Goal: Task Accomplishment & Management: Manage account settings

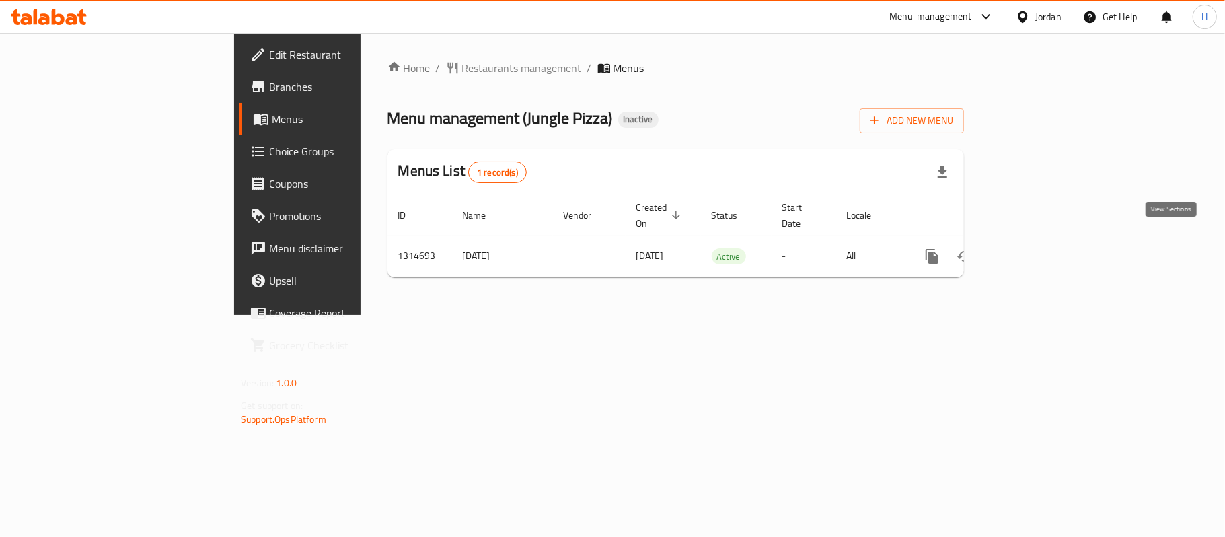
click at [1045, 249] on link "enhanced table" at bounding box center [1029, 256] width 32 height 32
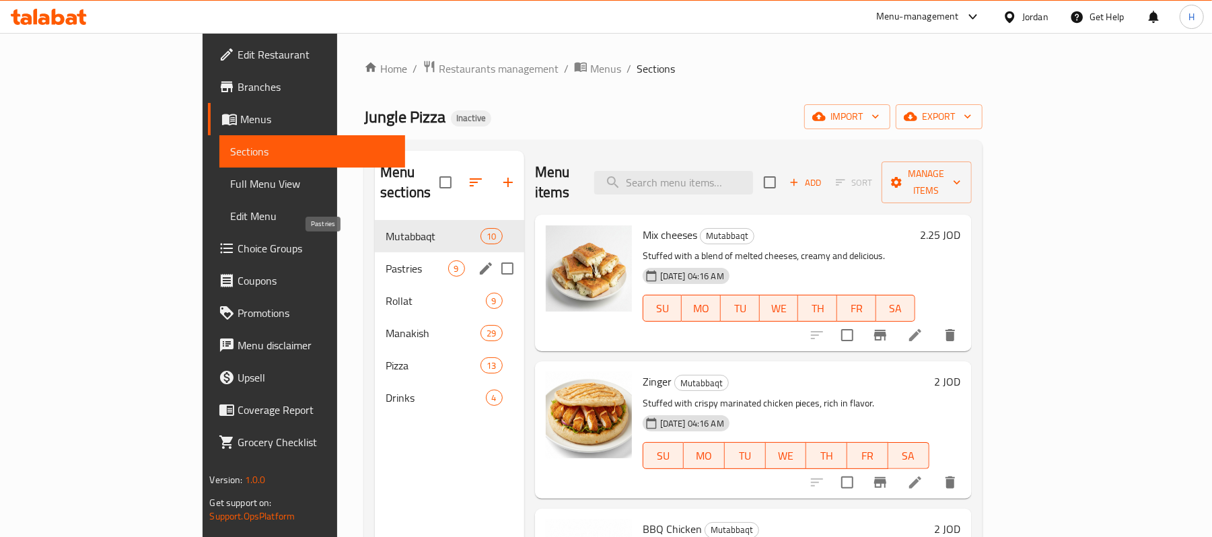
click at [386, 260] on span "Pastries" at bounding box center [417, 268] width 62 height 16
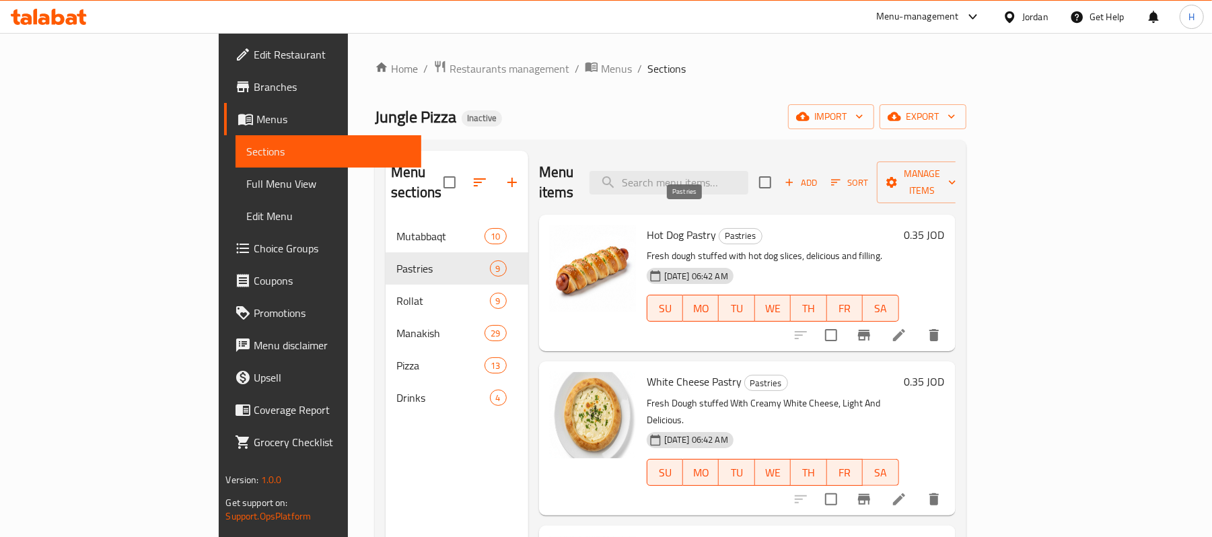
click at [719, 228] on span "Pastries" at bounding box center [740, 235] width 42 height 15
copy span "Pastries"
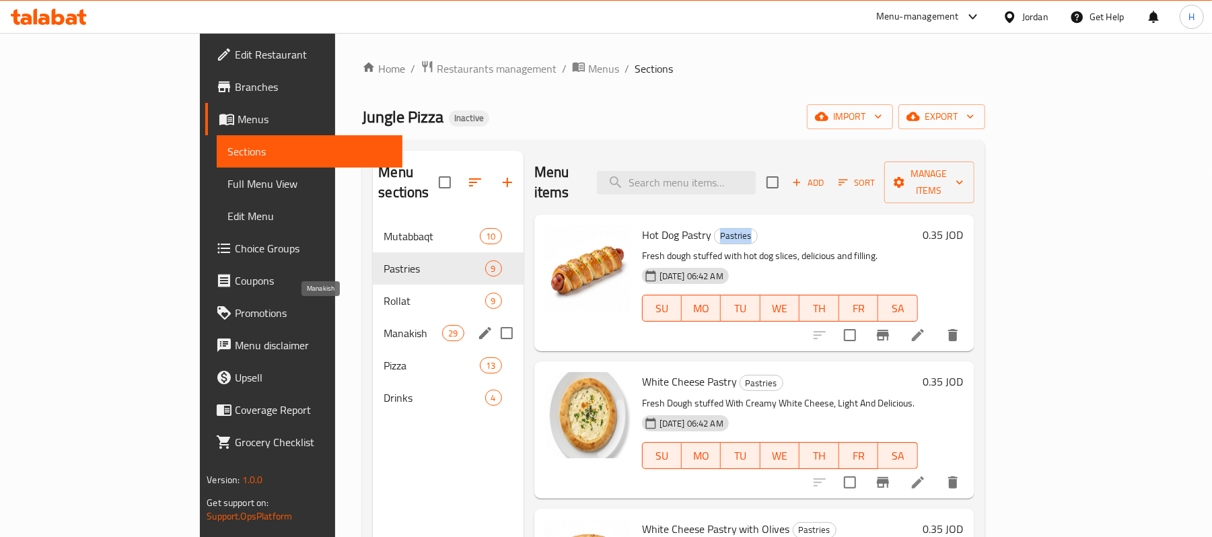
click at [383, 325] on span "Manakish" at bounding box center [412, 333] width 59 height 16
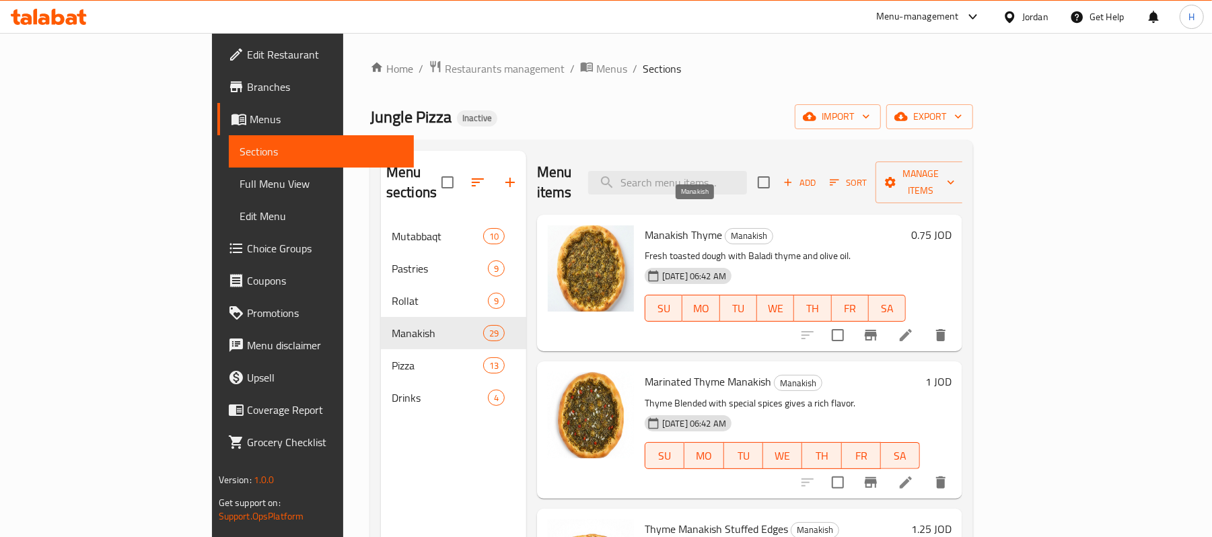
click at [725, 228] on span "Manakish" at bounding box center [748, 235] width 47 height 15
copy span "Manakish"
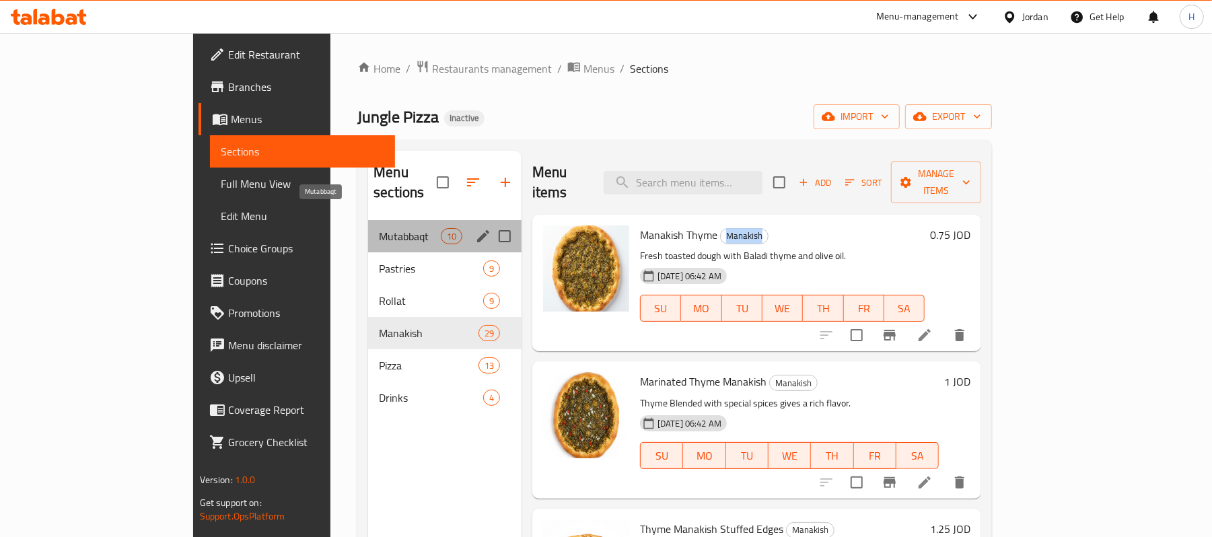
click at [379, 228] on span "Mutabbaqt" at bounding box center [409, 236] width 61 height 16
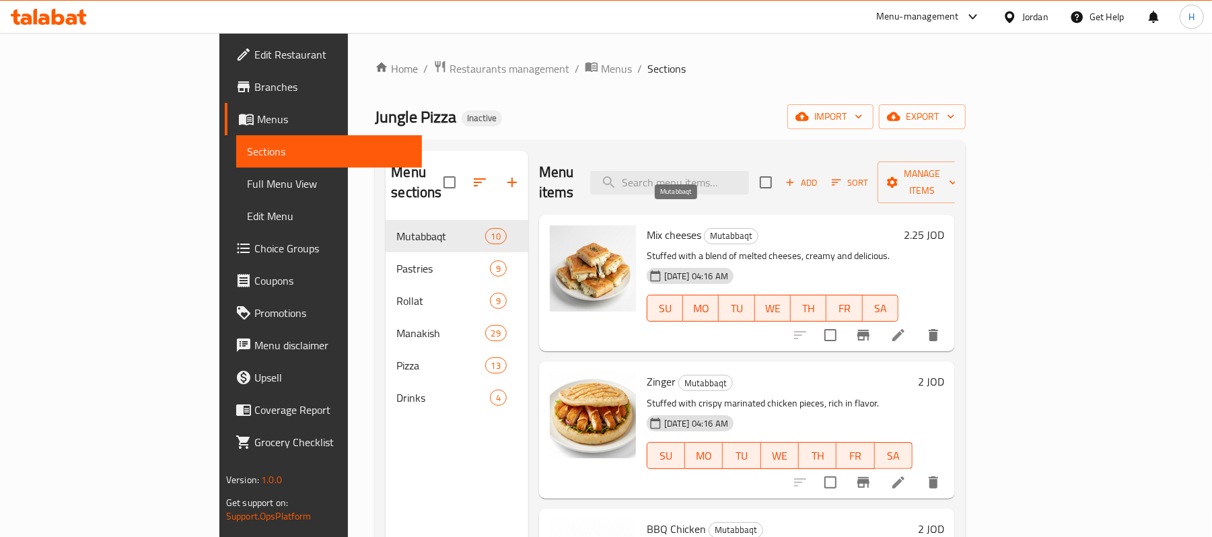
click at [704, 228] on span "Mutabbaqt" at bounding box center [730, 235] width 53 height 15
copy span "Mutabbaqt"
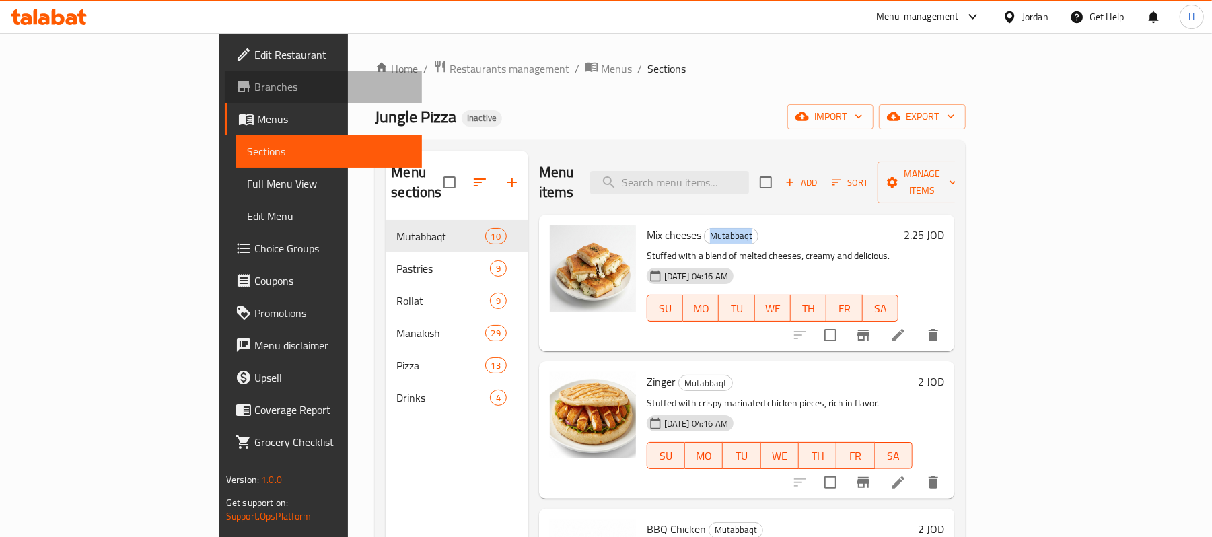
click at [254, 87] on span "Branches" at bounding box center [332, 87] width 157 height 16
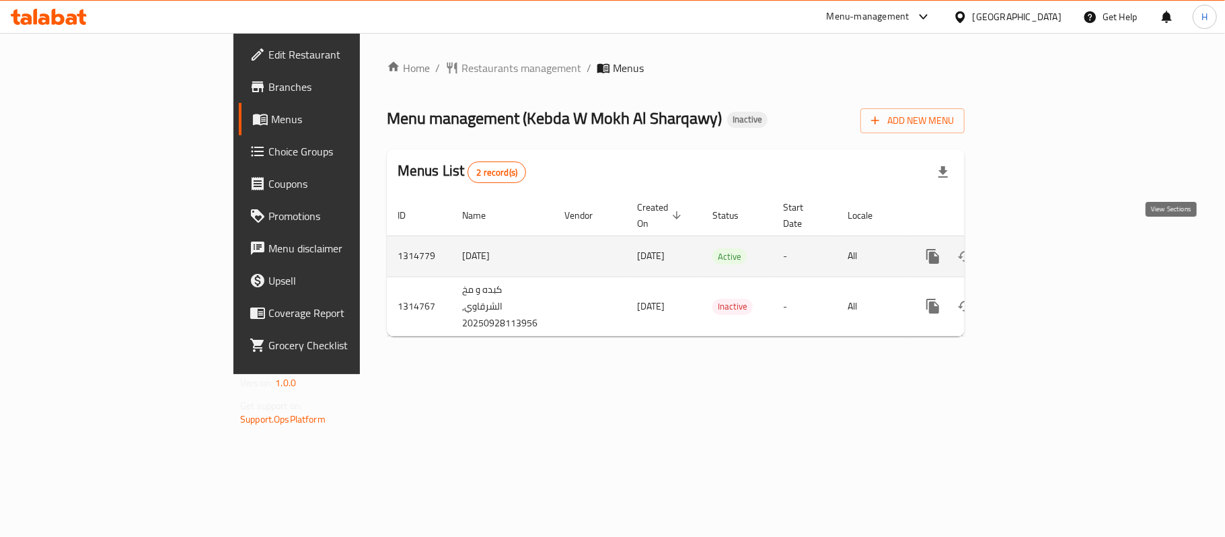
click at [1038, 248] on icon "enhanced table" at bounding box center [1030, 256] width 16 height 16
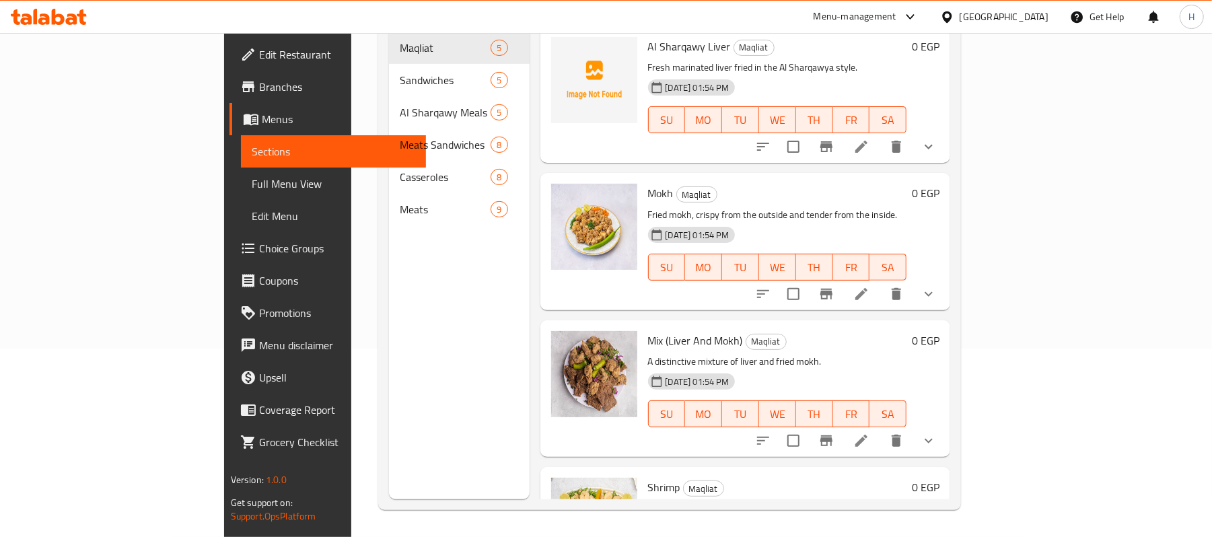
scroll to position [189, 0]
click at [241, 171] on link "Full Menu View" at bounding box center [334, 184] width 186 height 32
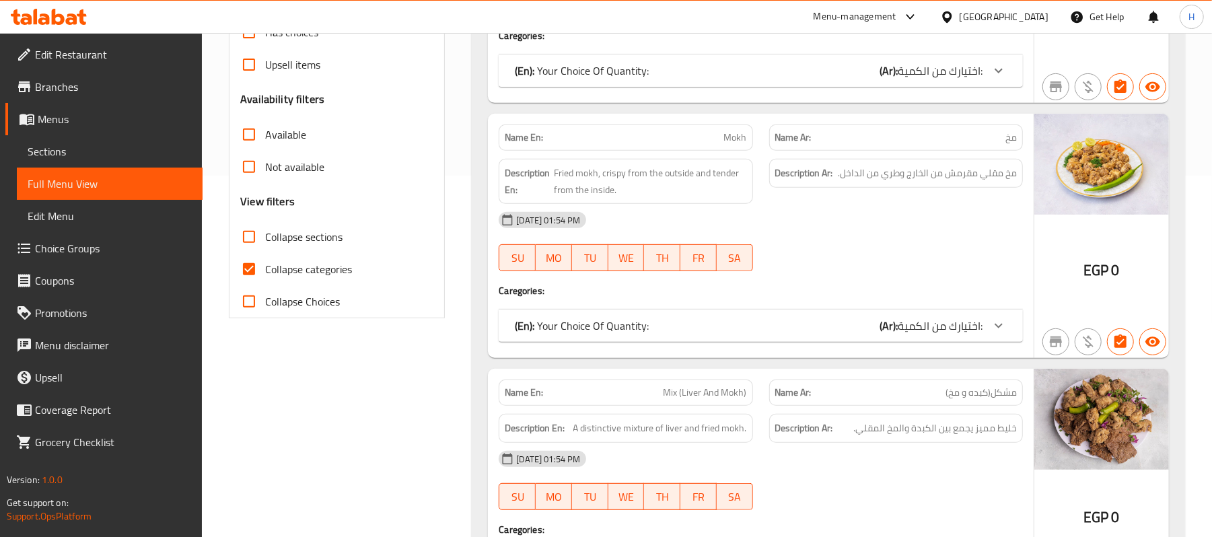
scroll to position [369, 0]
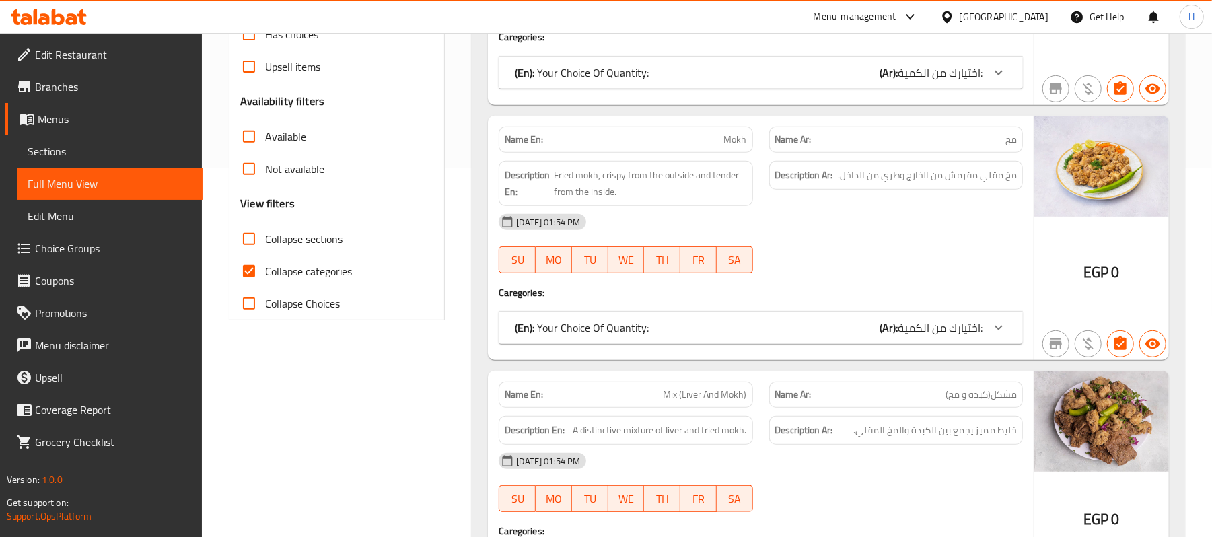
click at [334, 272] on span "Collapse categories" at bounding box center [308, 271] width 87 height 16
click at [265, 272] on input "Collapse categories" at bounding box center [249, 271] width 32 height 32
checkbox input "false"
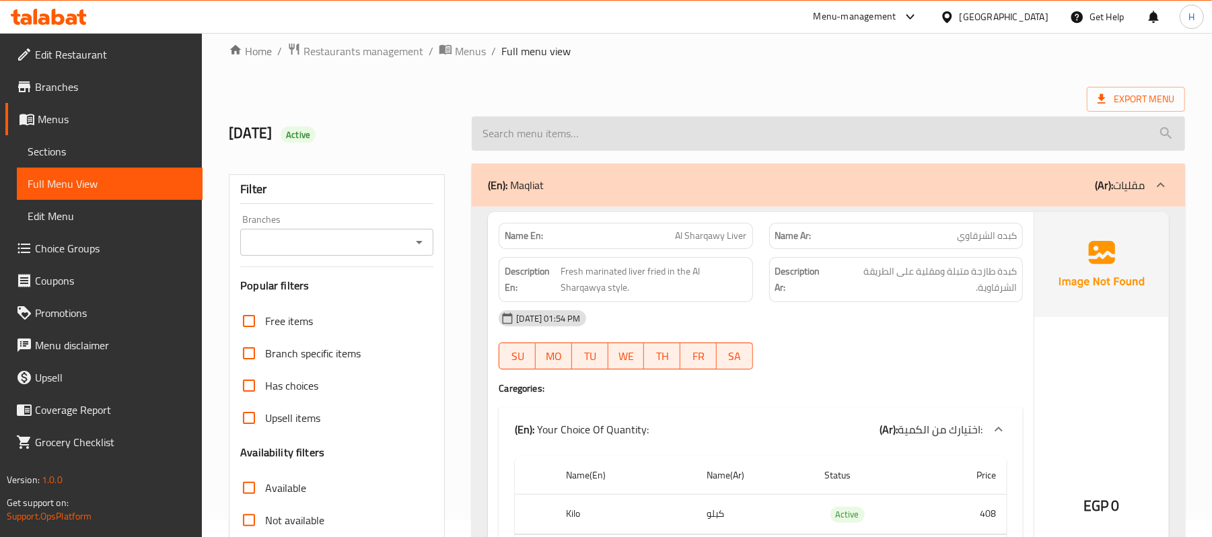
scroll to position [9, 0]
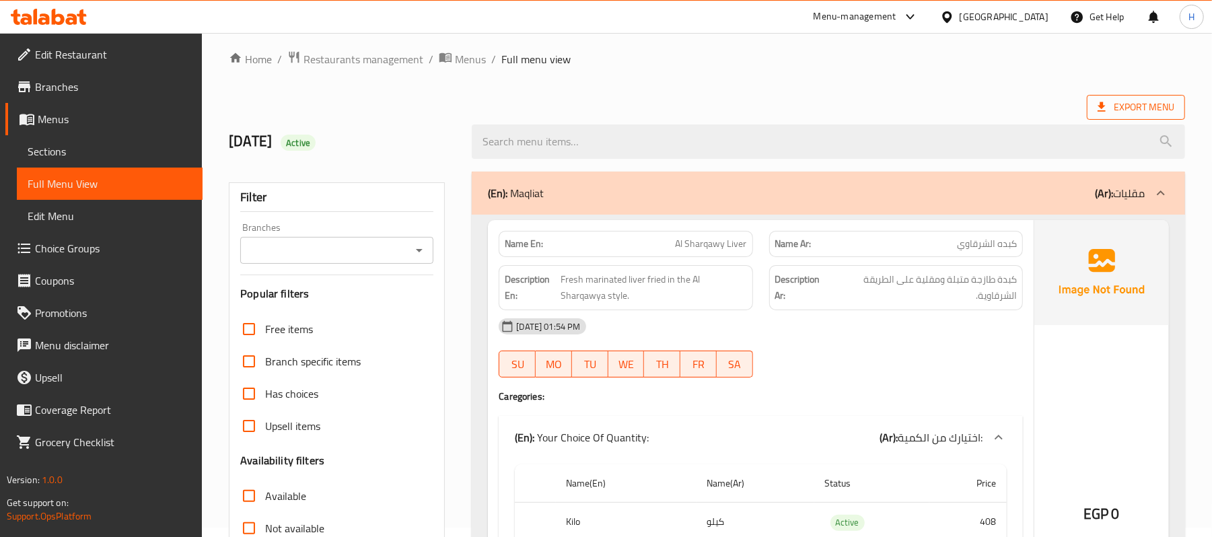
click at [1131, 103] on span "Export Menu" at bounding box center [1135, 107] width 77 height 17
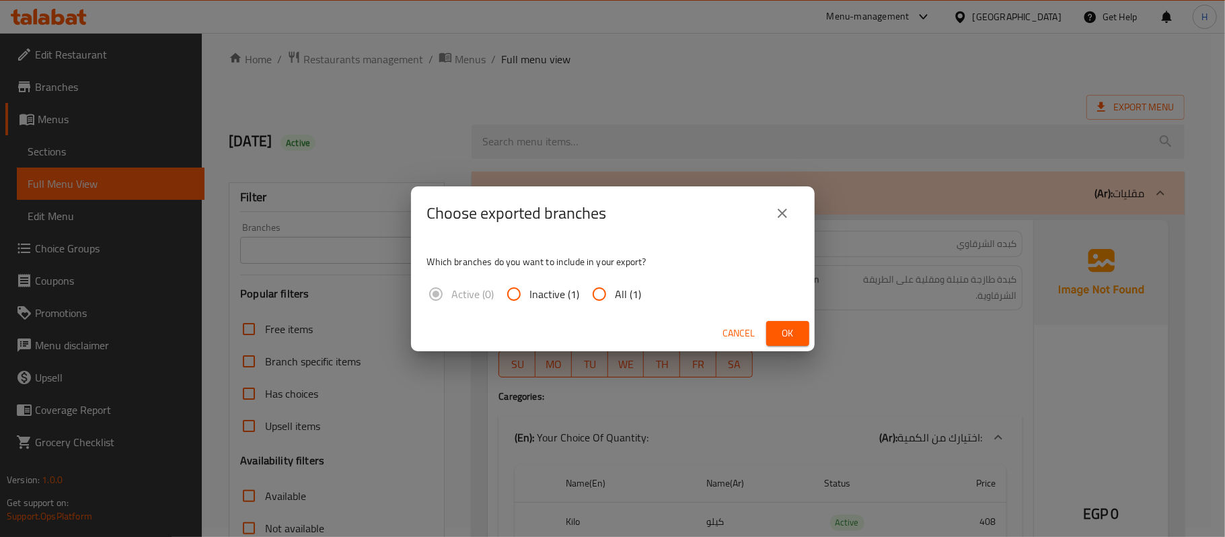
click at [610, 286] on input "All (1)" at bounding box center [599, 294] width 32 height 32
radio input "true"
click at [802, 330] on button "Ok" at bounding box center [787, 333] width 43 height 25
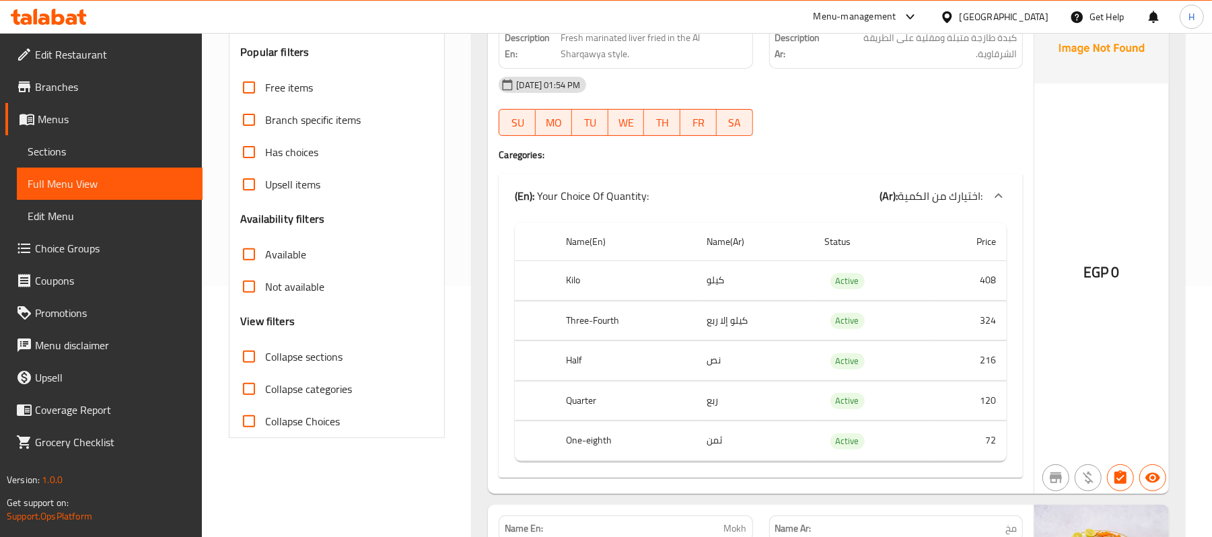
scroll to position [279, 0]
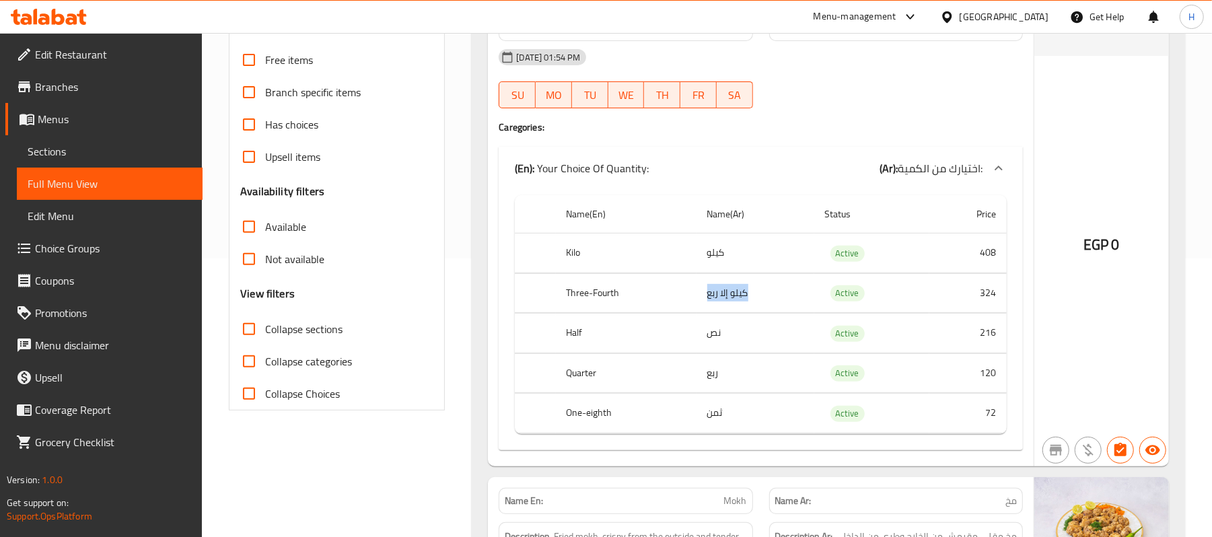
drag, startPoint x: 698, startPoint y: 297, endPoint x: 763, endPoint y: 299, distance: 64.6
click at [763, 299] on td "كيلو إلا ربع" at bounding box center [755, 293] width 118 height 40
copy td "كيلو إلا ربع"
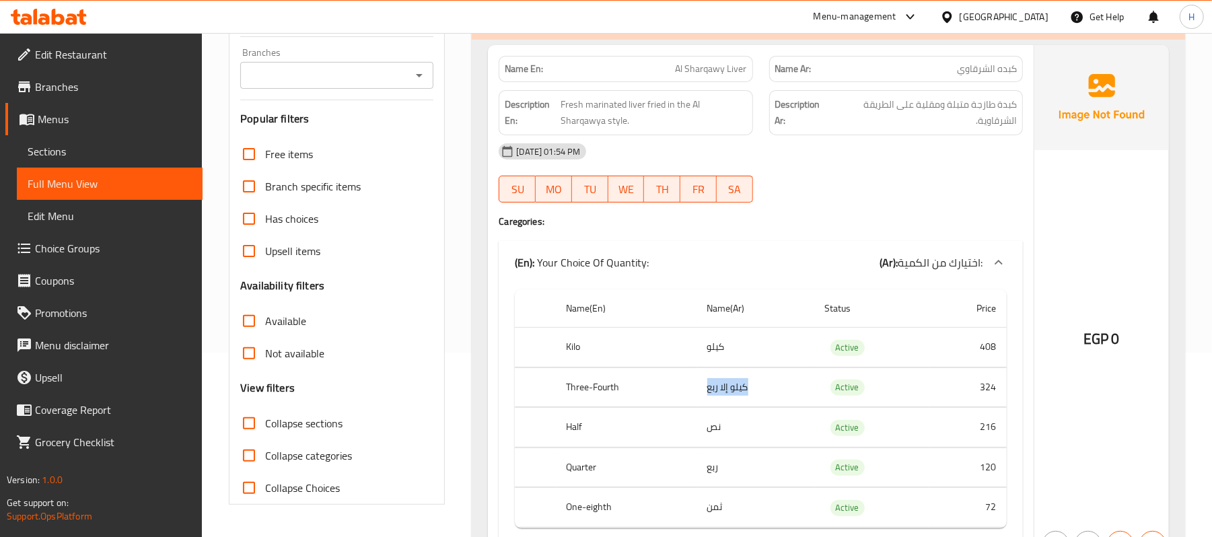
scroll to position [100, 0]
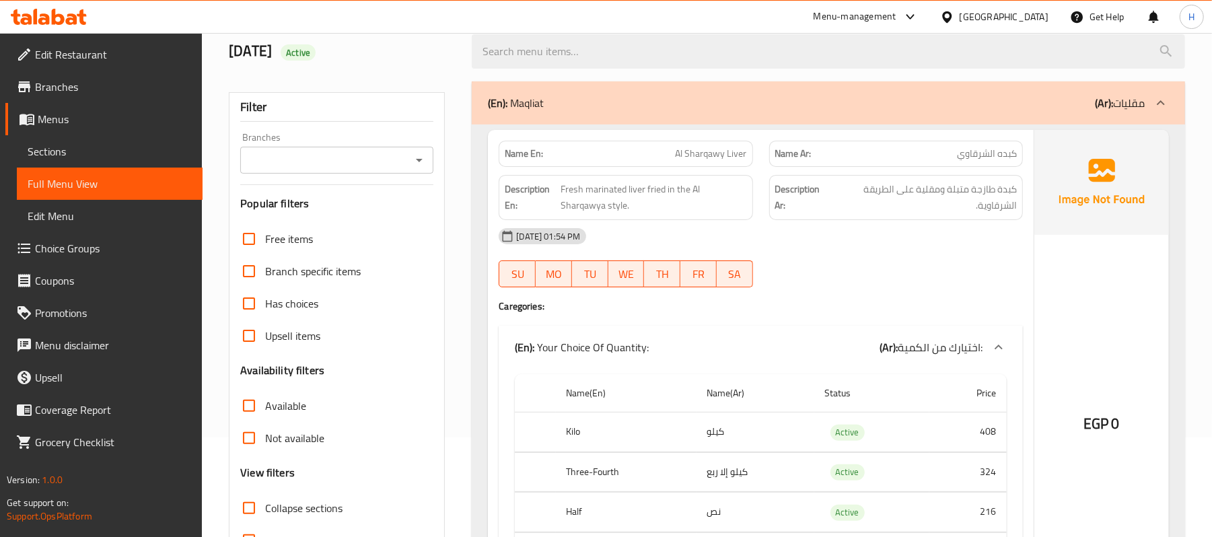
click at [591, 475] on th "Three-Fourth" at bounding box center [626, 472] width 141 height 40
copy th "Three-Fourth"
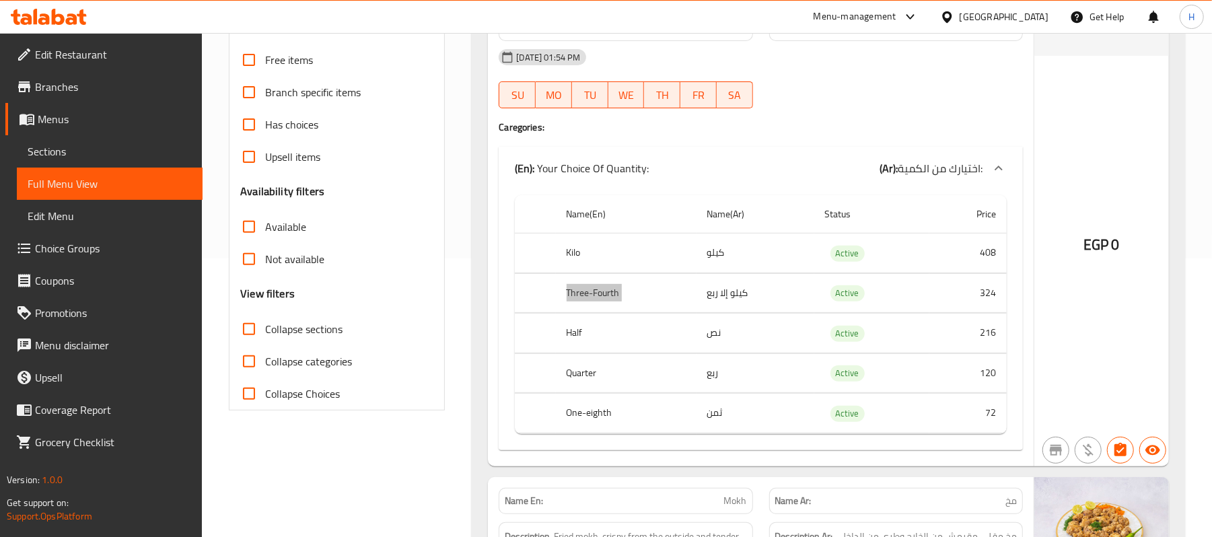
scroll to position [458, 0]
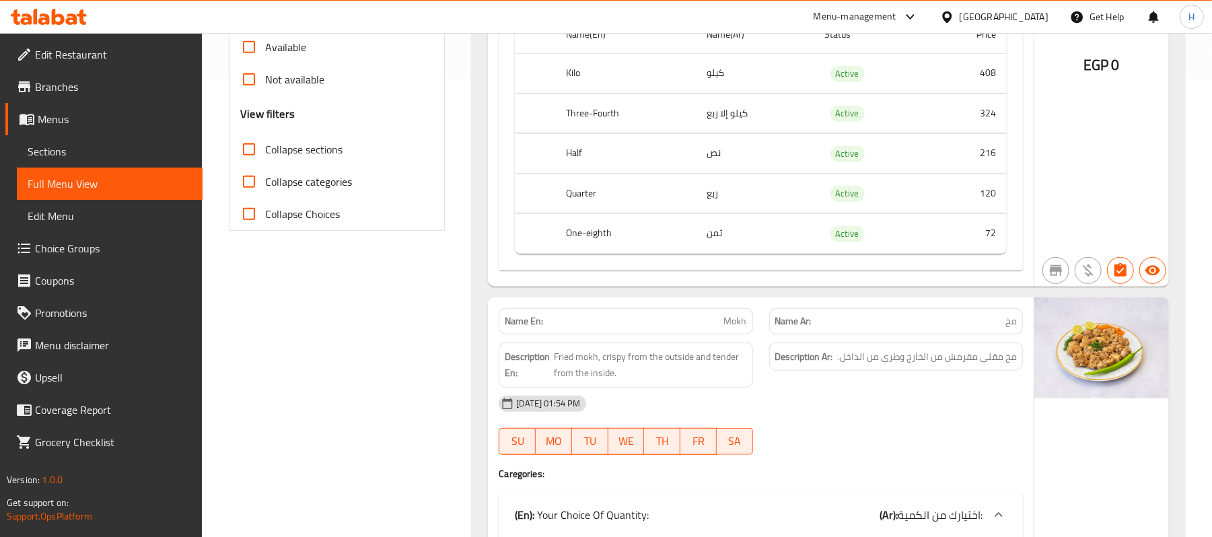
click at [714, 243] on td "ثمن" at bounding box center [755, 234] width 118 height 40
copy td "ثمن"
click at [582, 242] on th "One-eighth" at bounding box center [626, 234] width 141 height 40
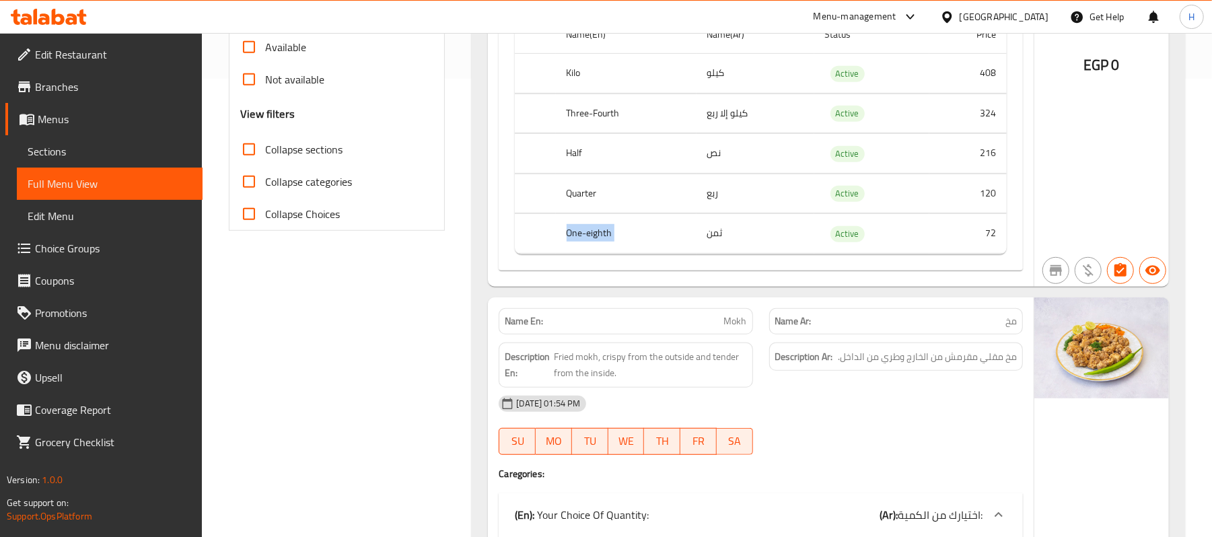
click at [582, 242] on th "One-eighth" at bounding box center [626, 234] width 141 height 40
copy th "One-eighth"
click at [770, 359] on div "Description Ar: مخ مقلي مقرمش من الخارج وطري من الداخل." at bounding box center [896, 356] width 254 height 29
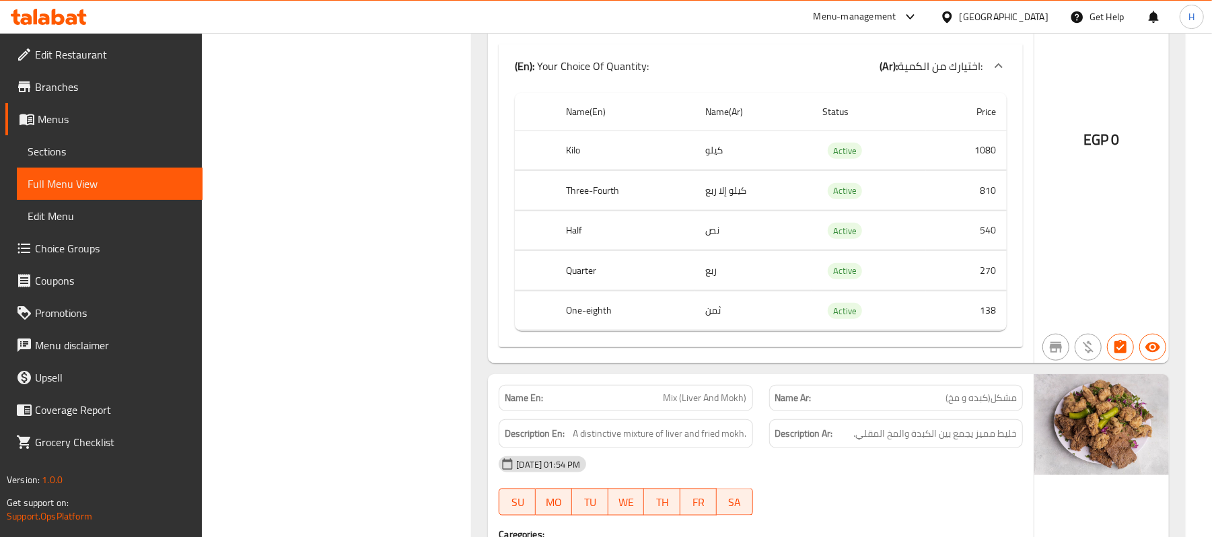
scroll to position [996, 0]
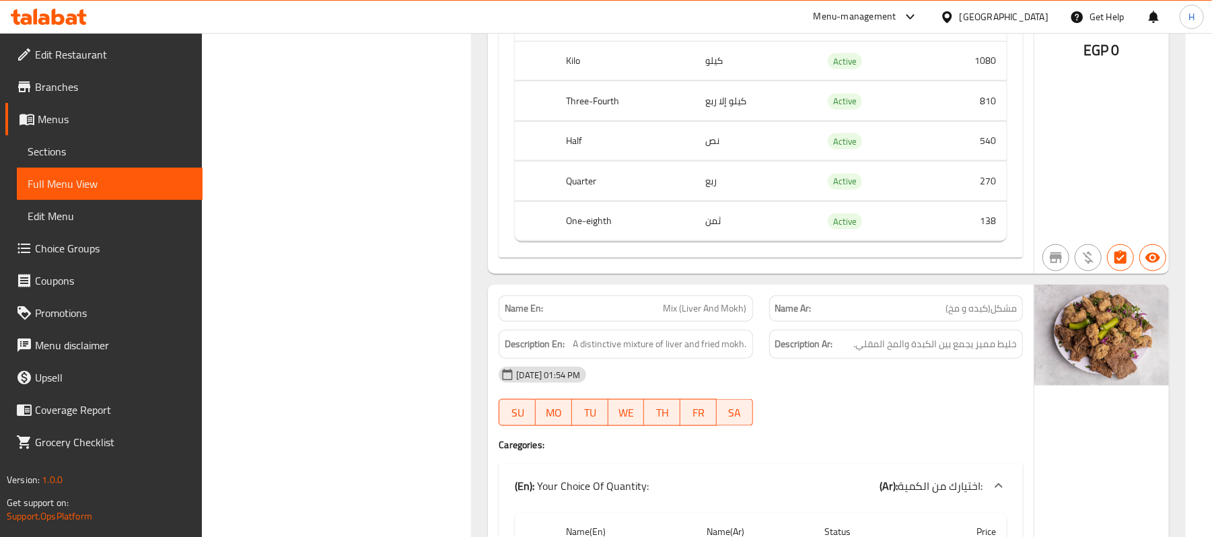
drag, startPoint x: 330, startPoint y: 413, endPoint x: 355, endPoint y: 418, distance: 26.1
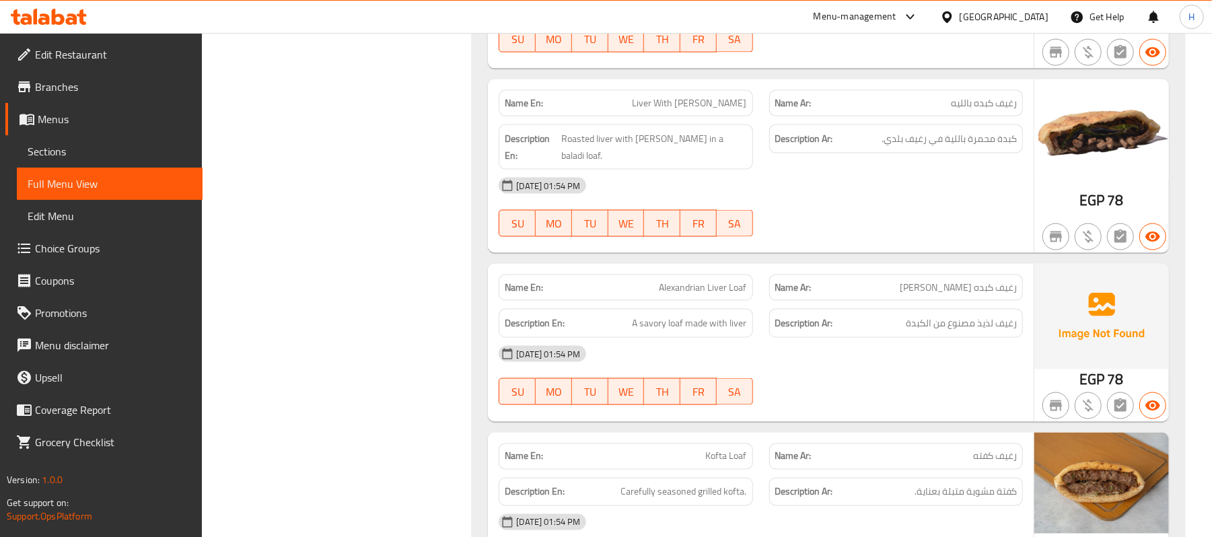
scroll to position [5033, 0]
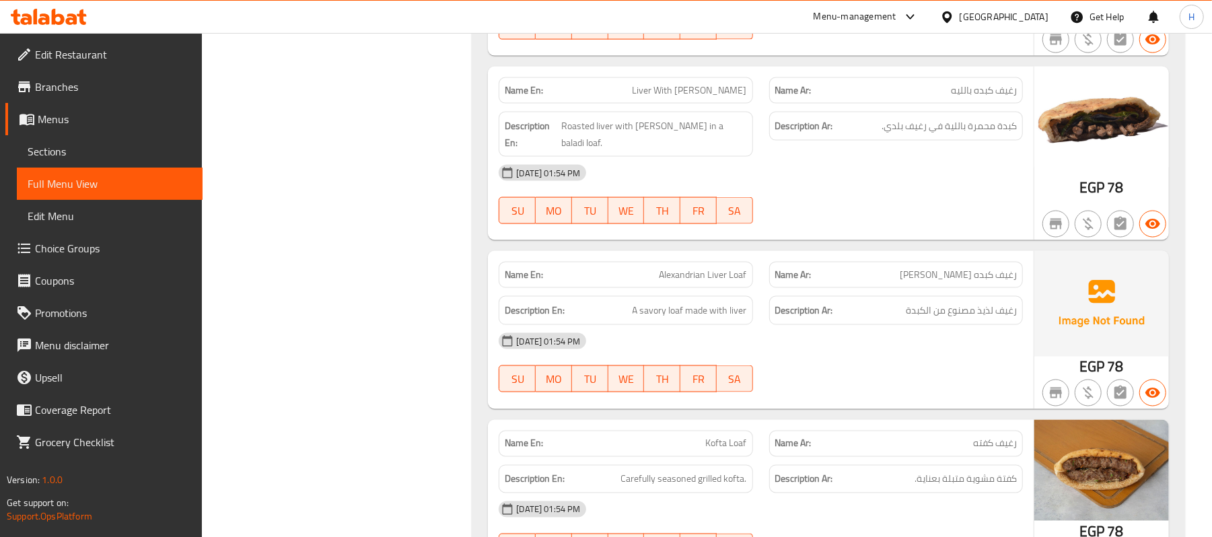
click at [665, 262] on div "Name En: Alexandrian Liver Loaf" at bounding box center [626, 275] width 254 height 26
copy span "Alexandrian Liver Loaf"
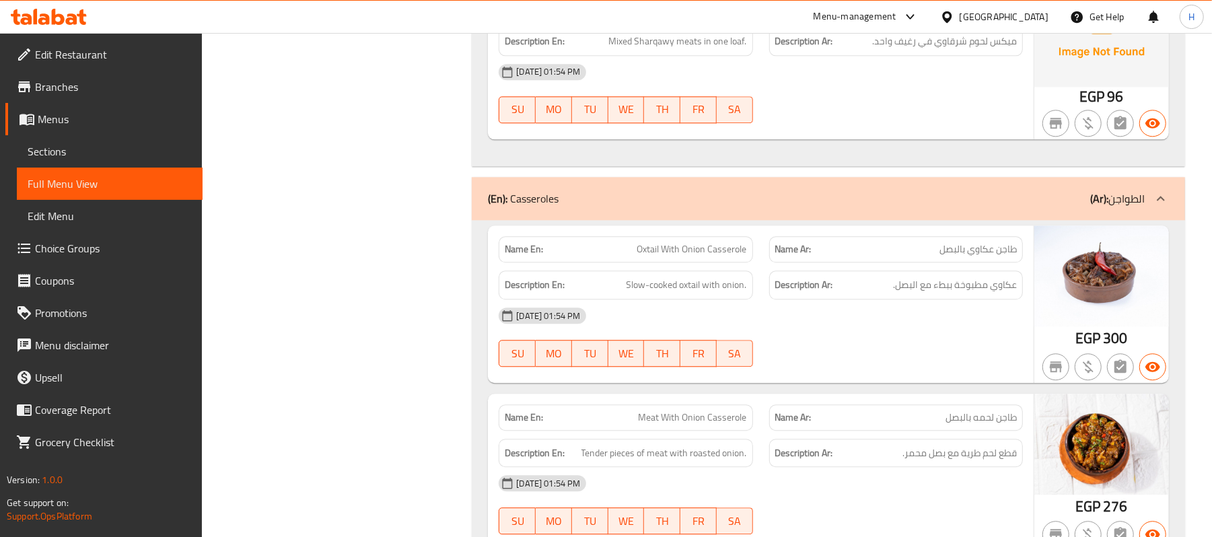
scroll to position [6020, 0]
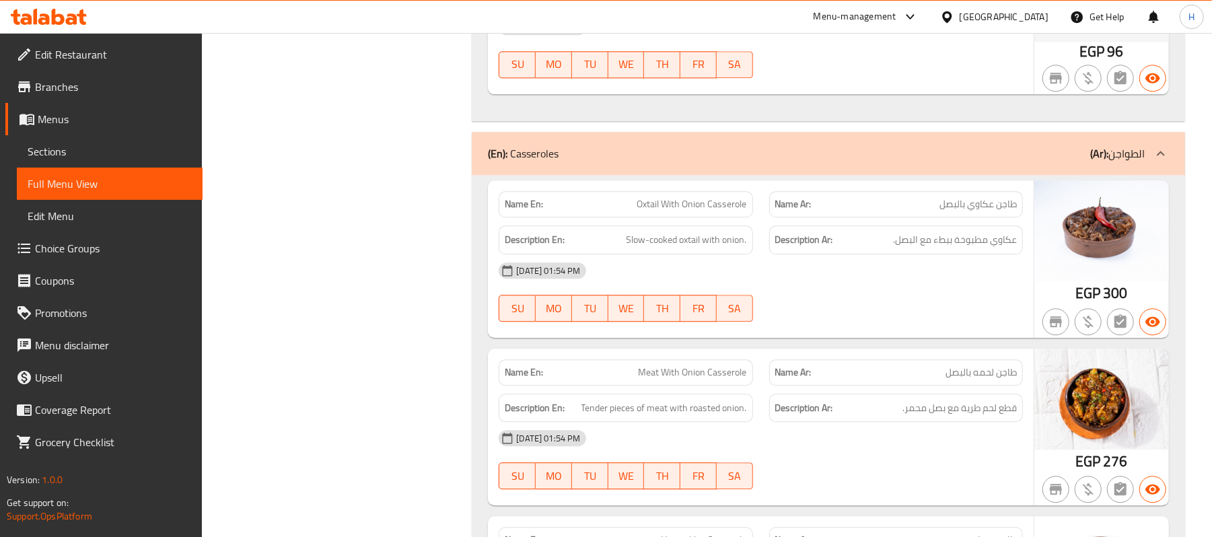
click at [988, 208] on span "طاجن عكاوي بالبصل" at bounding box center [977, 204] width 77 height 14
copy span "عكاوي"
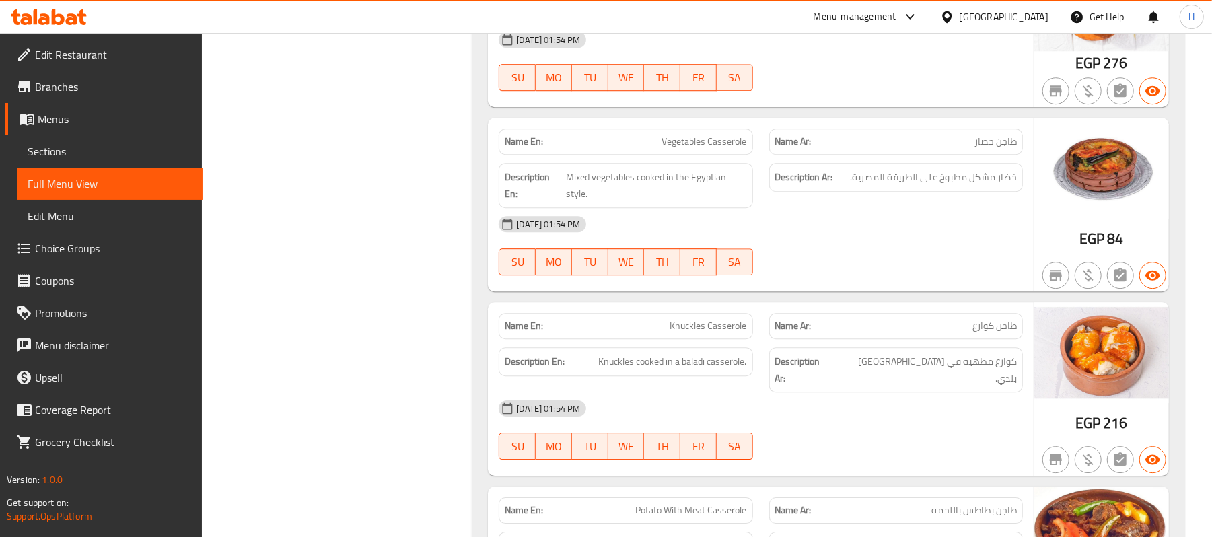
scroll to position [6468, 0]
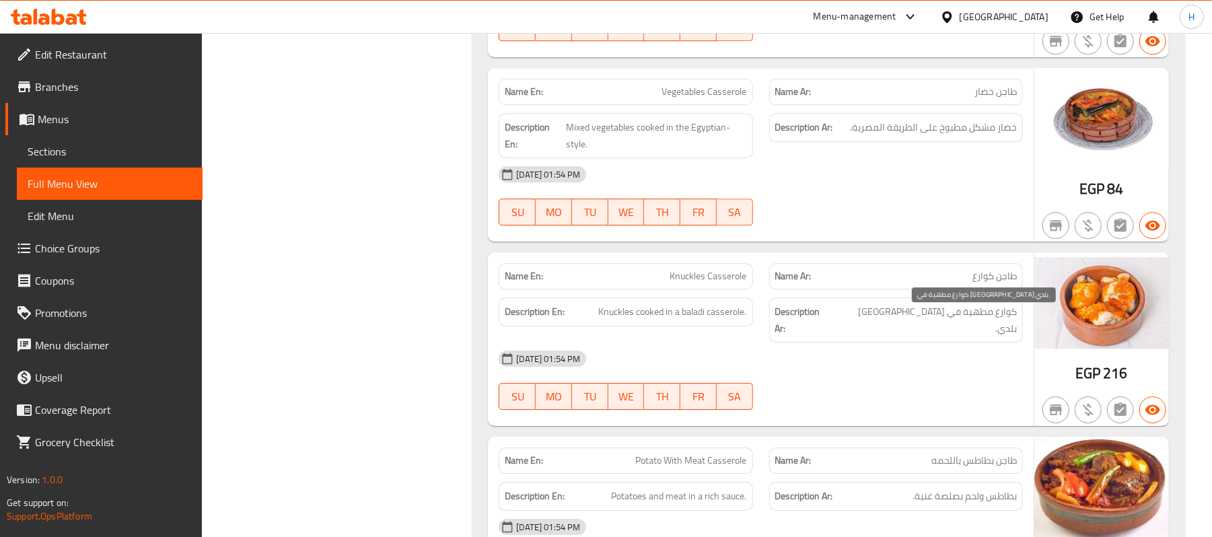
click at [1004, 318] on span "كوارع مطهية في طاجن بلدي." at bounding box center [926, 319] width 182 height 33
copy span "كوارع"
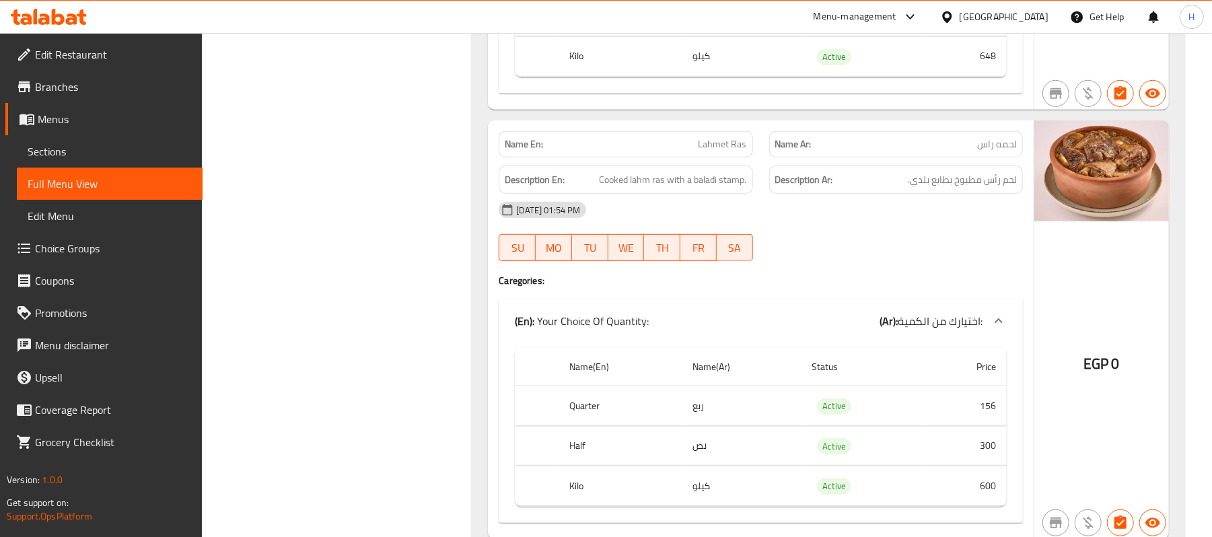
scroll to position [7993, 0]
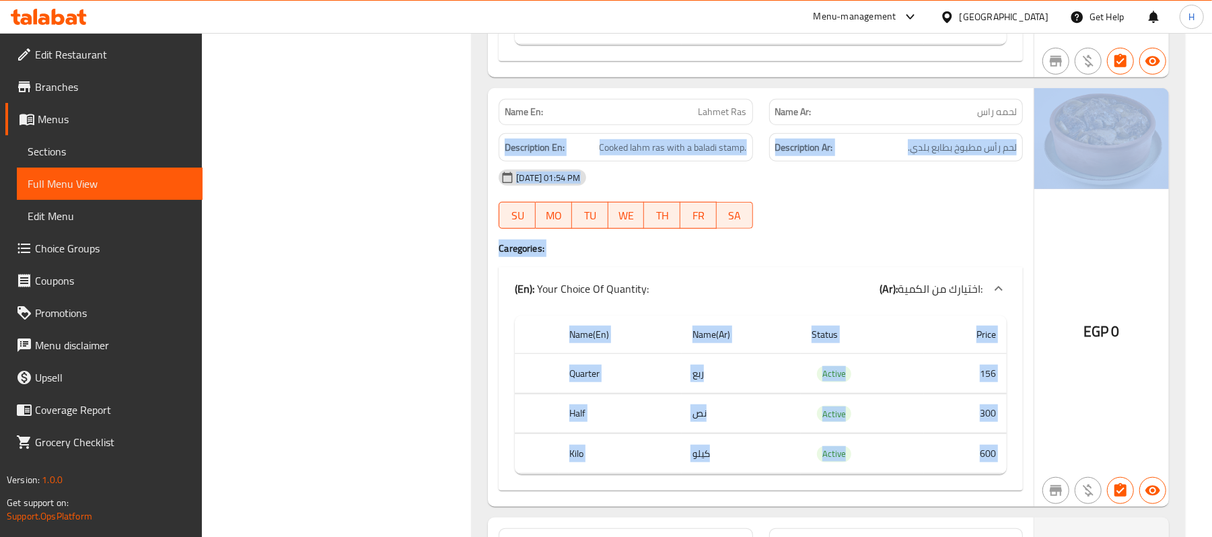
drag, startPoint x: 967, startPoint y: 110, endPoint x: 1034, endPoint y: 116, distance: 67.5
click at [1034, 116] on div "Name En: Lahmet Ras Name Ar: لحمه راس Description En: Cooked lahm ras with a ba…" at bounding box center [828, 297] width 681 height 418
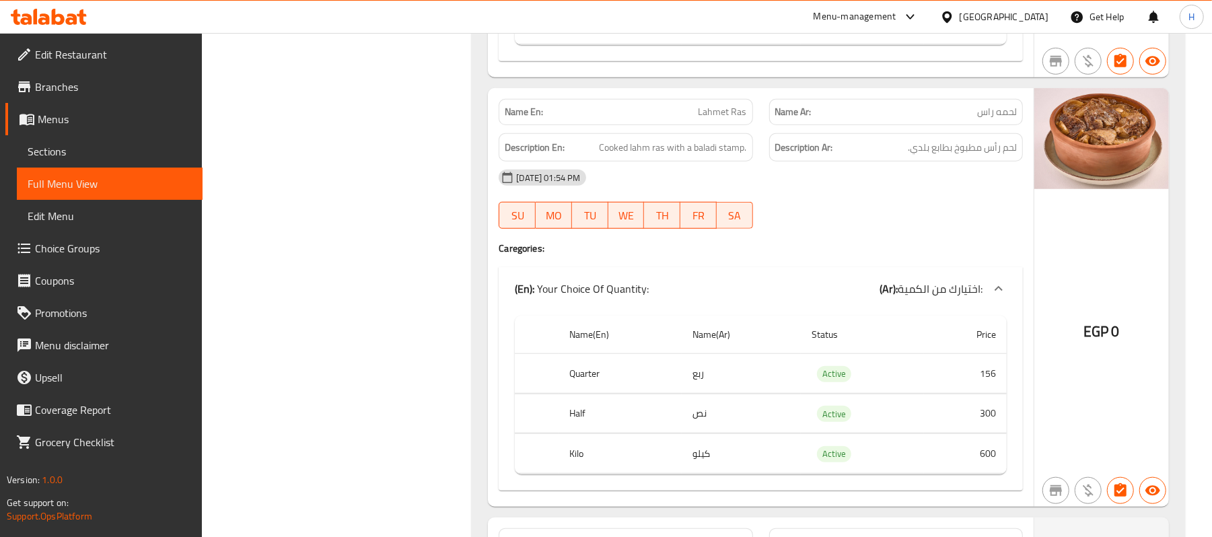
click at [996, 110] on span "لحمه راس" at bounding box center [997, 112] width 40 height 14
drag, startPoint x: 969, startPoint y: 110, endPoint x: 1021, endPoint y: 118, distance: 51.8
click at [1021, 118] on div "Name Ar: لحمه راس" at bounding box center [896, 112] width 254 height 26
copy span "لحمه راس"
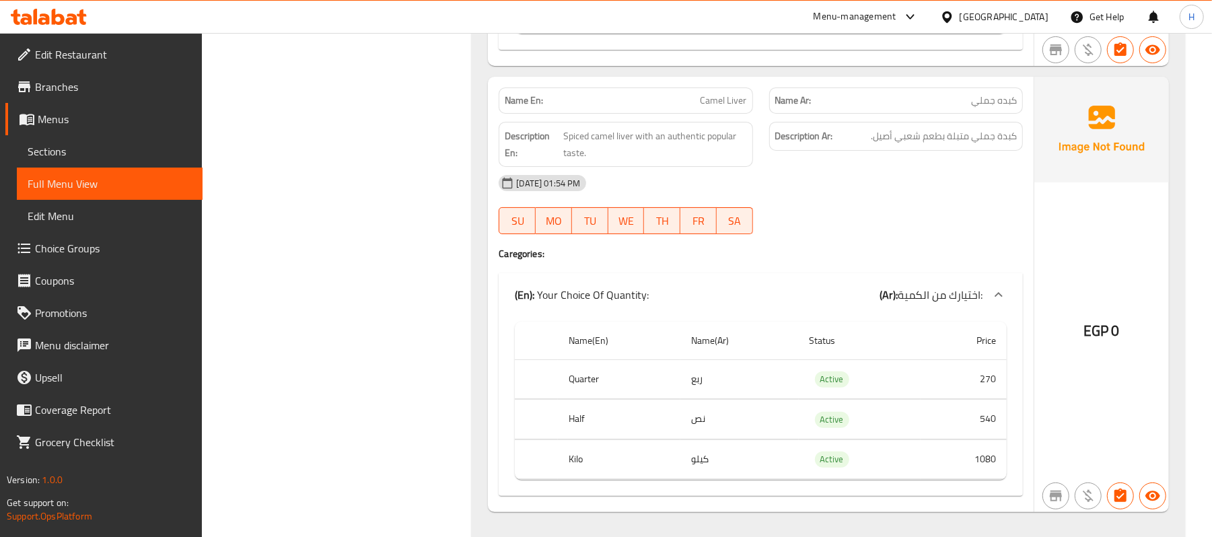
scroll to position [11094, 0]
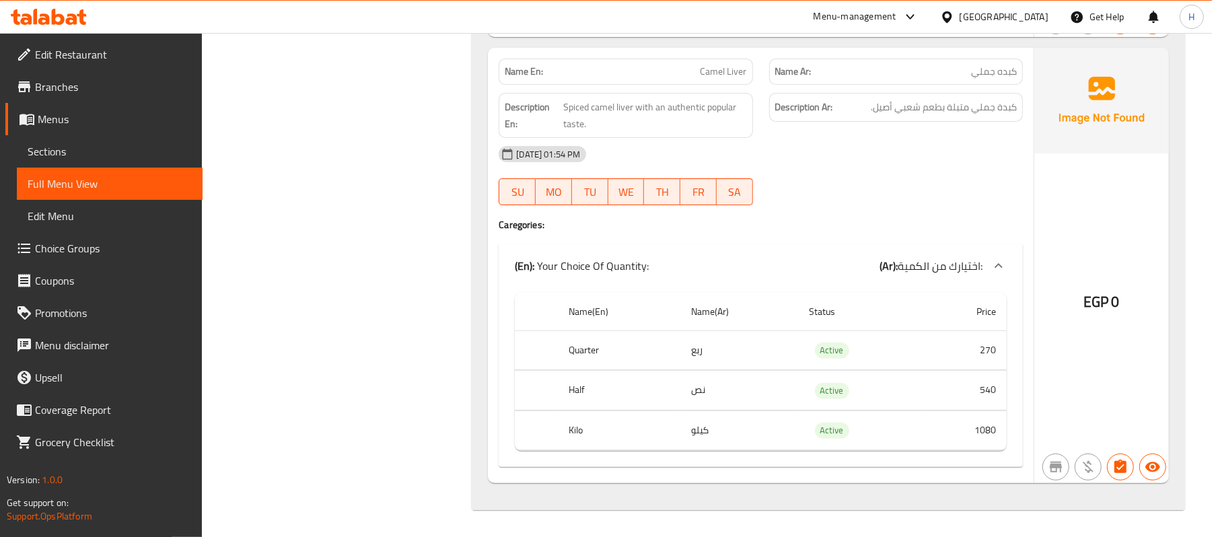
click at [878, 144] on div "28-09-2025 01:54 PM" at bounding box center [760, 154] width 540 height 32
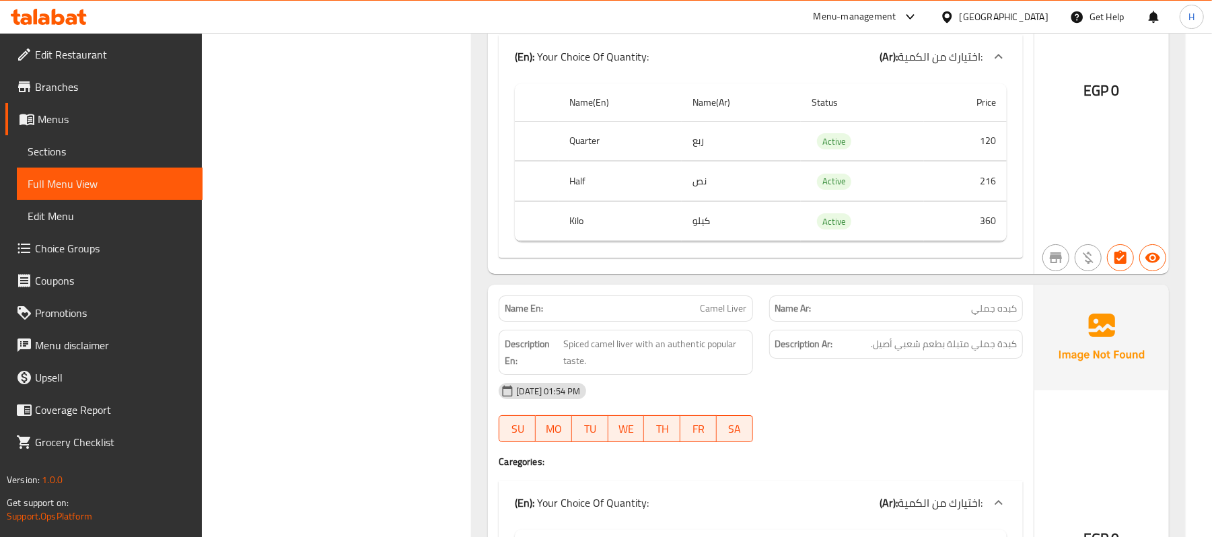
scroll to position [10825, 0]
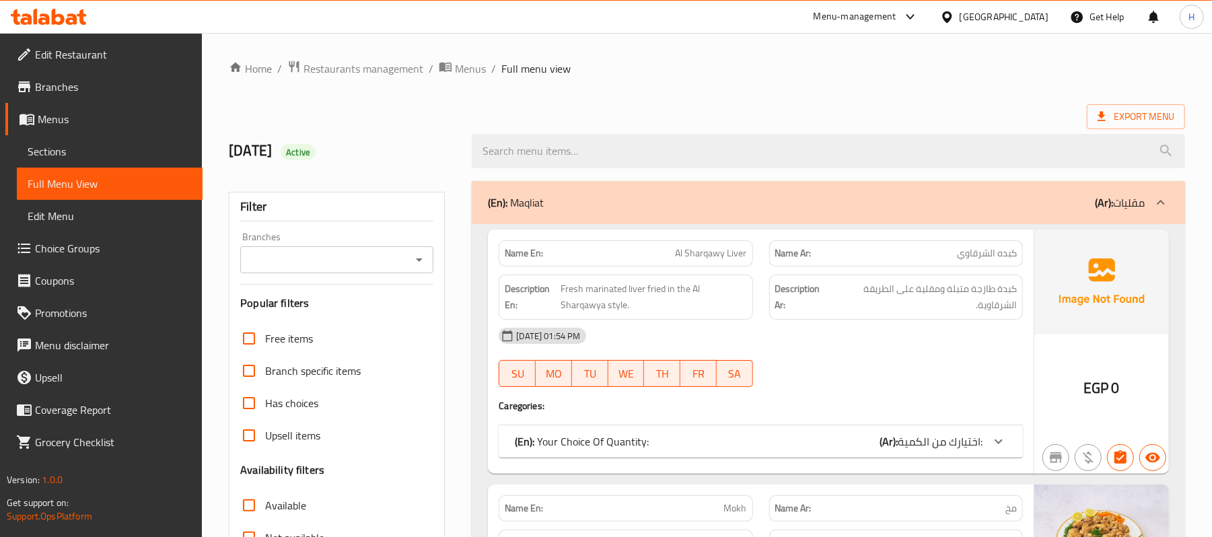
click at [28, 148] on span "Sections" at bounding box center [110, 151] width 164 height 16
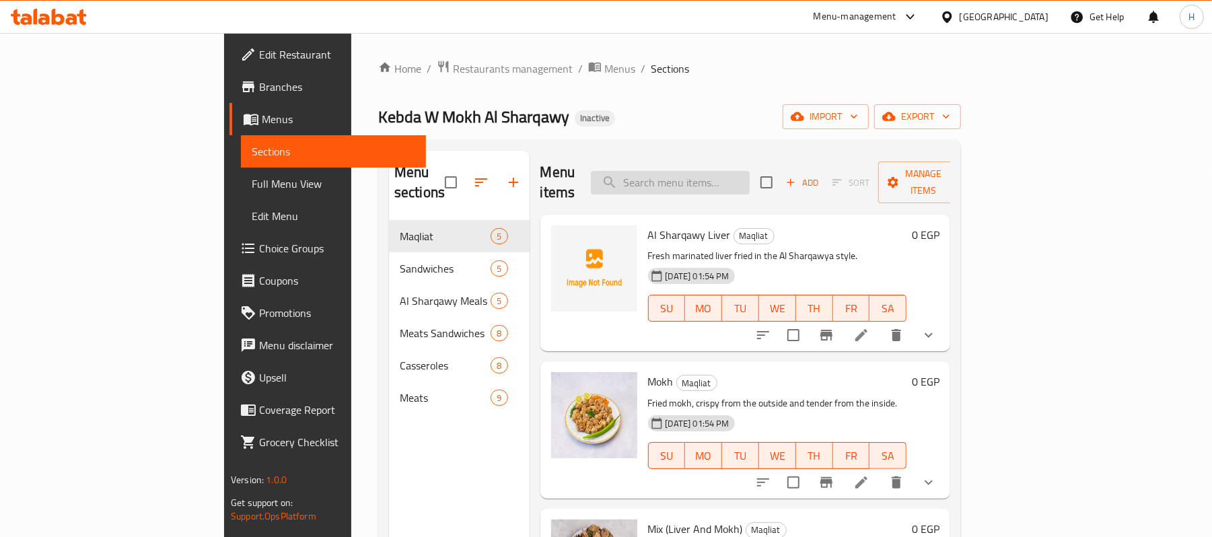
click at [749, 174] on input "search" at bounding box center [670, 183] width 159 height 24
paste input "Alexandrian Liver Loaf"
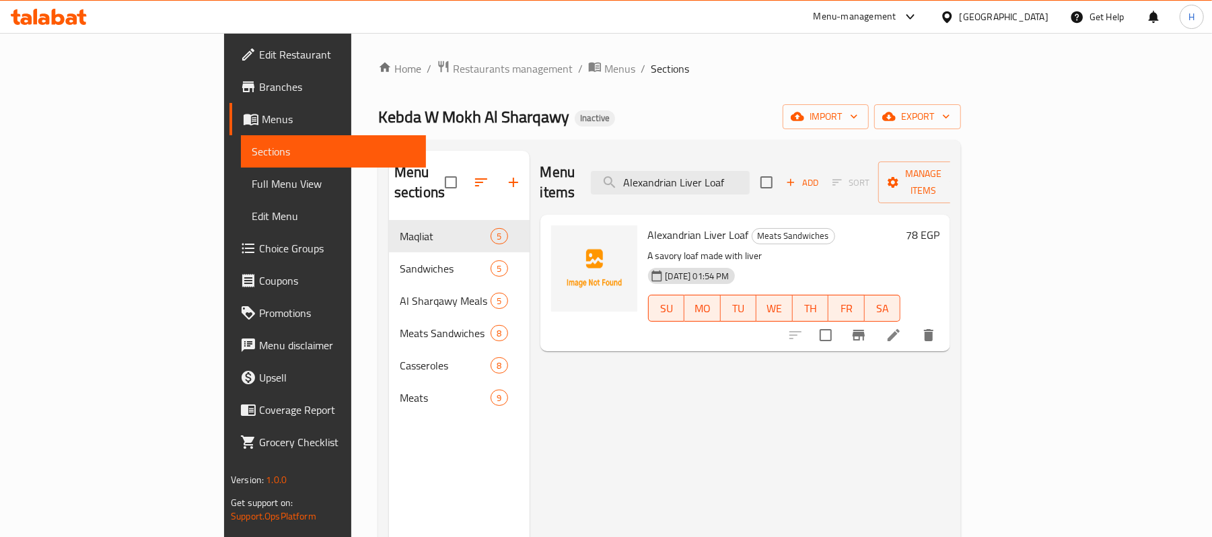
type input "Alexandrian Liver Loaf"
click at [912, 326] on li at bounding box center [894, 335] width 38 height 24
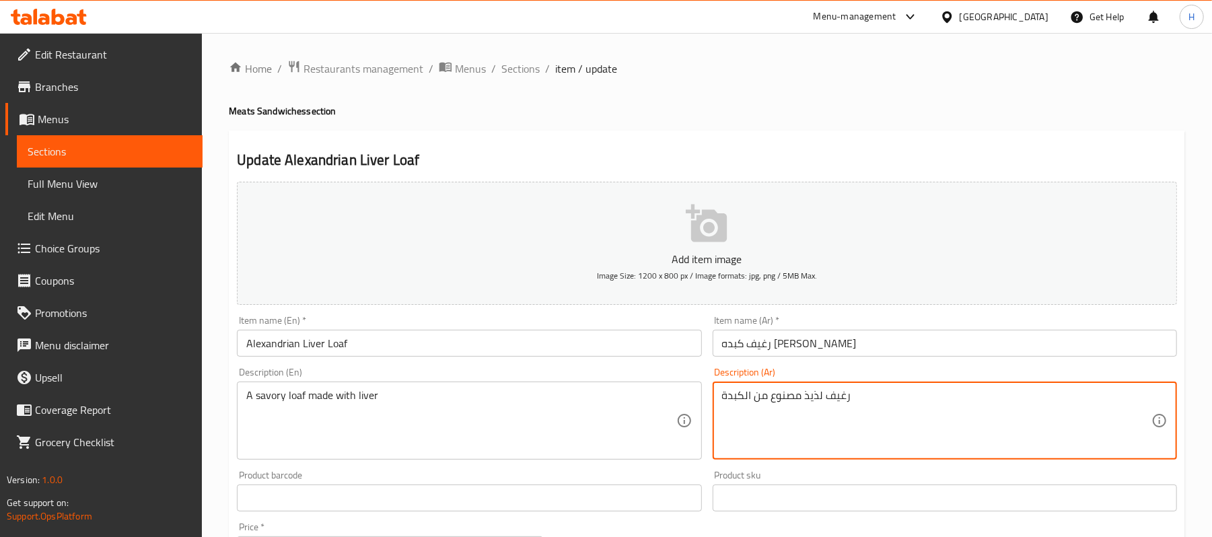
click at [811, 396] on textarea "رغيف لذيذ مصنوع من الكبدة" at bounding box center [936, 421] width 429 height 64
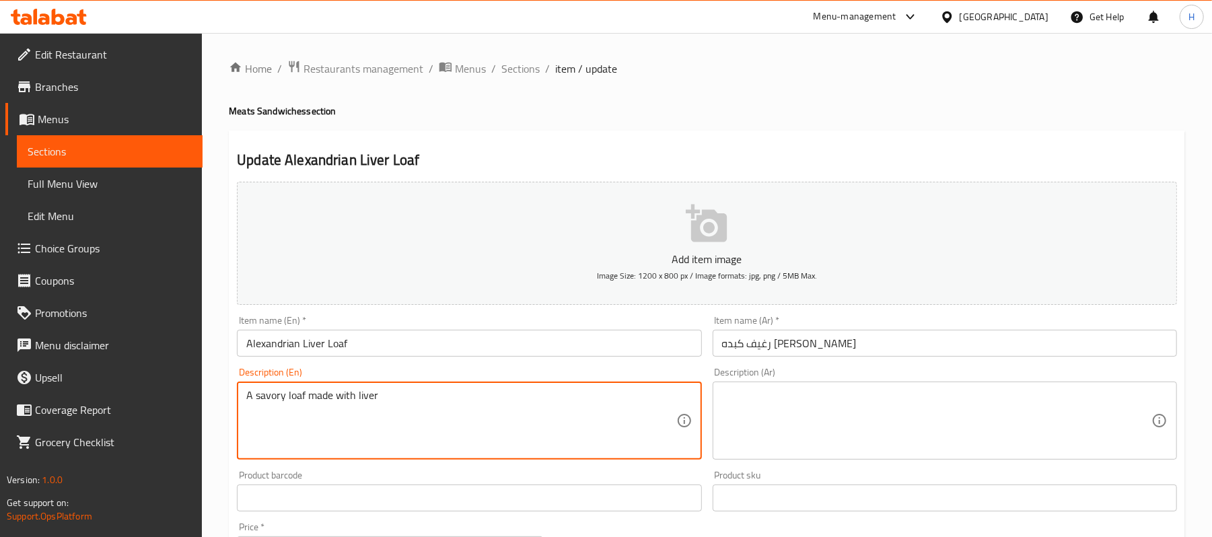
click at [534, 404] on textarea "A savory loaf made with liver" at bounding box center [460, 421] width 429 height 64
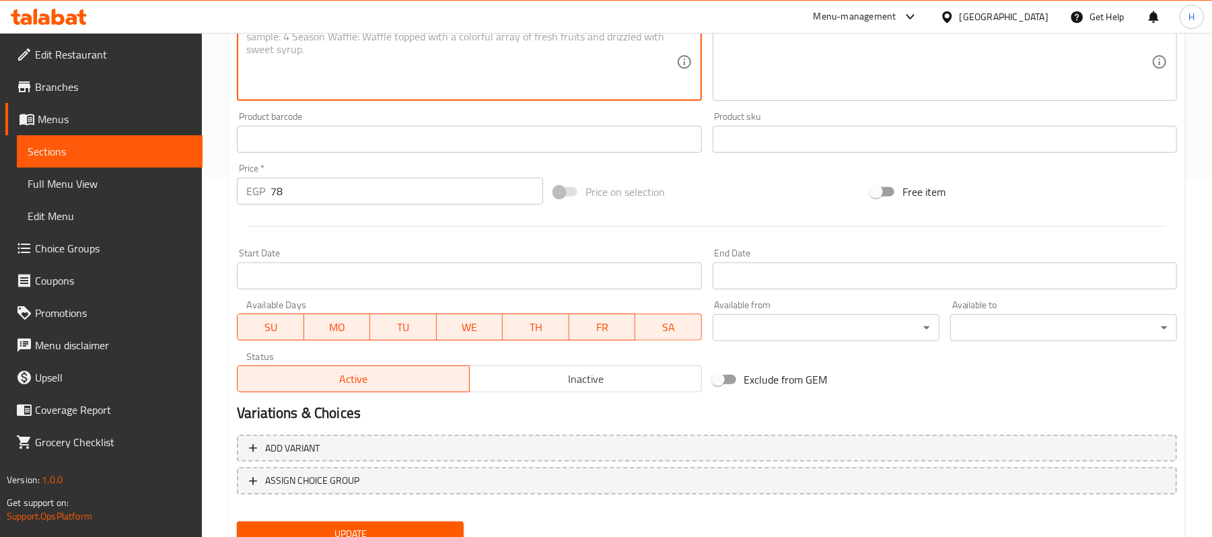
click at [404, 523] on button "Update" at bounding box center [350, 533] width 227 height 25
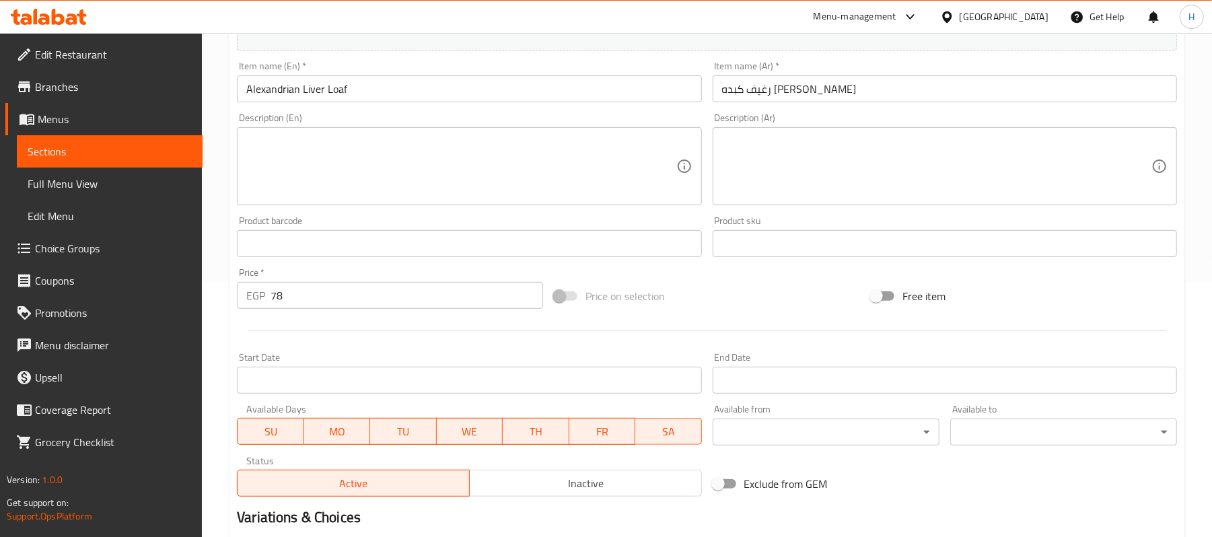
scroll to position [412, 0]
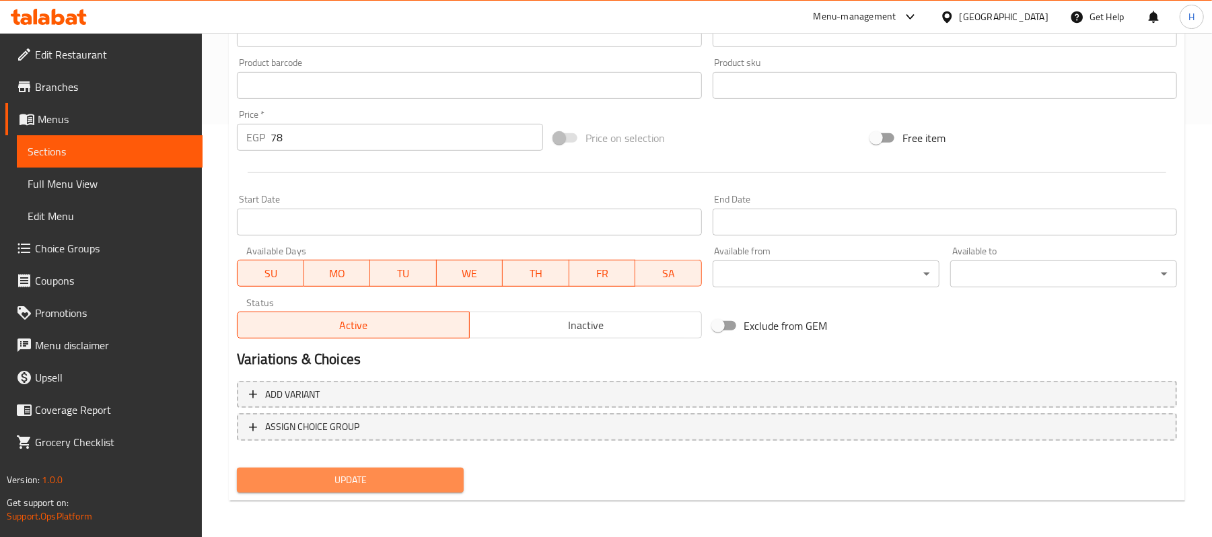
click at [437, 485] on span "Update" at bounding box center [350, 480] width 205 height 17
click at [404, 472] on span "Update" at bounding box center [350, 480] width 205 height 17
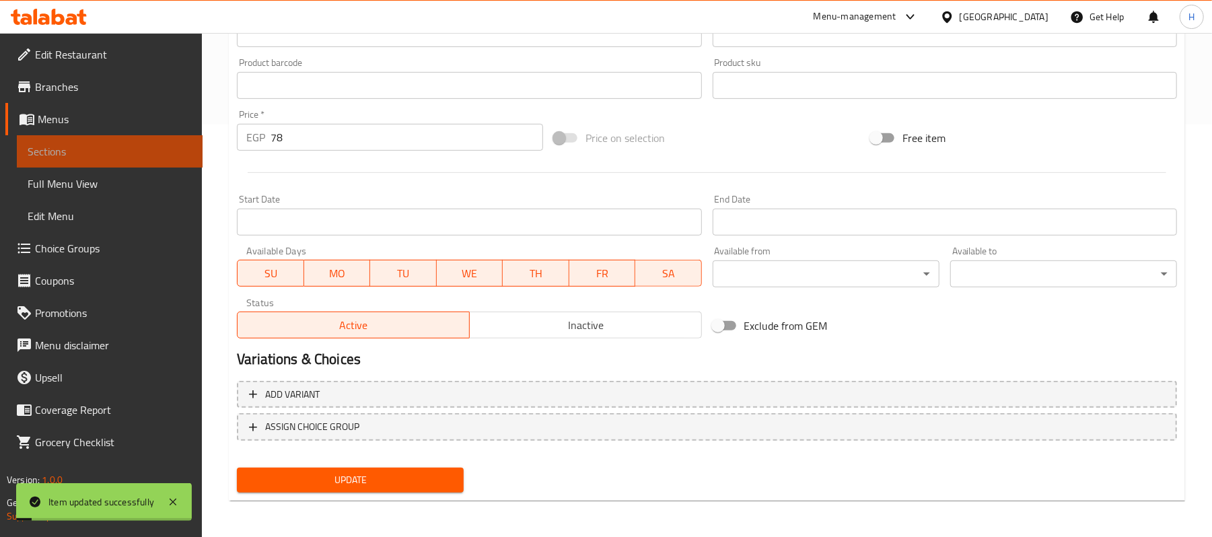
click at [159, 145] on span "Sections" at bounding box center [110, 151] width 164 height 16
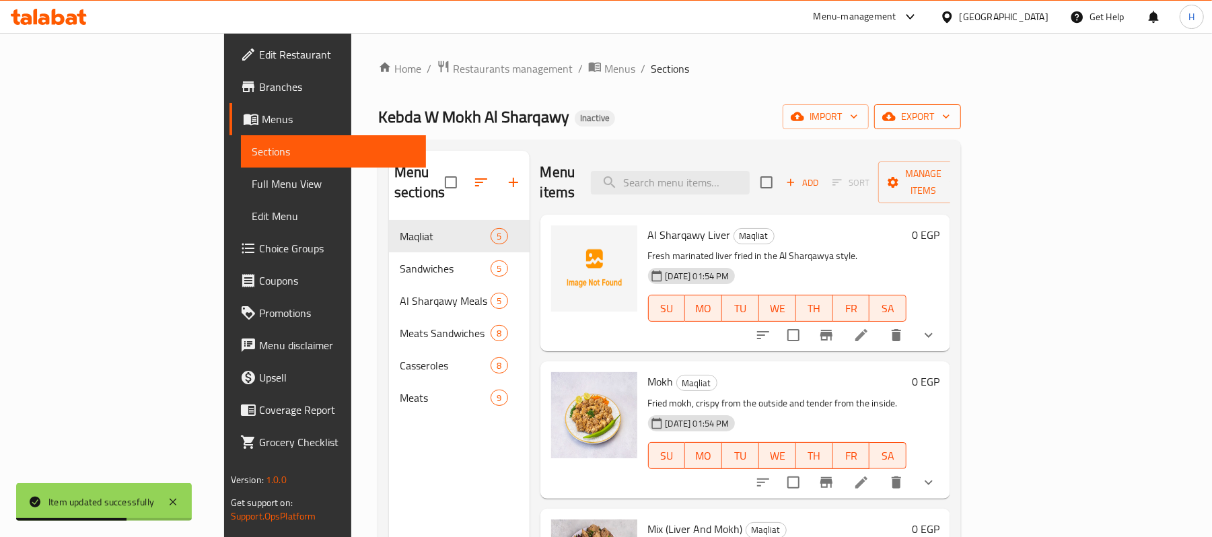
click at [961, 104] on button "export" at bounding box center [917, 116] width 87 height 25
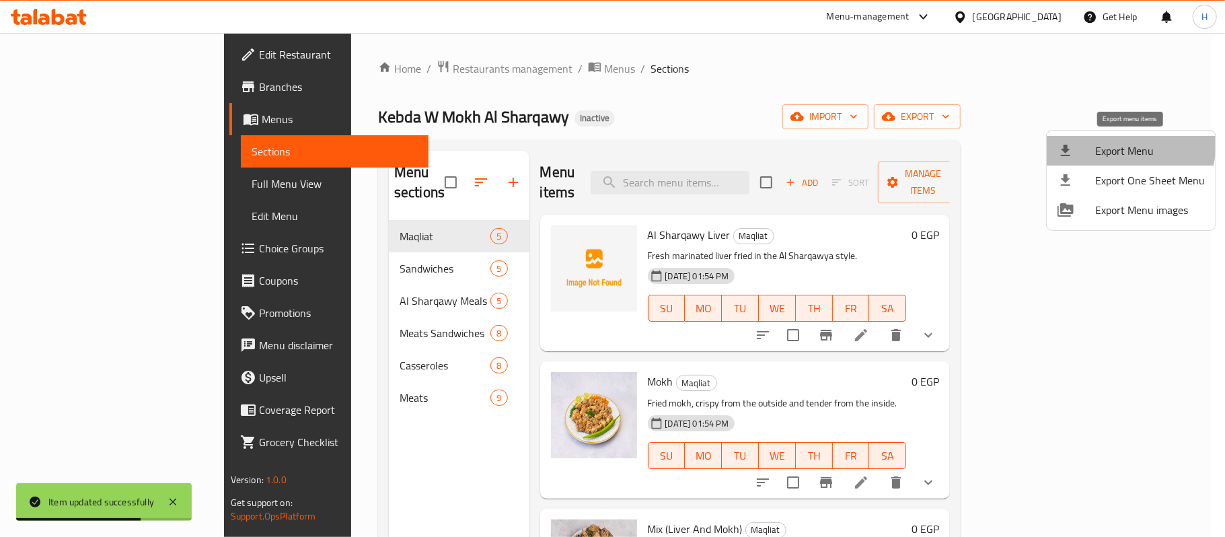
click at [1062, 139] on li "Export Menu" at bounding box center [1131, 151] width 169 height 30
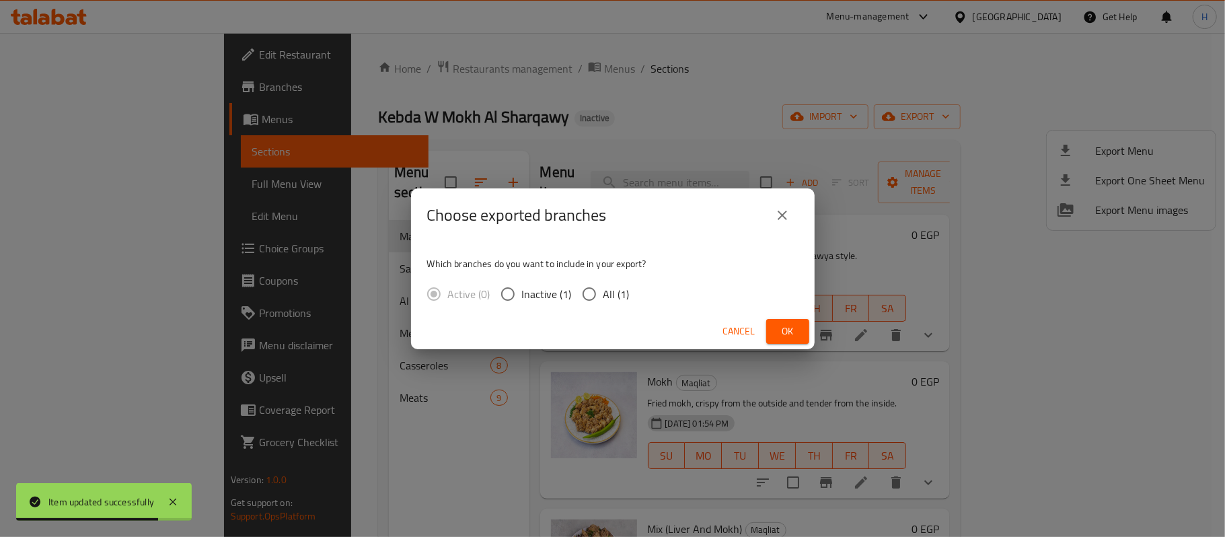
click at [605, 297] on span "All (1)" at bounding box center [616, 294] width 26 height 16
click at [603, 297] on input "All (1)" at bounding box center [589, 294] width 28 height 28
radio input "true"
click at [795, 327] on span "Ok" at bounding box center [788, 331] width 22 height 17
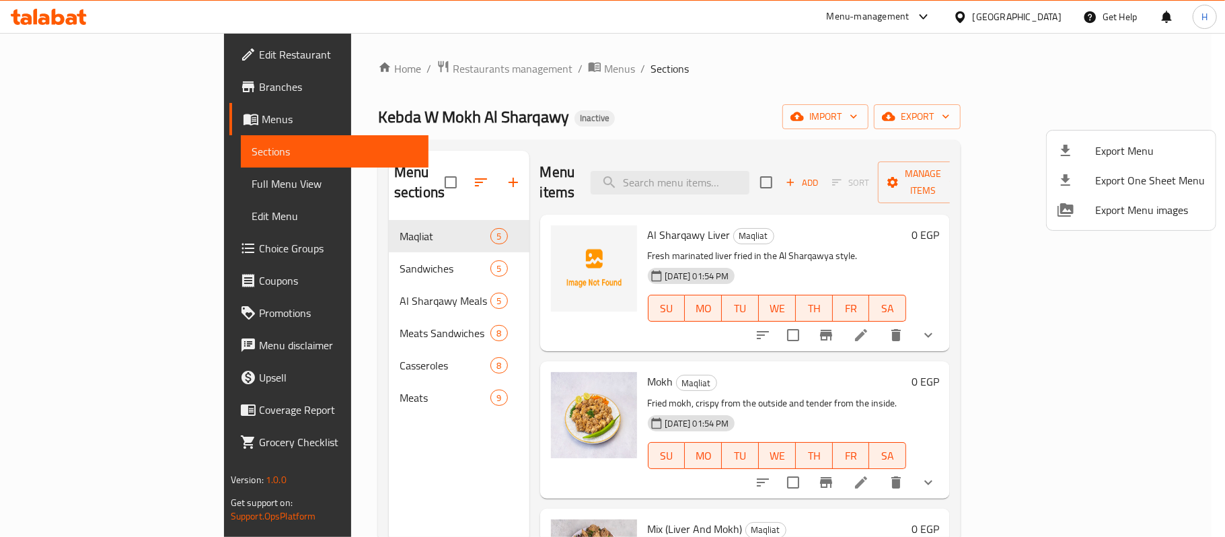
click at [474, 69] on div at bounding box center [612, 268] width 1225 height 537
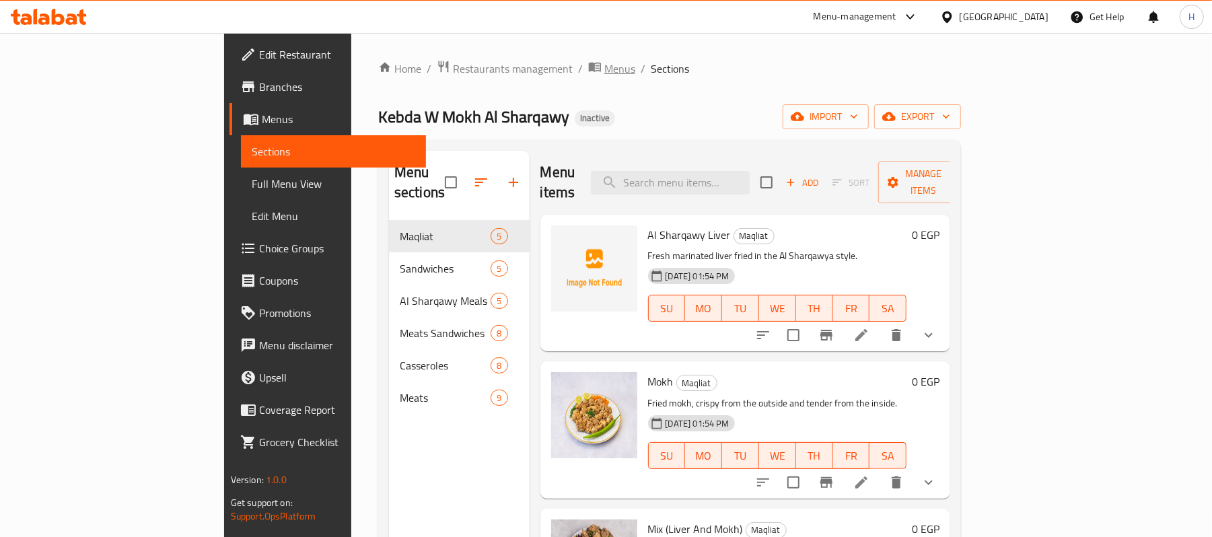
click at [604, 69] on span "Menus" at bounding box center [619, 69] width 31 height 16
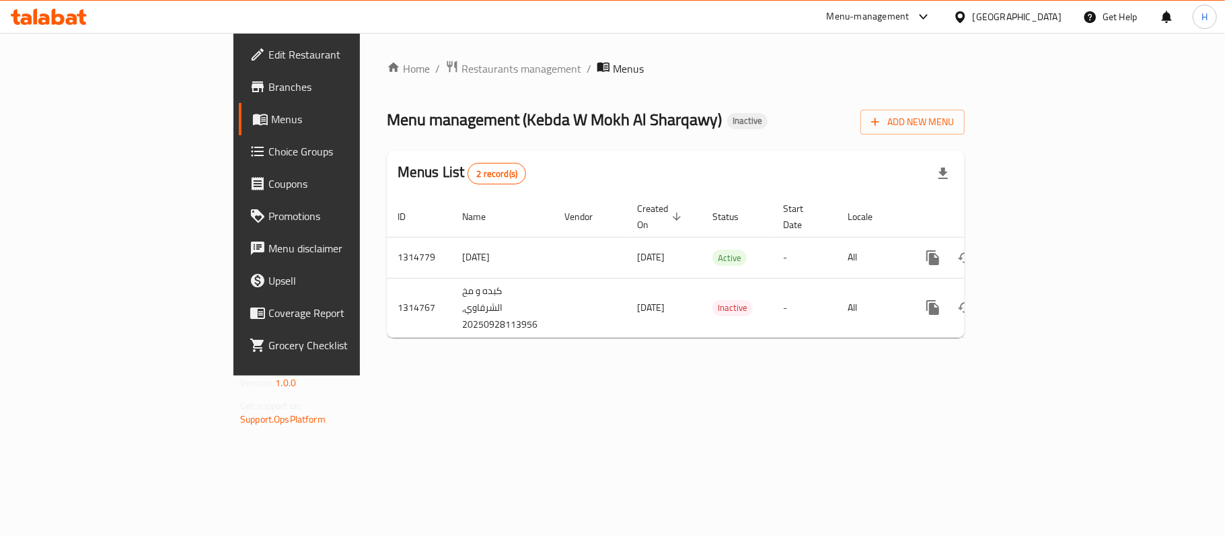
click at [965, 140] on div "Home / Restaurants management / Menus Menu management ( Kebda W Mokh Al Sharqaw…" at bounding box center [676, 204] width 578 height 289
click at [965, 132] on button "Add New Menu" at bounding box center [912, 122] width 104 height 25
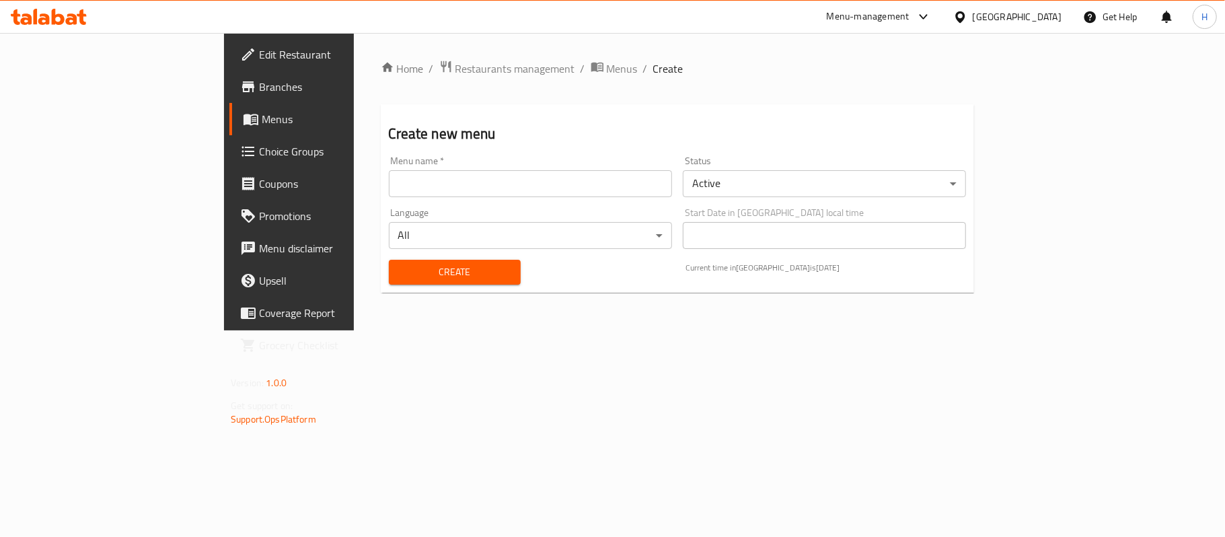
click at [396, 183] on input "text" at bounding box center [530, 183] width 283 height 27
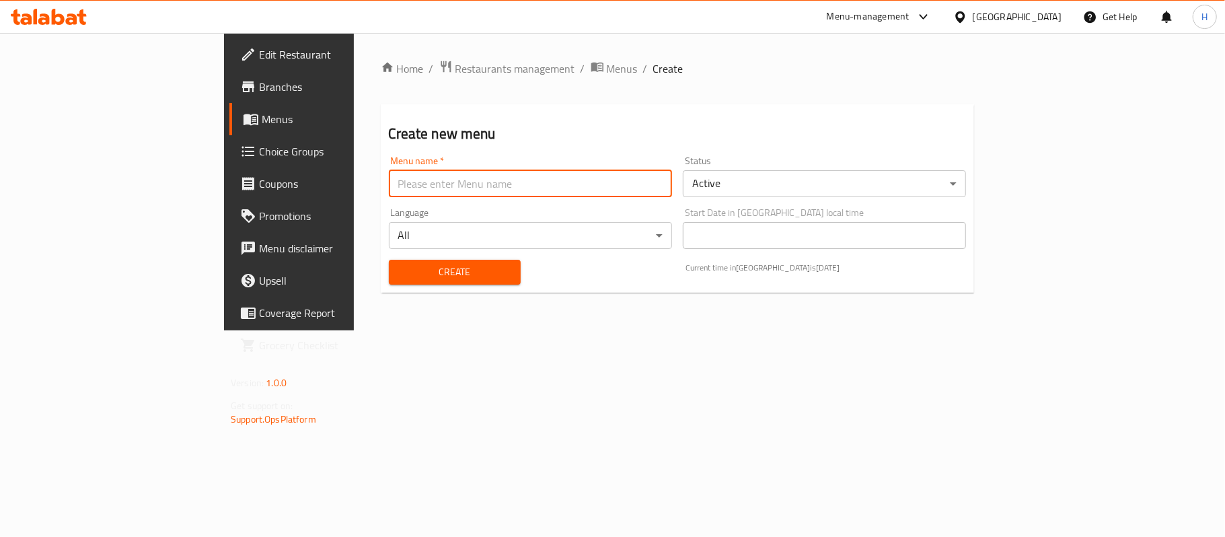
type input "menu"
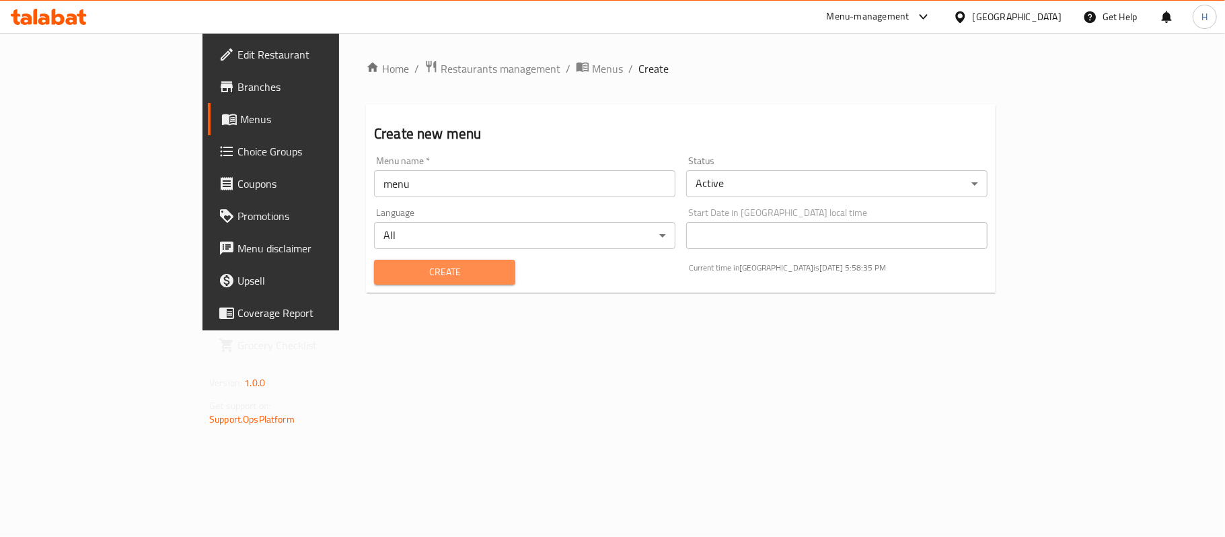
click at [385, 281] on span "Create" at bounding box center [445, 272] width 120 height 17
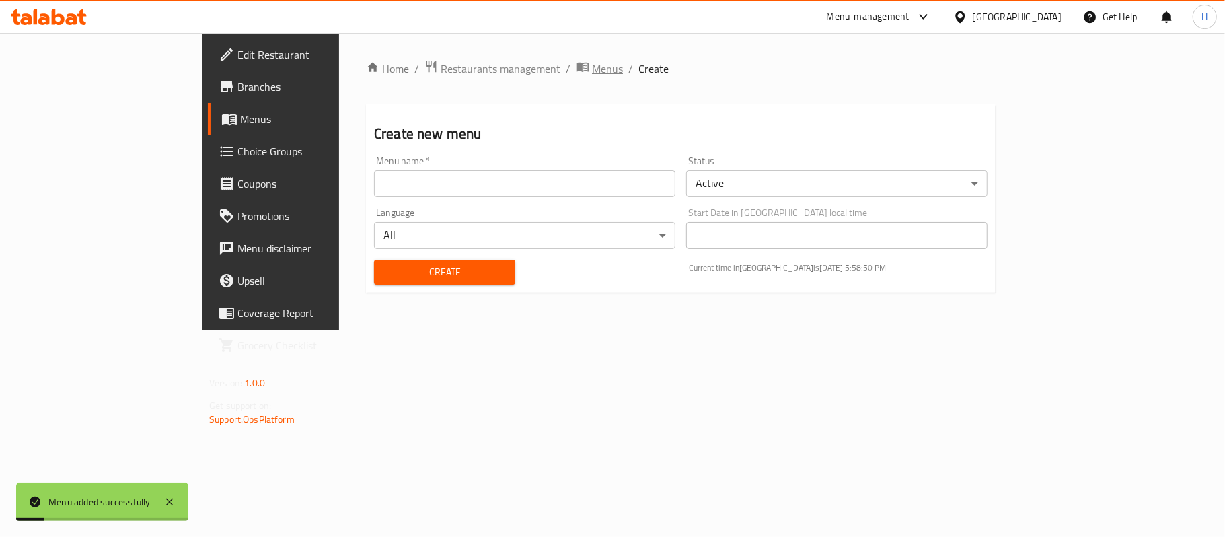
click at [592, 71] on span "Menus" at bounding box center [607, 69] width 31 height 16
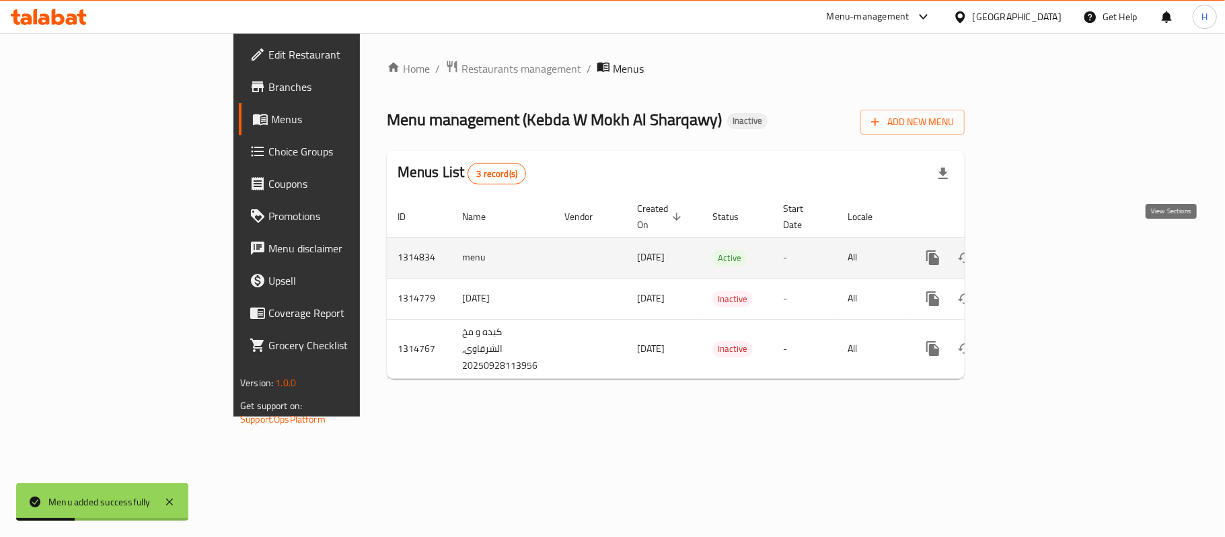
click at [1046, 246] on link "enhanced table" at bounding box center [1030, 258] width 32 height 32
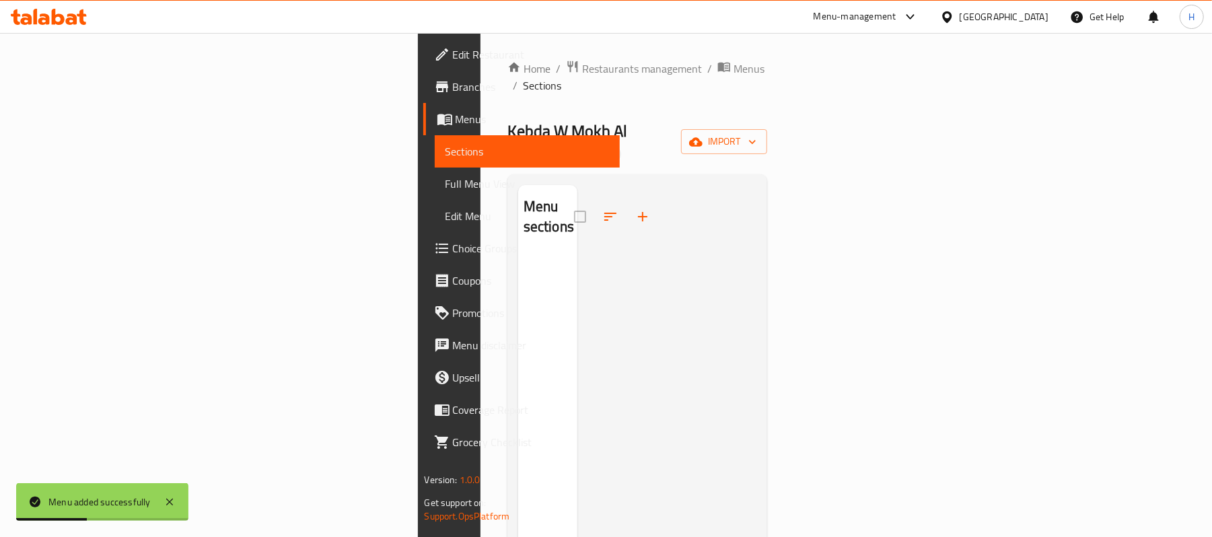
click at [768, 132] on div "Home / Restaurants management / Menus / Sections Kebda W Mokh Al Sharqawy Inact…" at bounding box center [637, 396] width 260 height 673
click at [767, 129] on button "import" at bounding box center [724, 141] width 86 height 25
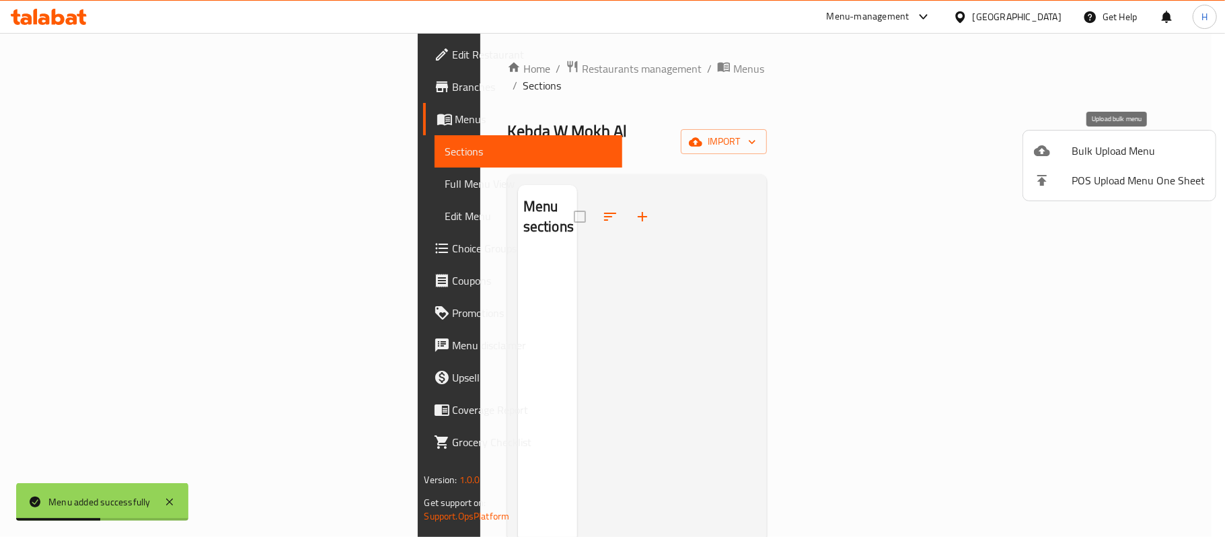
click at [1128, 149] on span "Bulk Upload Menu" at bounding box center [1138, 151] width 133 height 16
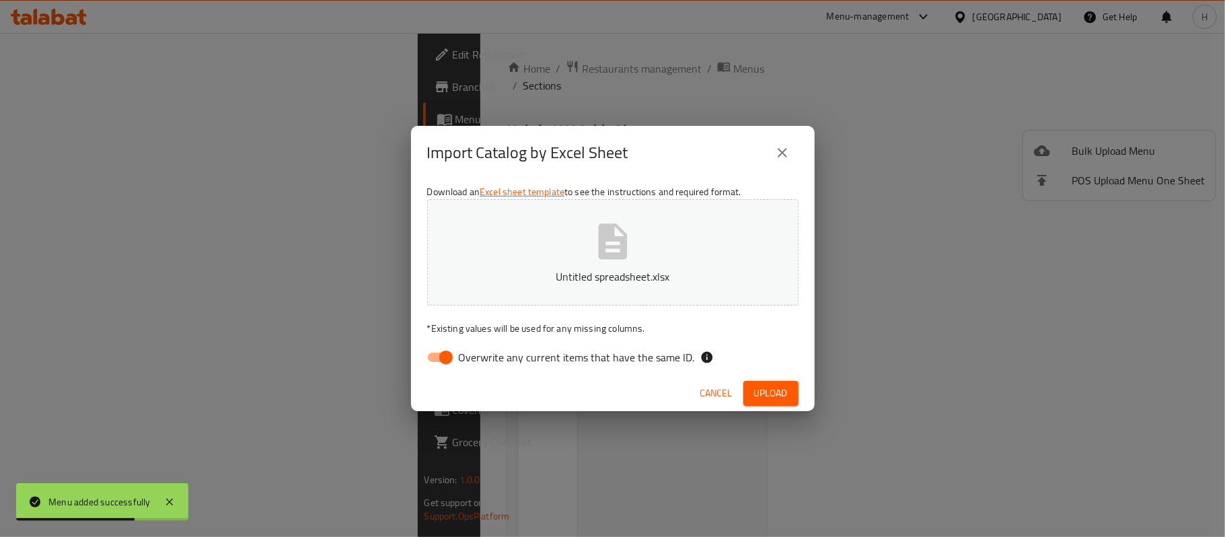
drag, startPoint x: 627, startPoint y: 354, endPoint x: 650, endPoint y: 367, distance: 26.2
click at [627, 354] on span "Overwrite any current items that have the same ID." at bounding box center [577, 357] width 236 height 16
click at [484, 354] on input "Overwrite any current items that have the same ID." at bounding box center [446, 357] width 77 height 26
checkbox input "false"
click at [782, 398] on span "Upload" at bounding box center [771, 393] width 34 height 17
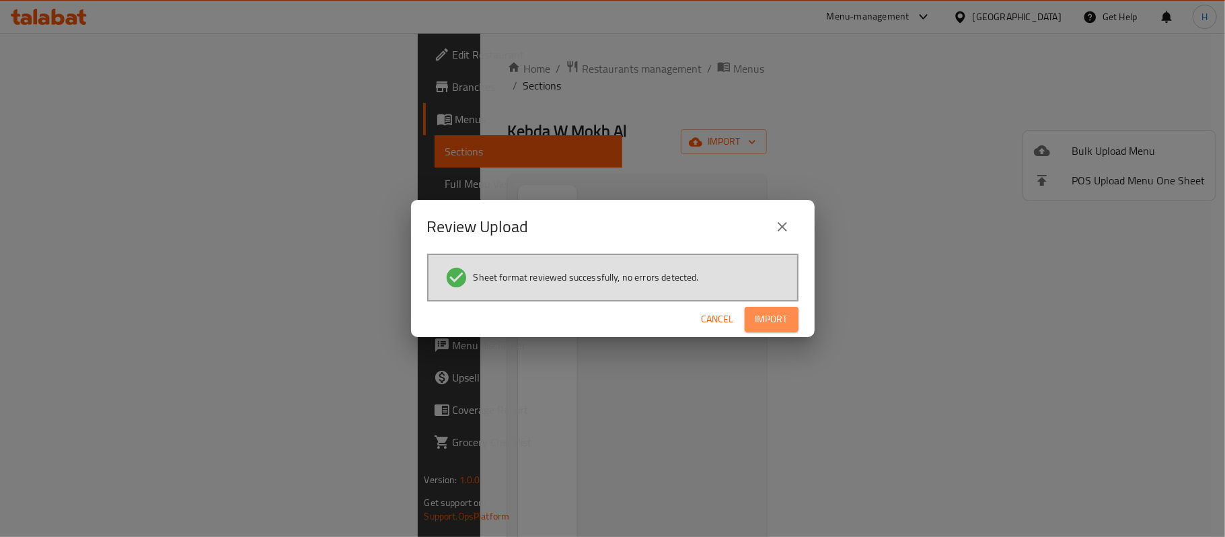
click at [786, 323] on span "Import" at bounding box center [772, 319] width 32 height 17
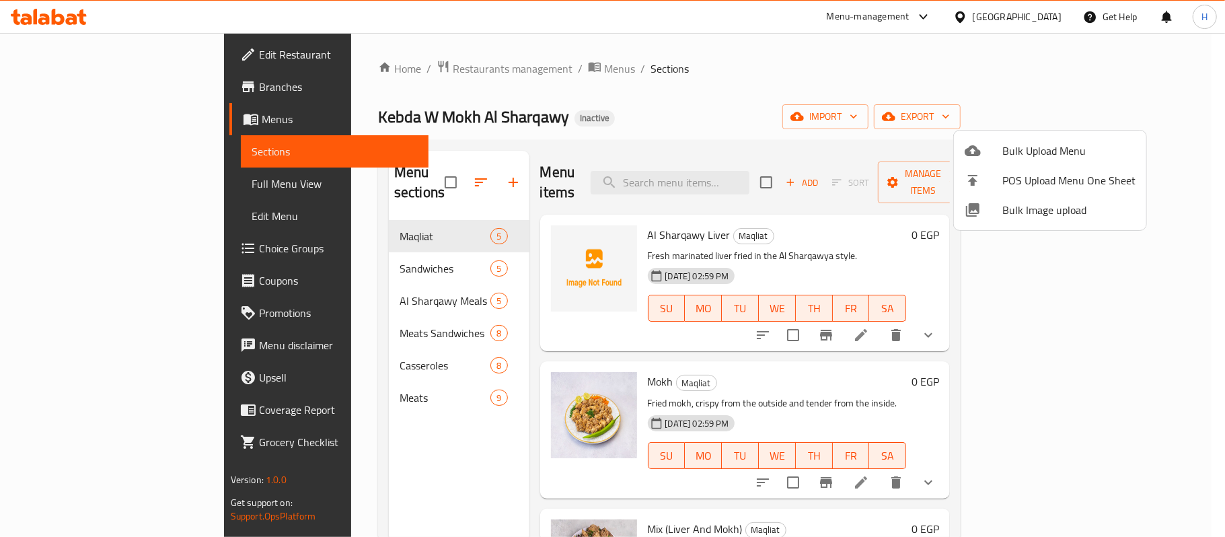
click at [696, 203] on div at bounding box center [612, 268] width 1225 height 537
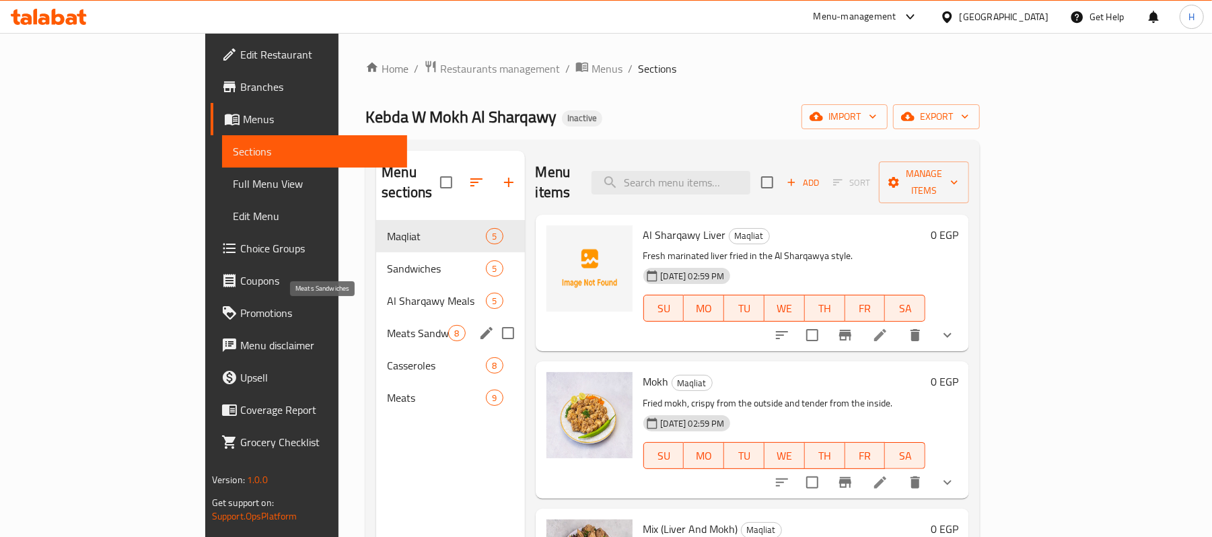
click at [387, 325] on span "Meats Sandwiches" at bounding box center [417, 333] width 61 height 16
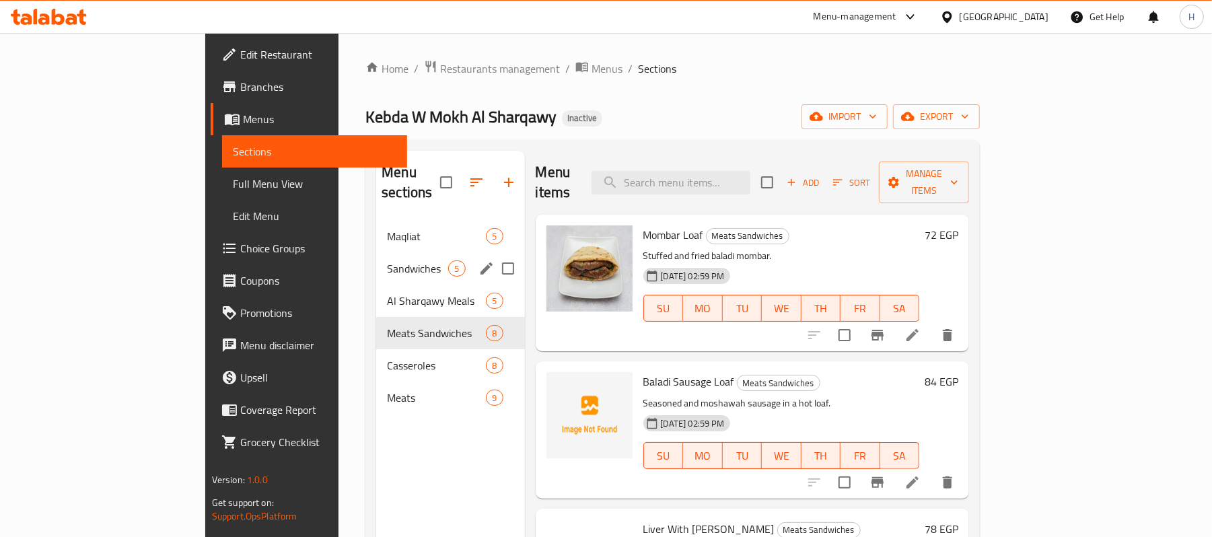
click at [376, 258] on div "Sandwiches 5" at bounding box center [450, 268] width 148 height 32
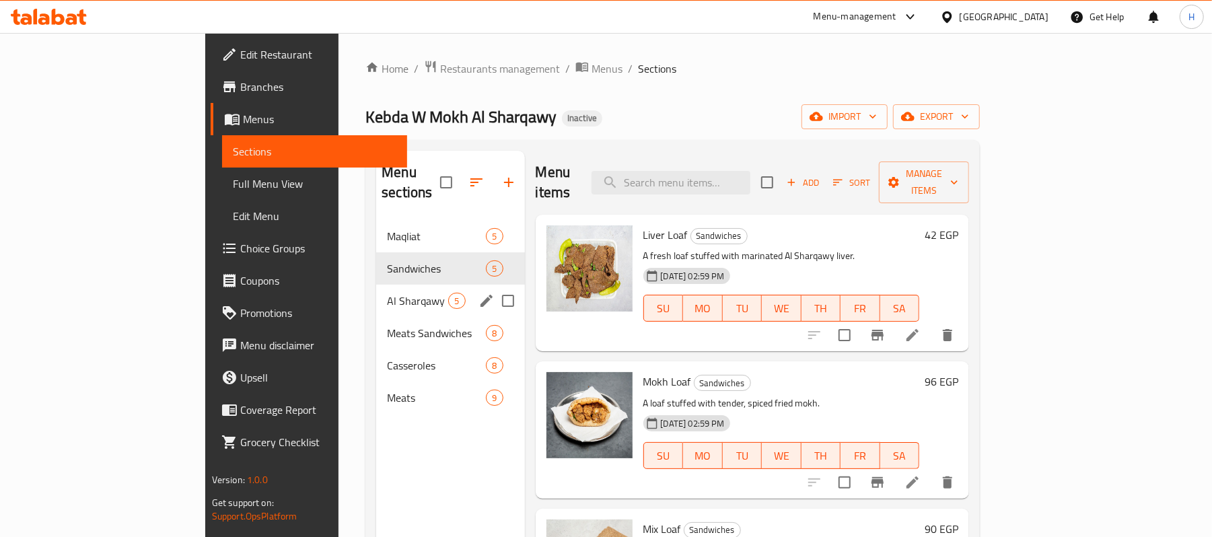
click at [387, 390] on span "Meats" at bounding box center [436, 398] width 99 height 16
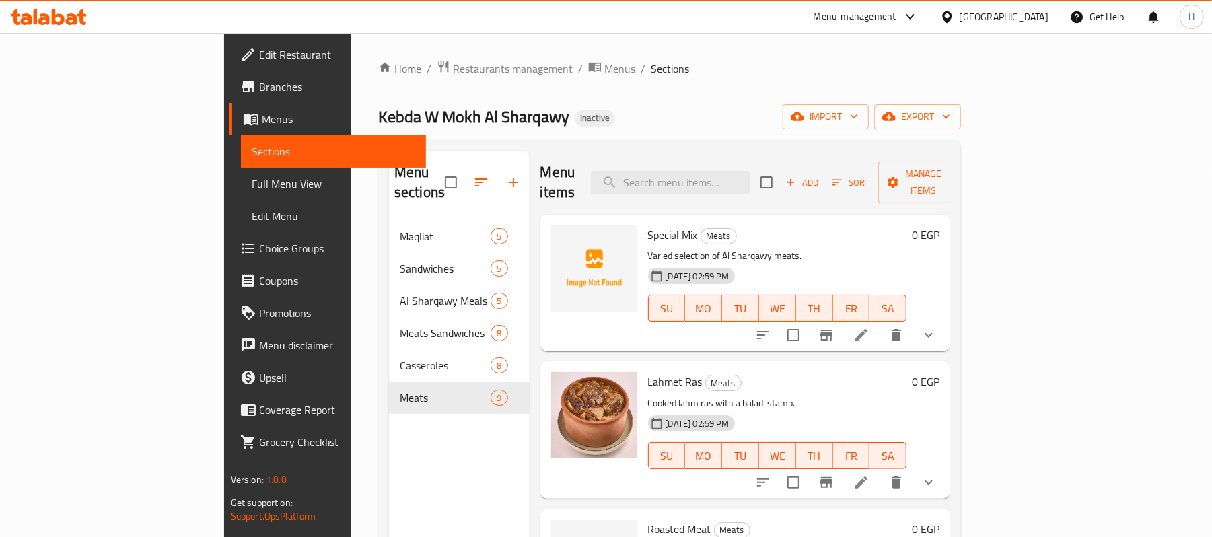
drag, startPoint x: 146, startPoint y: 186, endPoint x: 184, endPoint y: 203, distance: 41.6
click at [252, 186] on span "Full Menu View" at bounding box center [334, 184] width 164 height 16
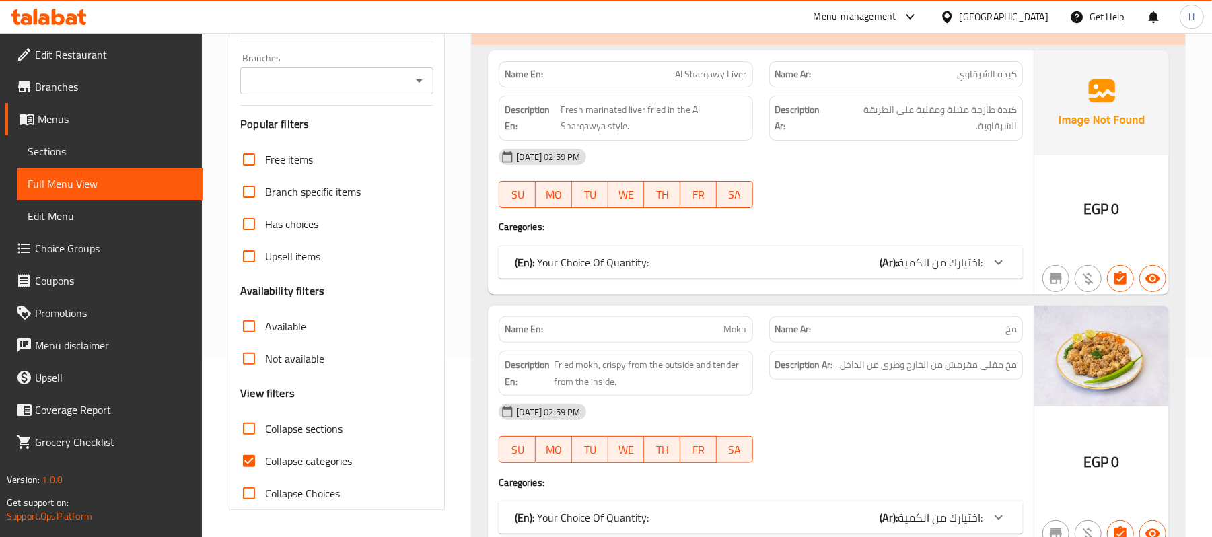
drag, startPoint x: 312, startPoint y: 464, endPoint x: 339, endPoint y: 449, distance: 30.7
click at [313, 464] on span "Collapse categories" at bounding box center [308, 461] width 87 height 16
click at [265, 464] on input "Collapse categories" at bounding box center [249, 461] width 32 height 32
checkbox input "false"
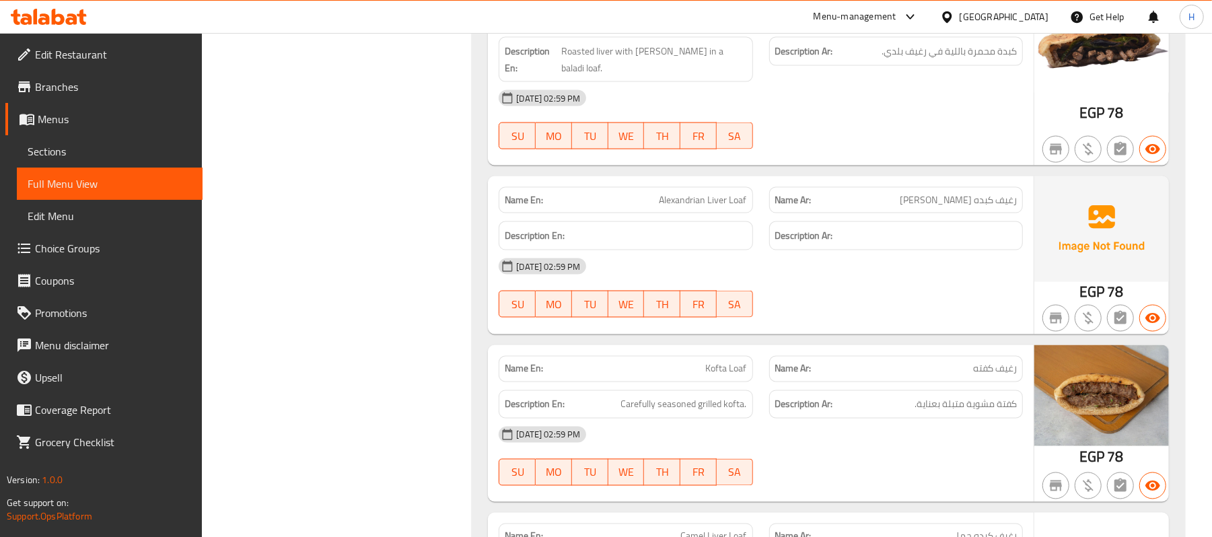
scroll to position [5219, 0]
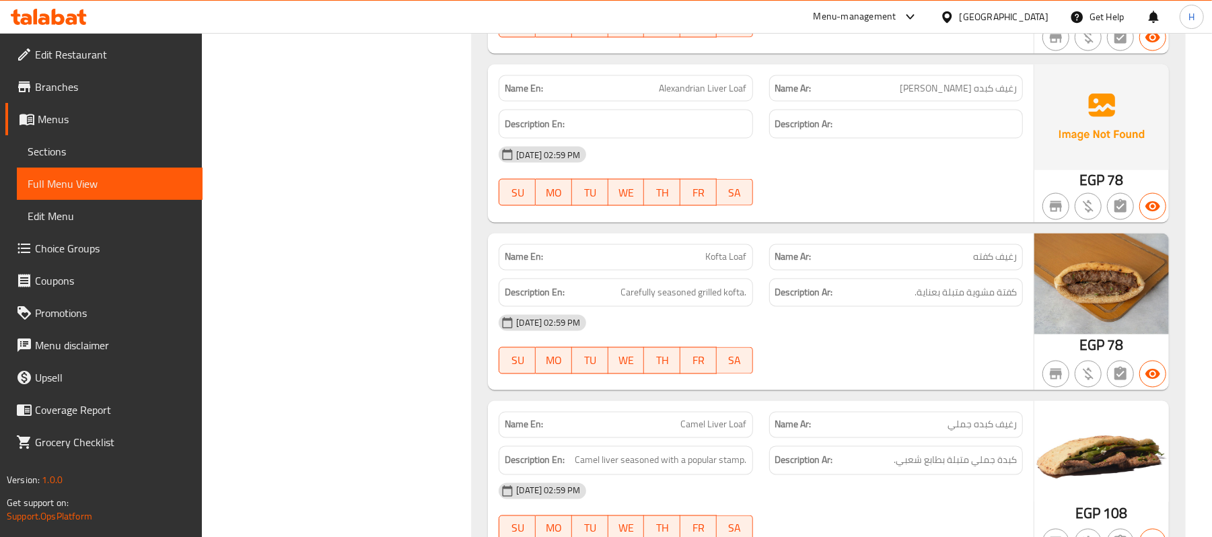
click at [700, 84] on span "Alexandrian Liver Loaf" at bounding box center [702, 88] width 87 height 14
copy span "Alexandrian Liver Loaf"
click at [127, 166] on link "Sections" at bounding box center [110, 151] width 186 height 32
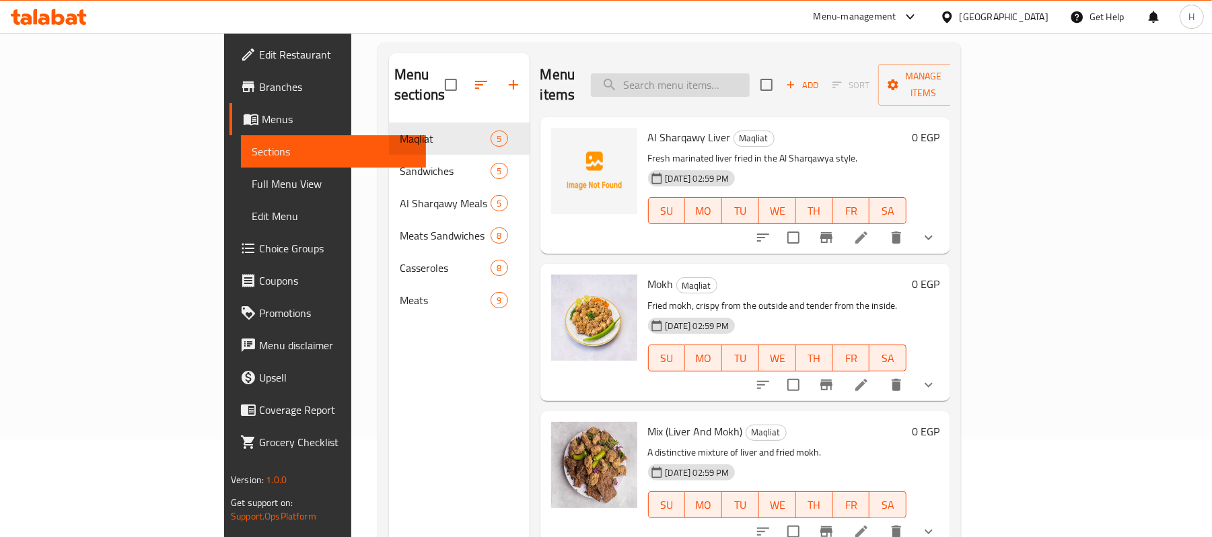
scroll to position [9, 0]
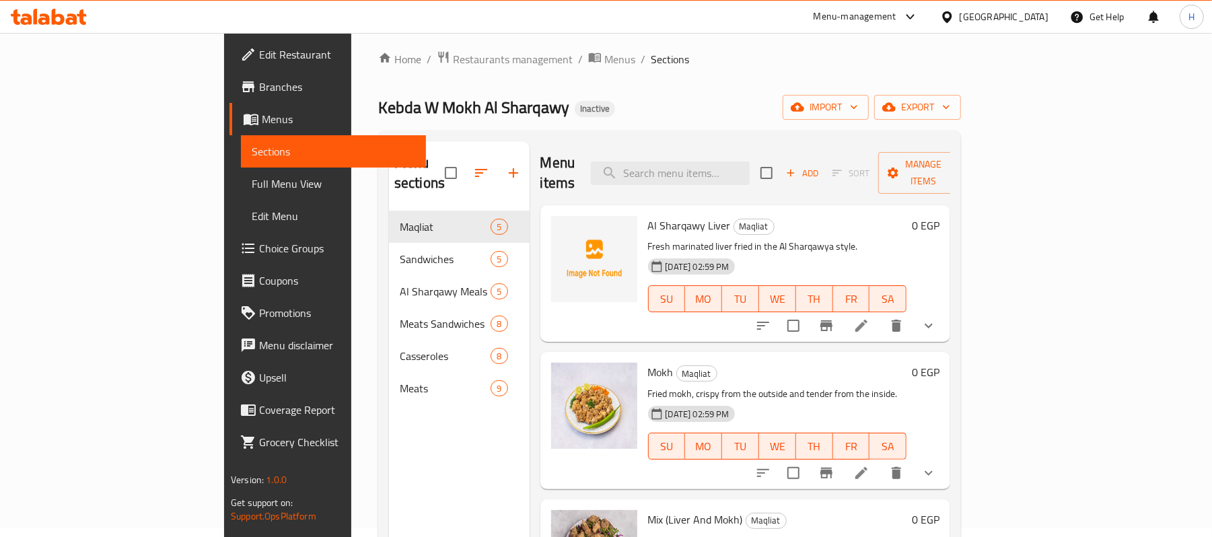
click at [731, 148] on div "Menu items Add Sort Manage items" at bounding box center [745, 173] width 410 height 64
click at [741, 161] on input "search" at bounding box center [670, 173] width 159 height 24
paste input "Alexandrian Liver Loaf"
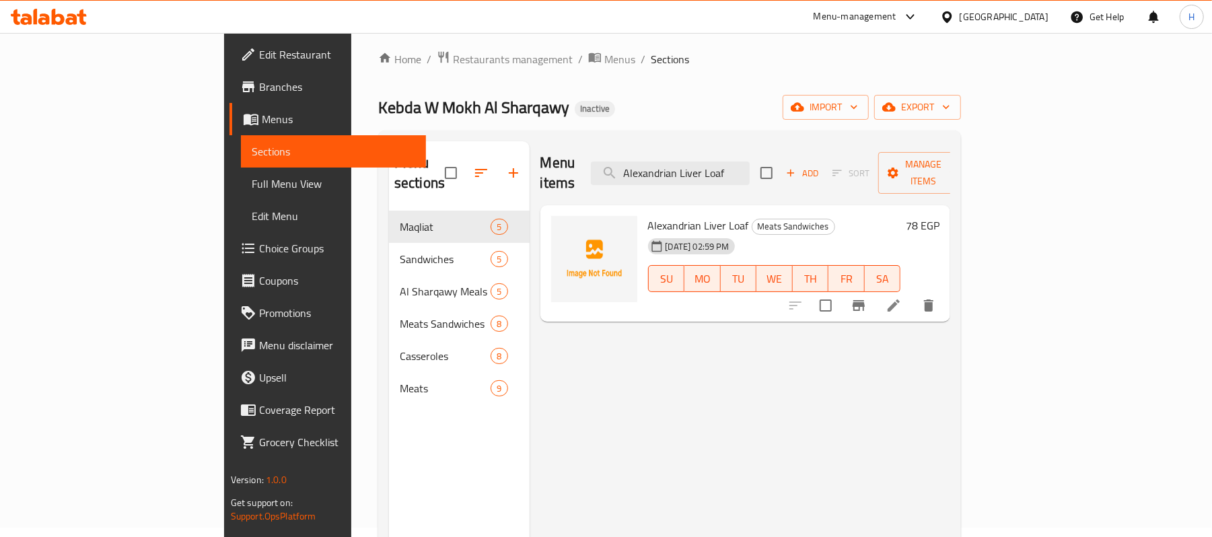
type input "Alexandrian Liver Loaf"
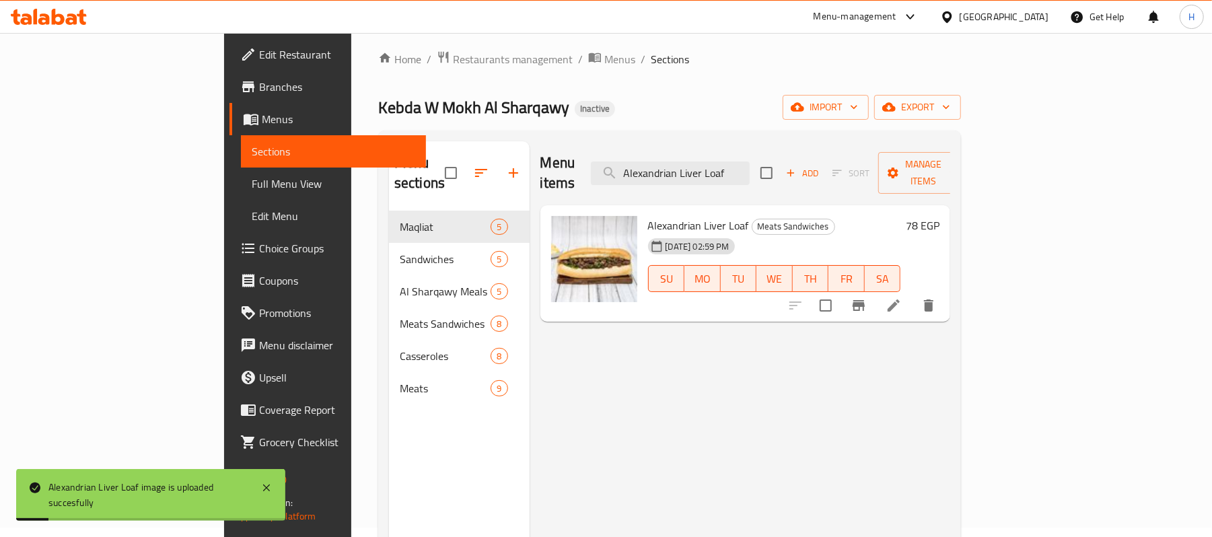
drag, startPoint x: 563, startPoint y: 322, endPoint x: 549, endPoint y: 321, distance: 14.1
click at [563, 322] on div "Menu items Alexandrian Liver Loaf Add Sort Manage items Alexandrian Liver Loaf …" at bounding box center [739, 409] width 421 height 537
click at [252, 178] on span "Full Menu View" at bounding box center [334, 184] width 164 height 16
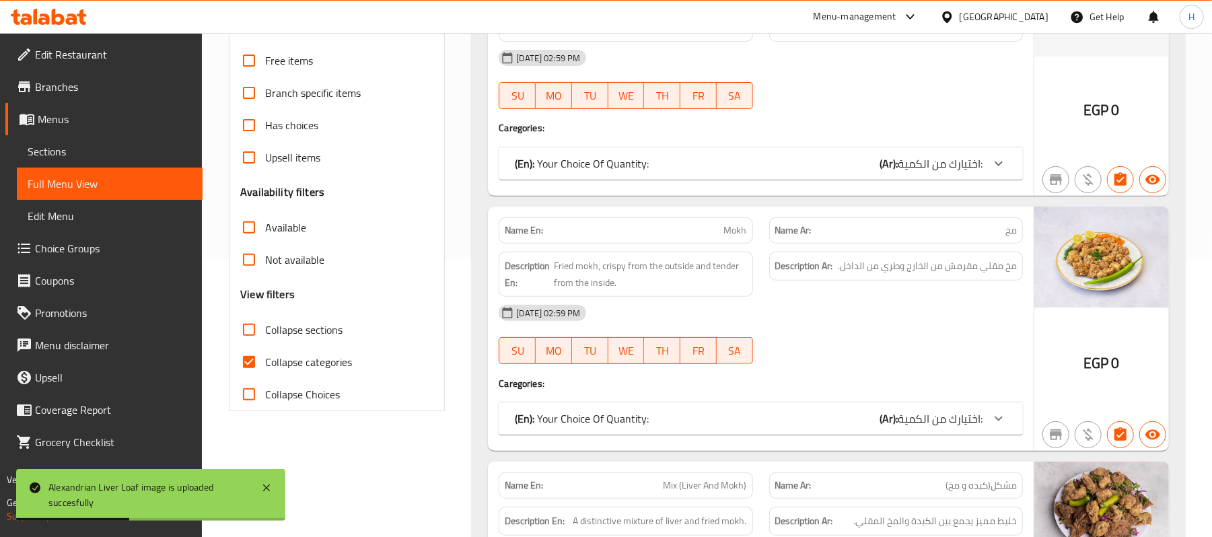
scroll to position [279, 0]
click at [329, 358] on span "Collapse categories" at bounding box center [308, 361] width 87 height 16
click at [265, 358] on input "Collapse categories" at bounding box center [249, 361] width 32 height 32
checkbox input "false"
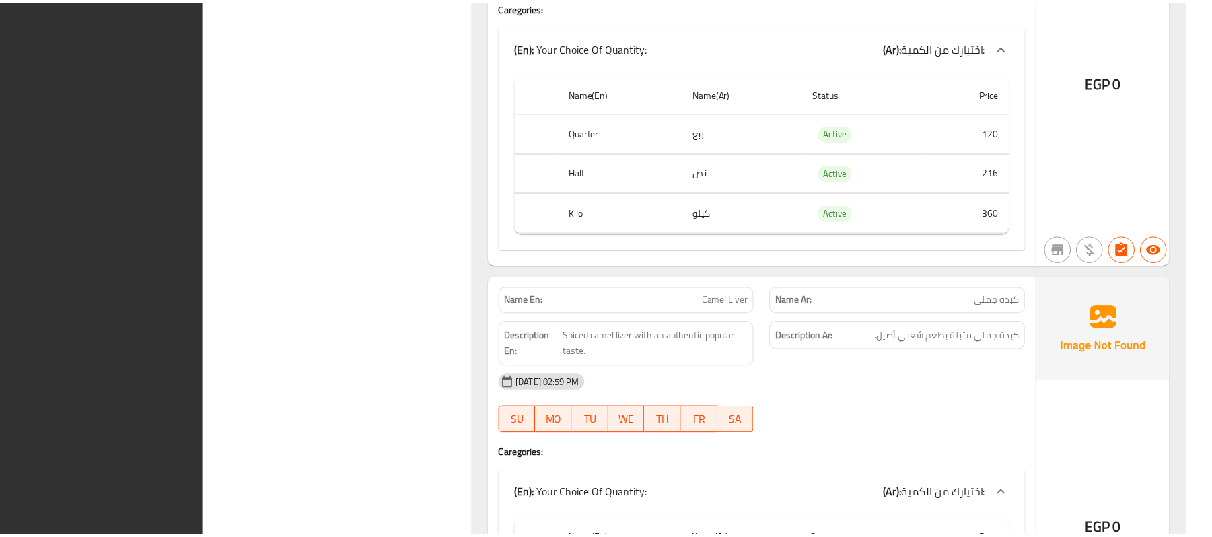
scroll to position [11094, 0]
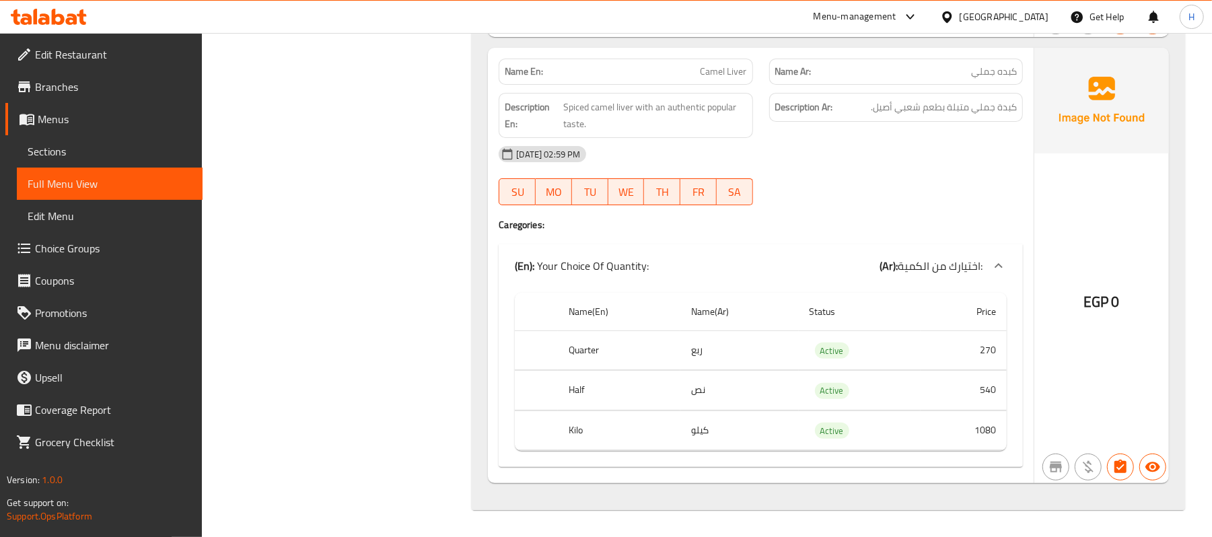
click at [118, 77] on link "Branches" at bounding box center [103, 87] width 197 height 32
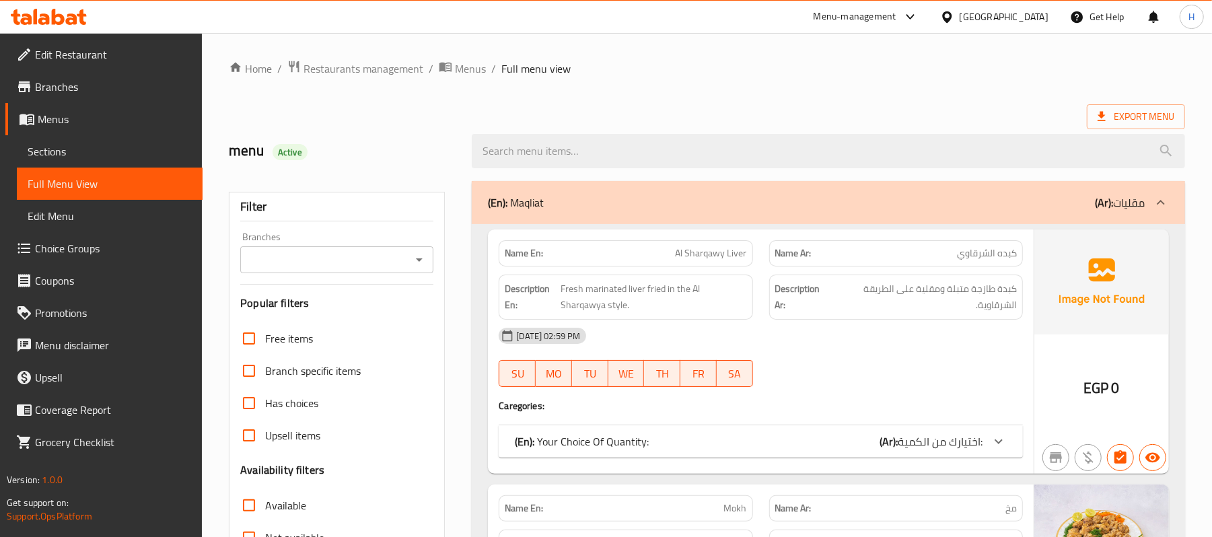
click at [87, 50] on span "Edit Restaurant" at bounding box center [113, 54] width 157 height 16
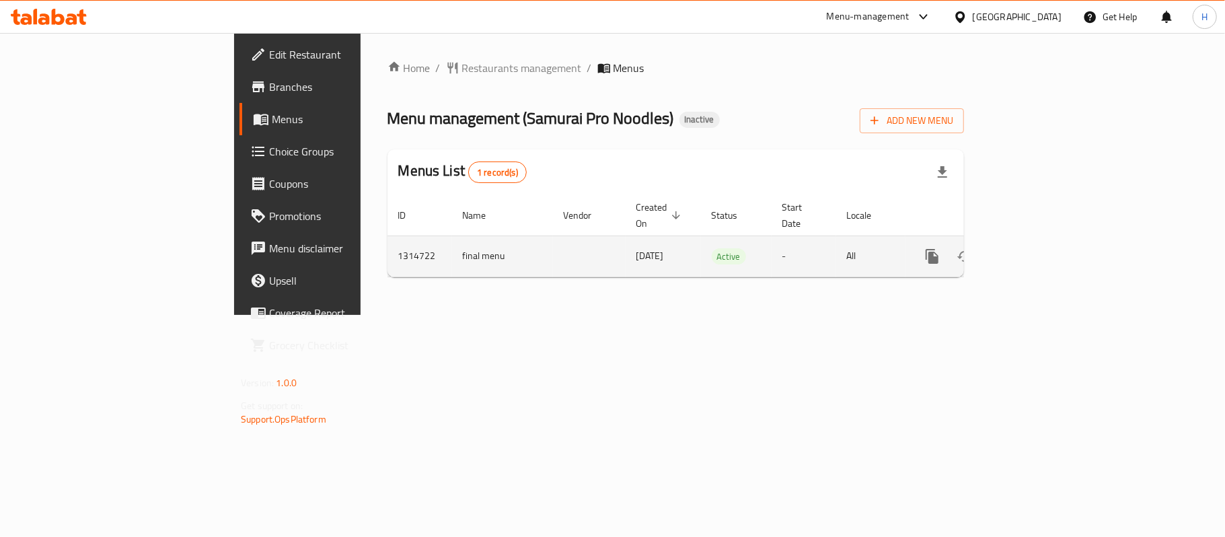
click at [1056, 261] on td "enhanced table" at bounding box center [981, 255] width 151 height 41
click at [1037, 248] on icon "enhanced table" at bounding box center [1029, 256] width 16 height 16
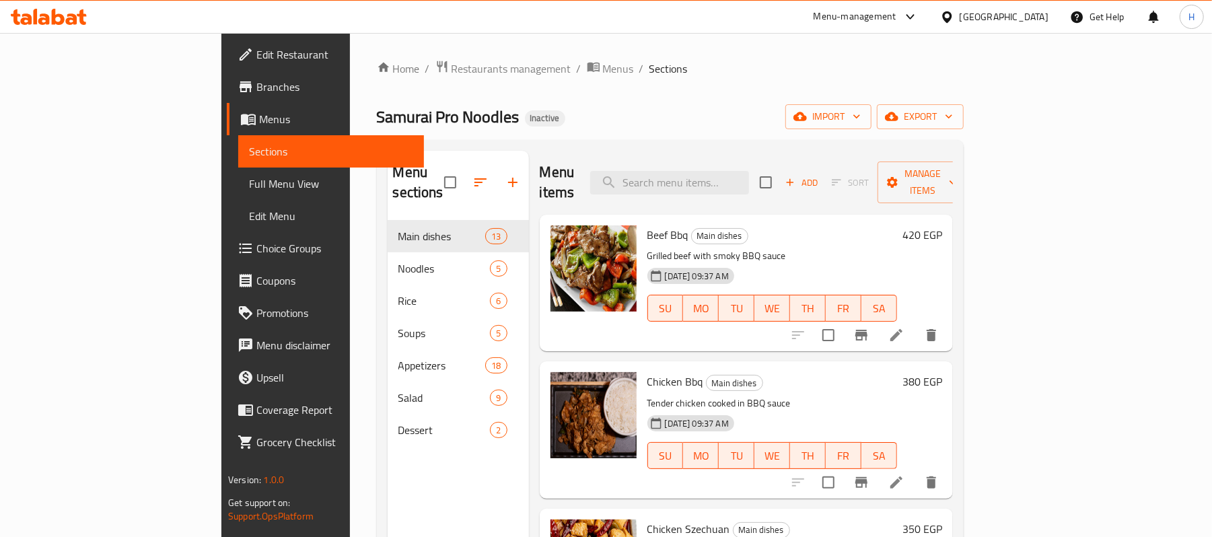
click at [249, 184] on span "Full Menu View" at bounding box center [331, 184] width 164 height 16
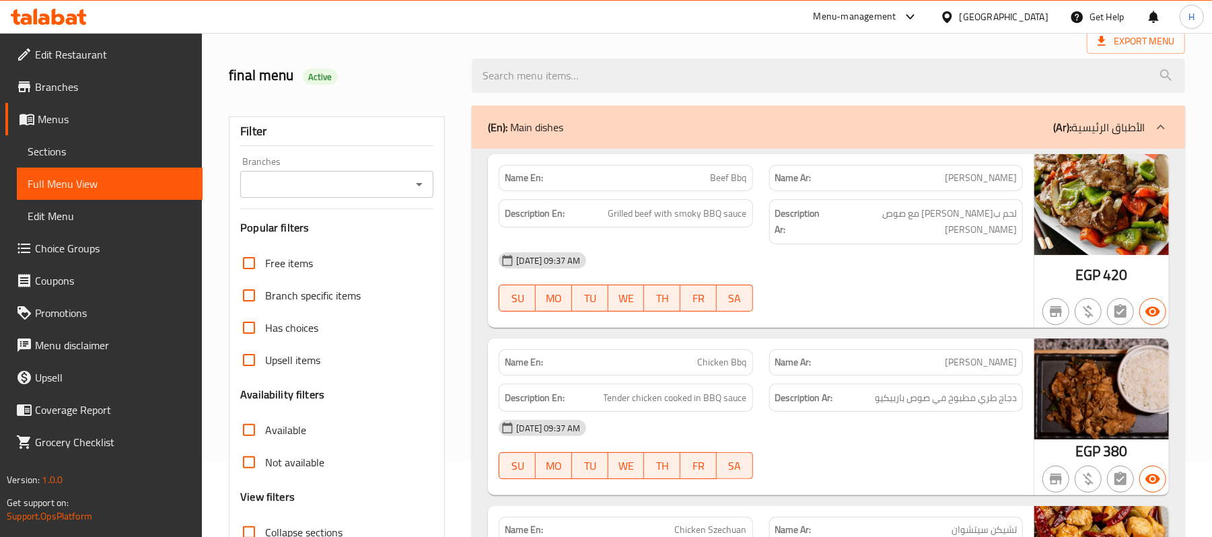
scroll to position [179, 0]
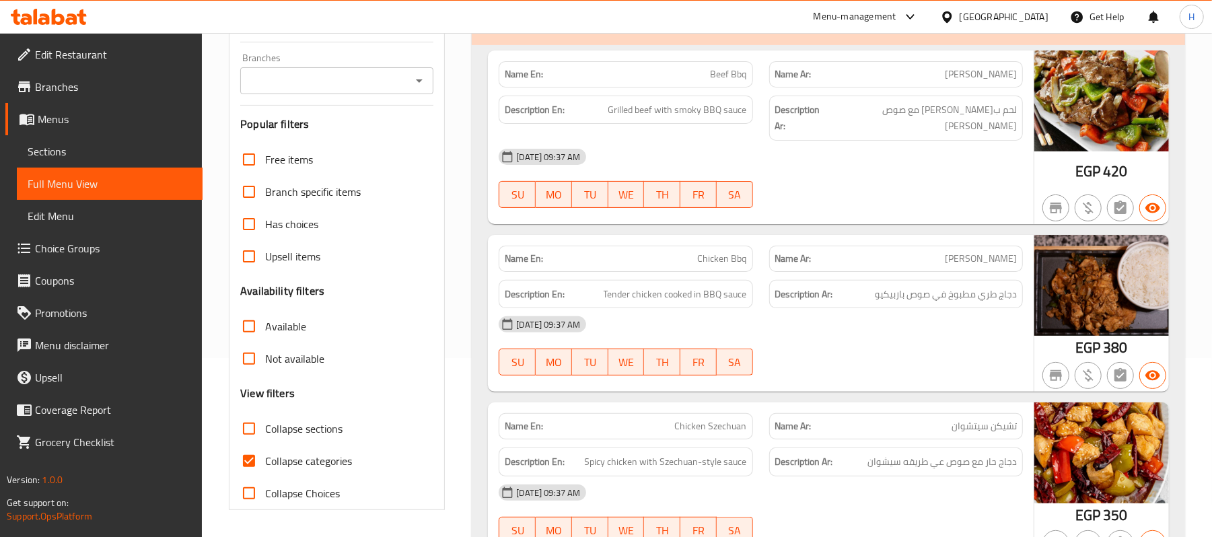
click at [305, 472] on label "Collapse categories" at bounding box center [292, 461] width 119 height 32
click at [265, 472] on input "Collapse categories" at bounding box center [249, 461] width 32 height 32
checkbox input "false"
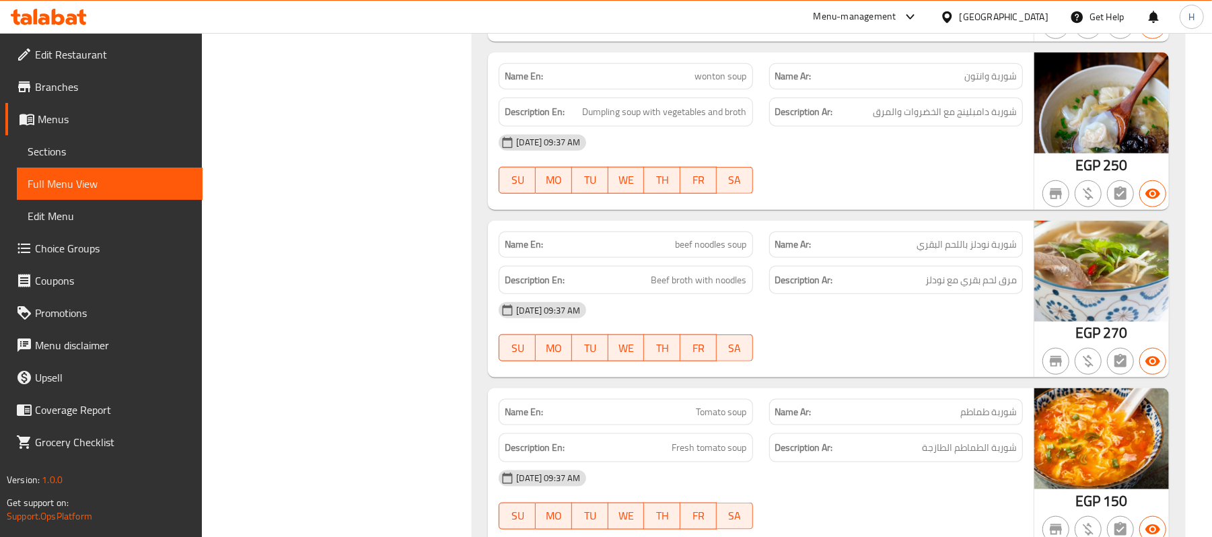
scroll to position [4664, 0]
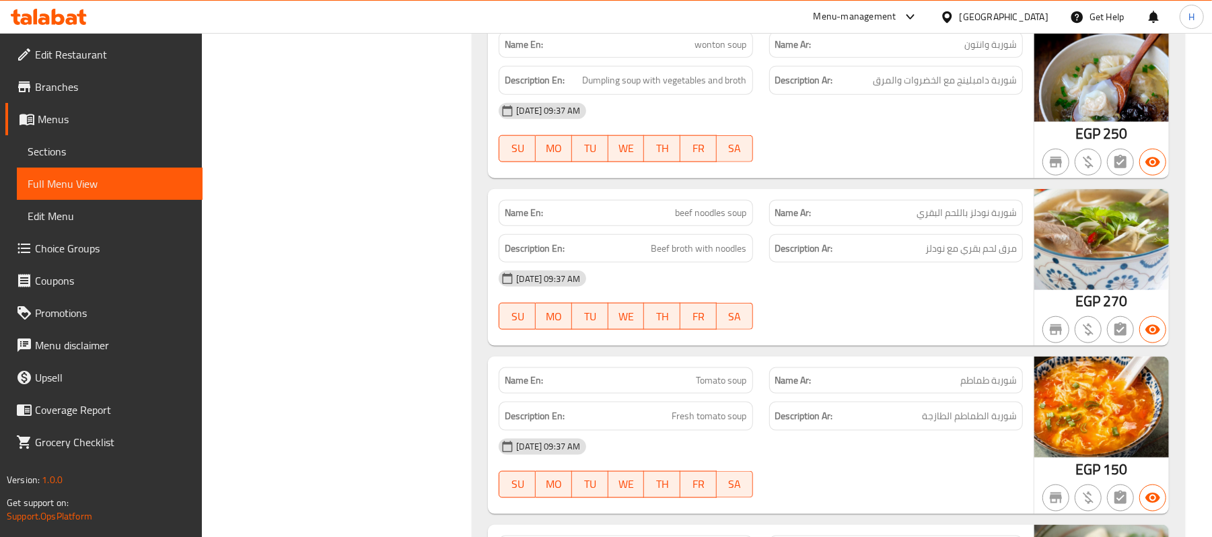
click at [698, 205] on div "Name En: beef noodles soup" at bounding box center [625, 213] width 270 height 42
copy span "beef noodles soup"
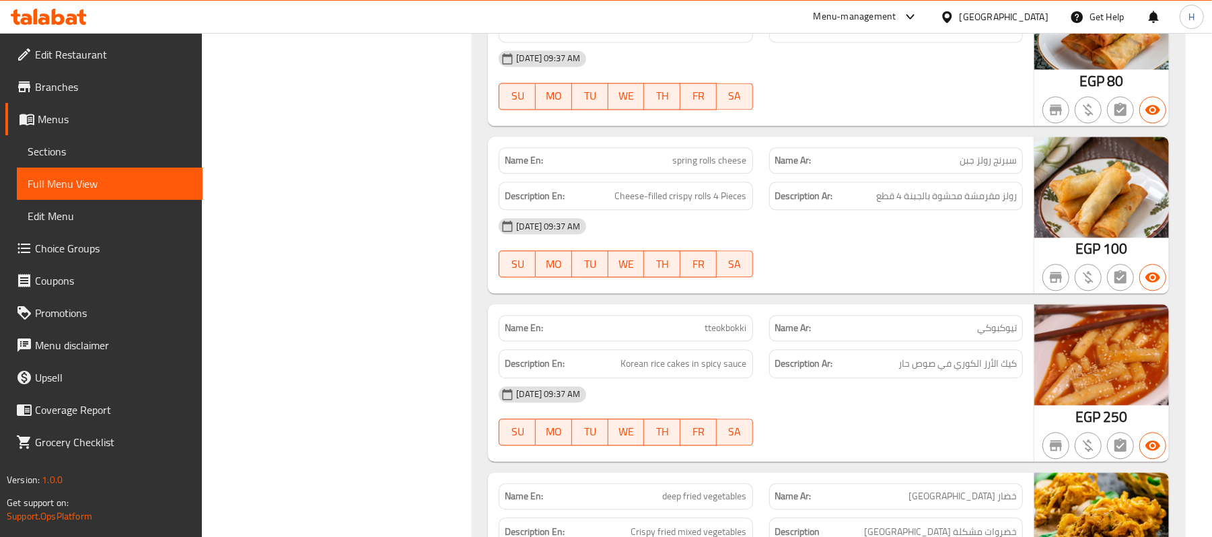
scroll to position [5830, 0]
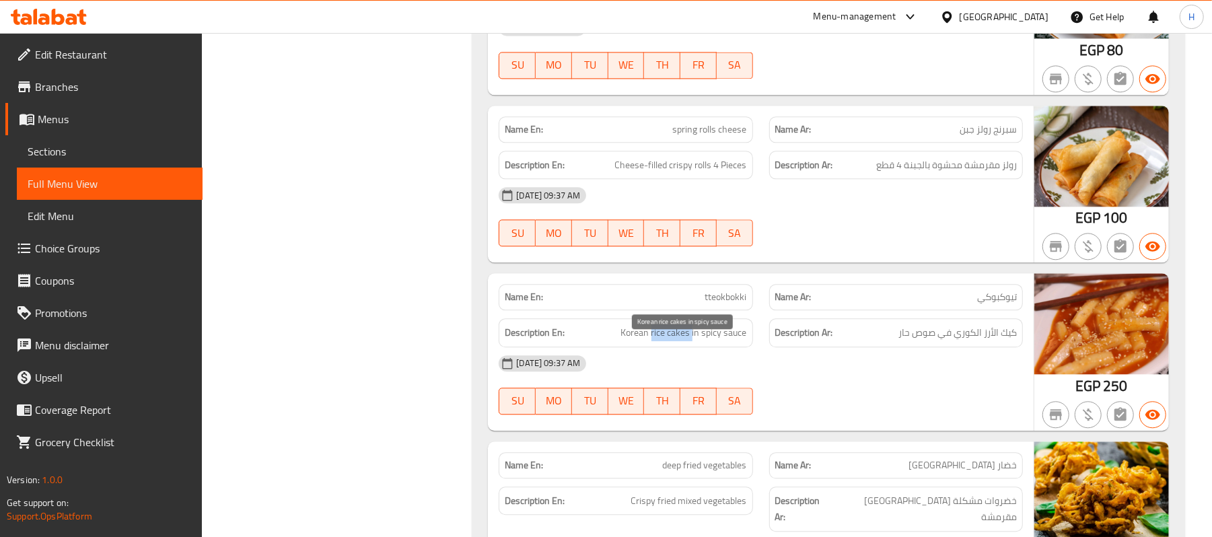
drag, startPoint x: 651, startPoint y: 348, endPoint x: 692, endPoint y: 353, distance: 40.6
click at [692, 341] on span "Korean rice cakes in spicy sauce" at bounding box center [684, 332] width 126 height 17
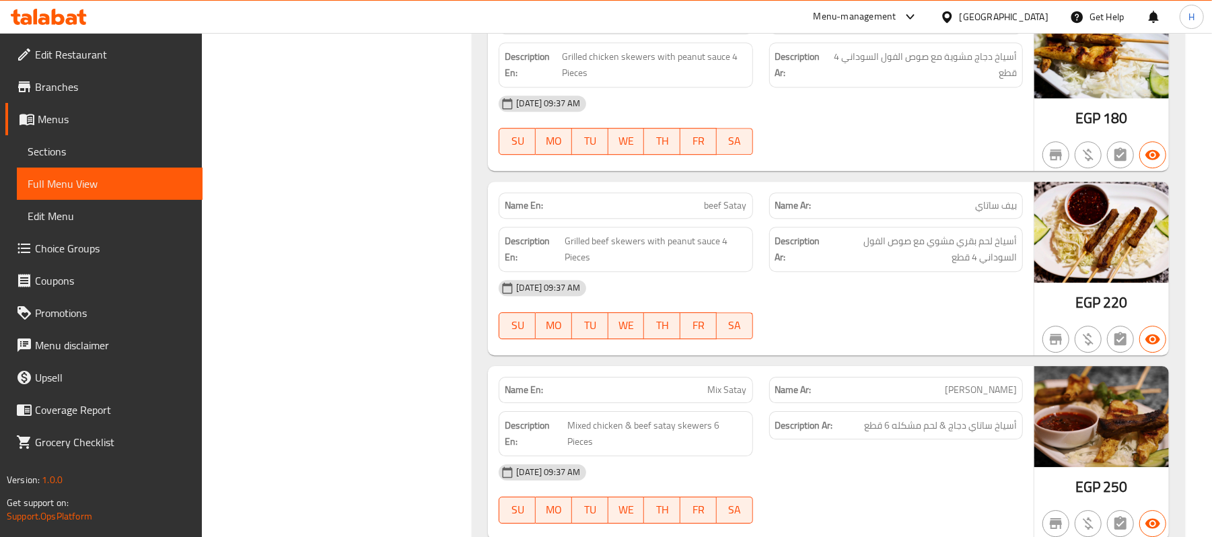
scroll to position [6548, 0]
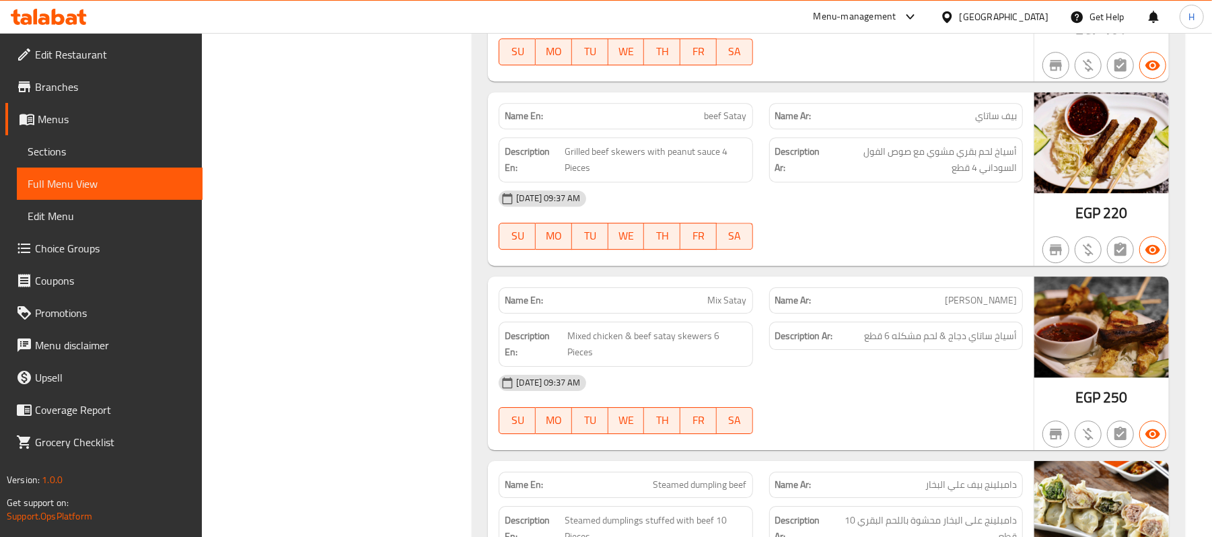
click at [725, 302] on span "Mix Satay" at bounding box center [727, 300] width 39 height 14
copy span "Mix Satay"
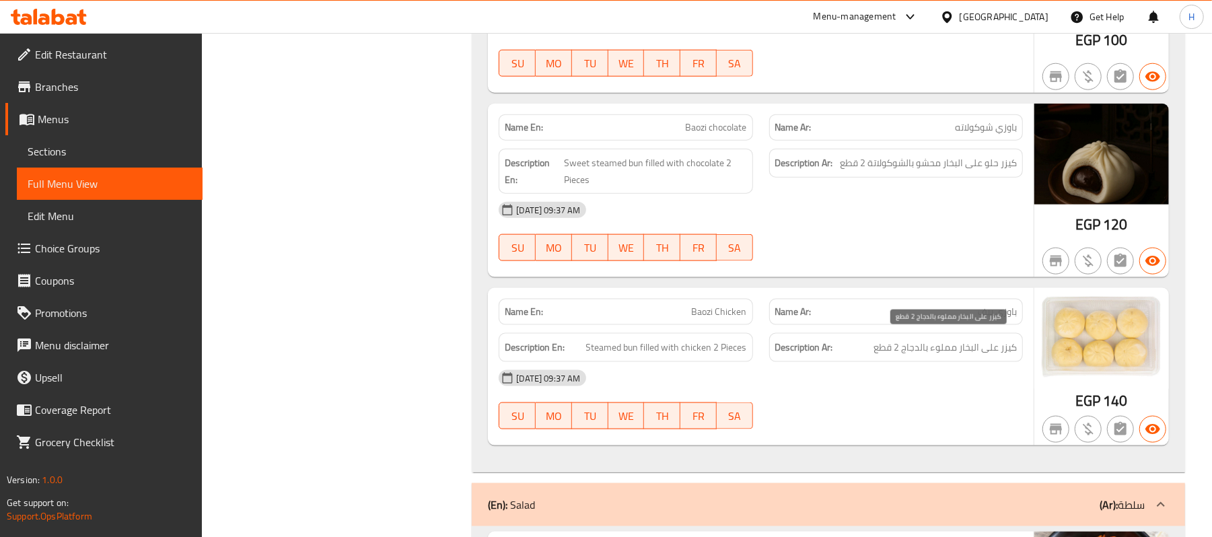
scroll to position [8432, 0]
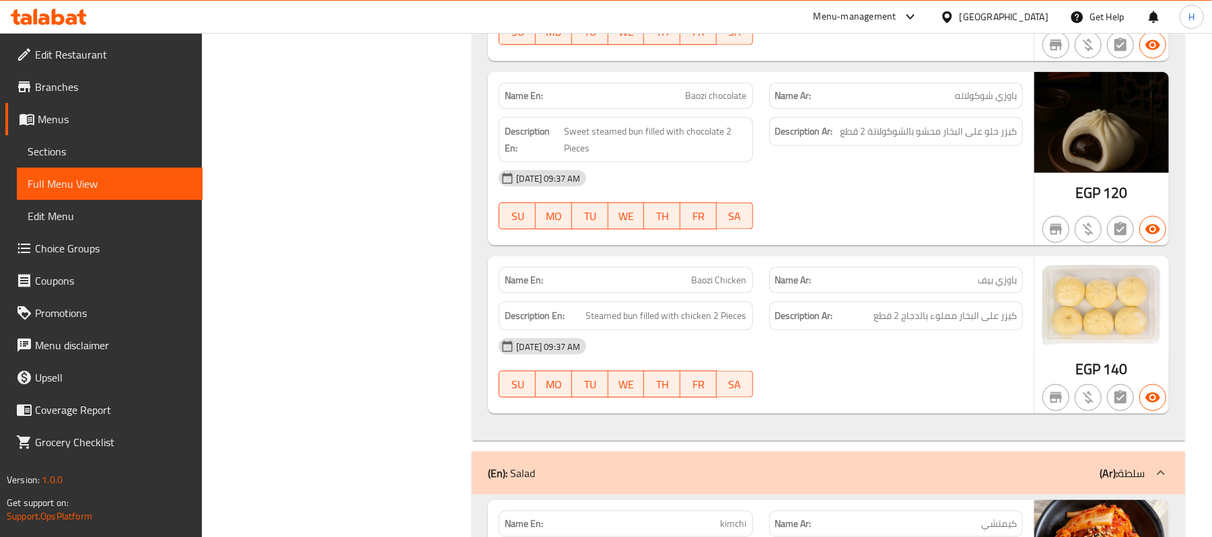
click at [716, 256] on div "Name En: Baozi Chicken Name Ar: باوزي بيف Description En: Steamed bun filled wi…" at bounding box center [761, 334] width 546 height 157
click at [708, 276] on span "Baozi Chicken" at bounding box center [719, 280] width 55 height 14
copy span "Baozi Chicken"
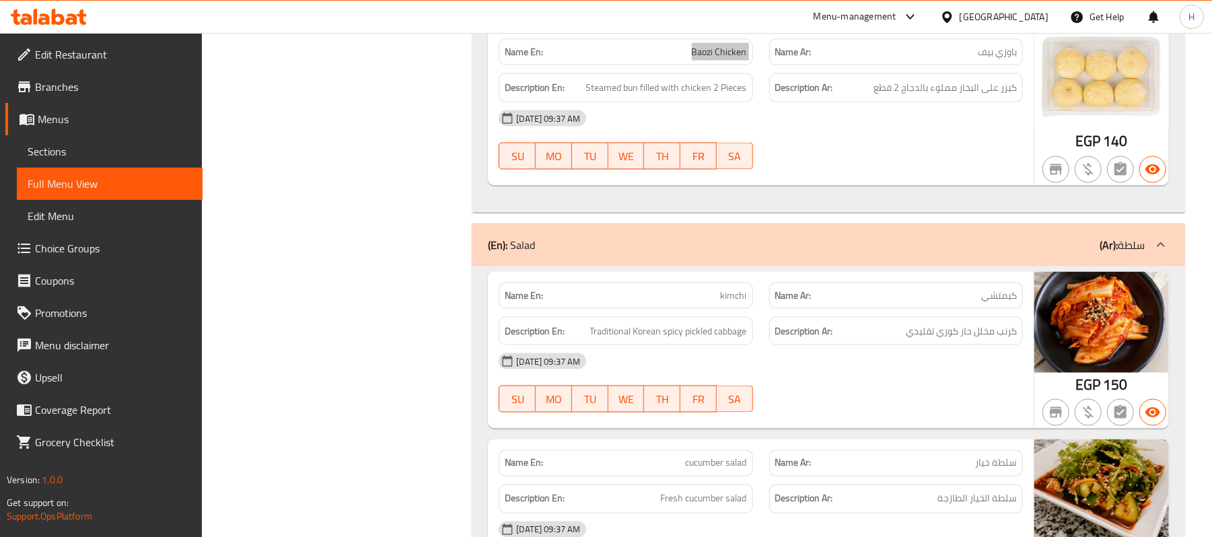
scroll to position [8701, 0]
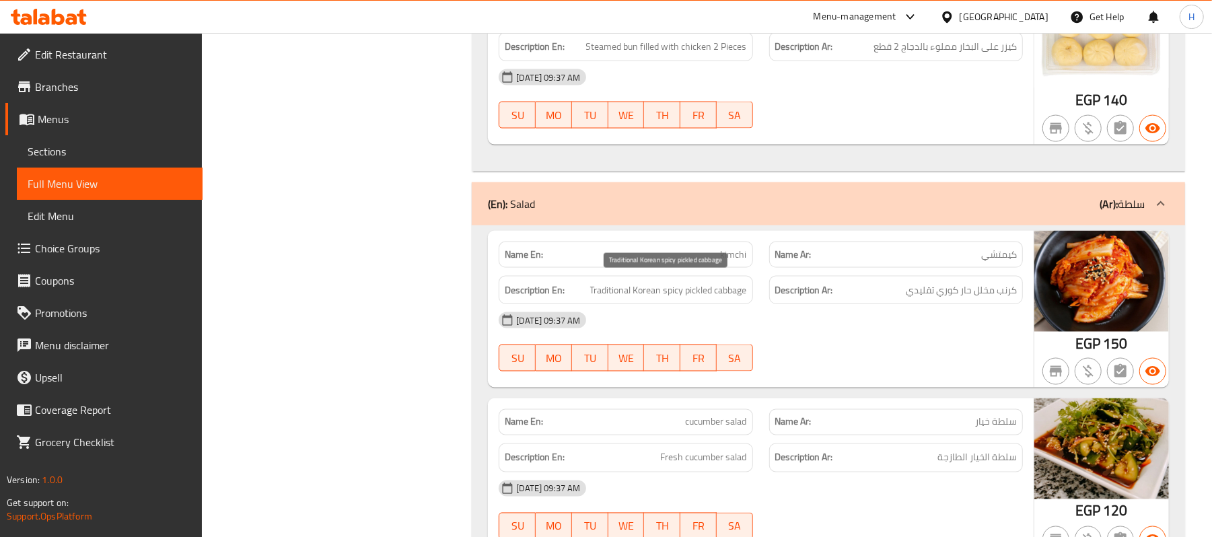
click at [727, 284] on span "Traditional Korean spicy pickled cabbage" at bounding box center [668, 290] width 157 height 17
copy span "cabbage"
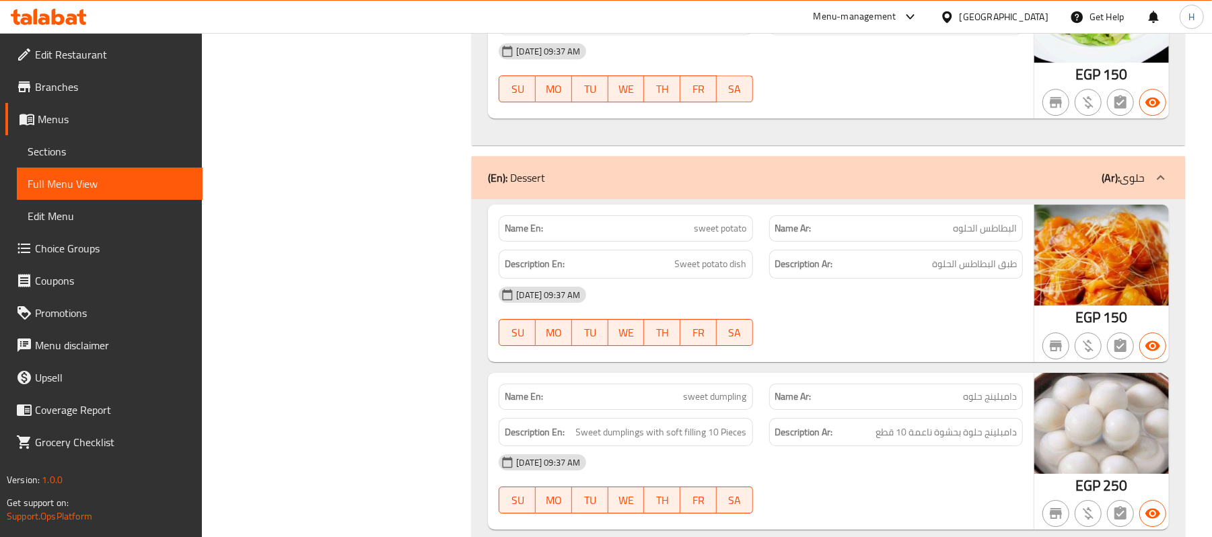
scroll to position [10363, 0]
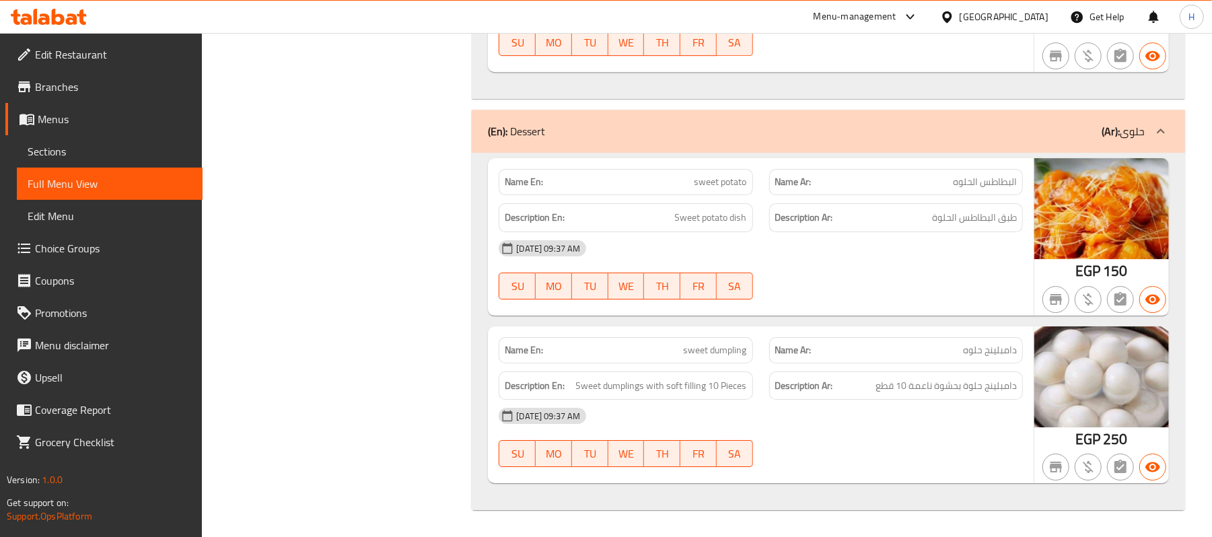
drag, startPoint x: 889, startPoint y: 388, endPoint x: 791, endPoint y: 361, distance: 101.0
click at [889, 388] on span "دامبلينج حلوة بحشوة ناعمة 10 قطع" at bounding box center [945, 385] width 141 height 17
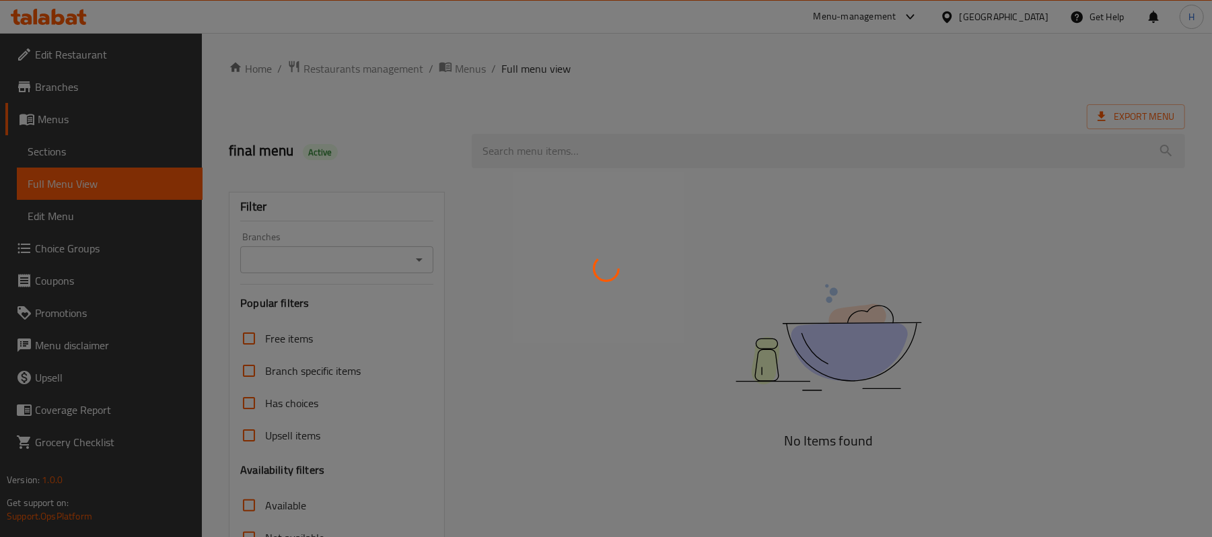
click at [81, 149] on div at bounding box center [606, 268] width 1212 height 537
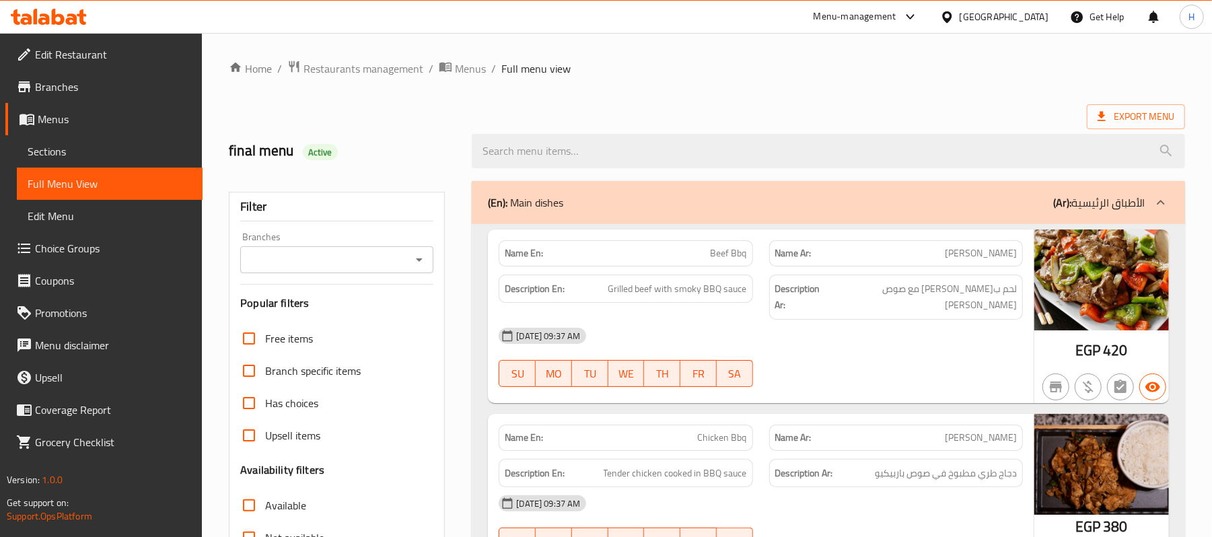
click at [78, 152] on span "Sections" at bounding box center [110, 151] width 164 height 16
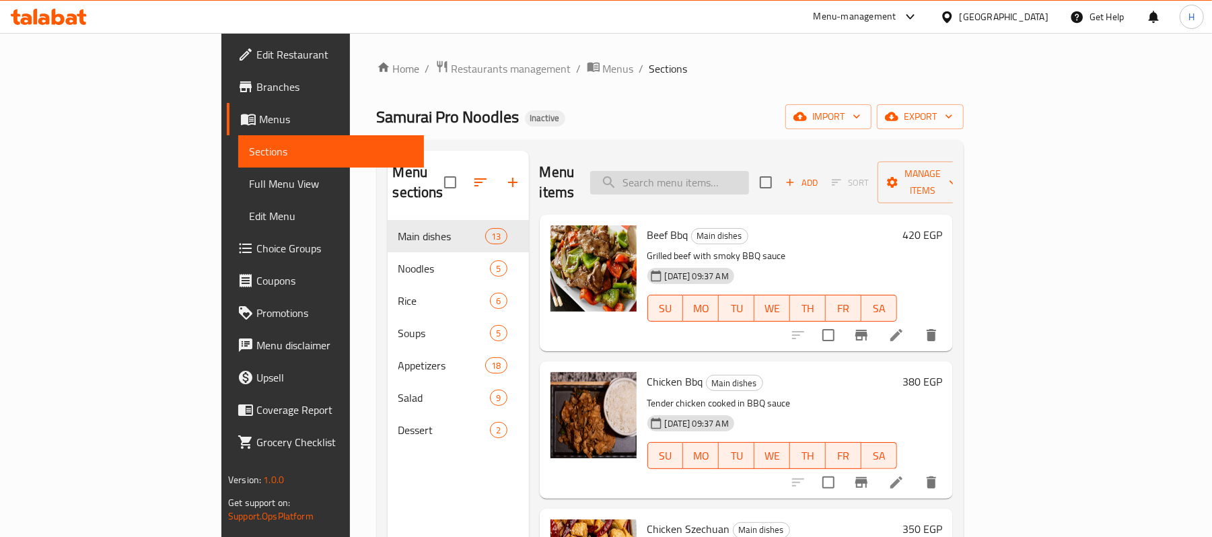
click at [749, 171] on input "search" at bounding box center [669, 183] width 159 height 24
paste input "beef noodles soup"
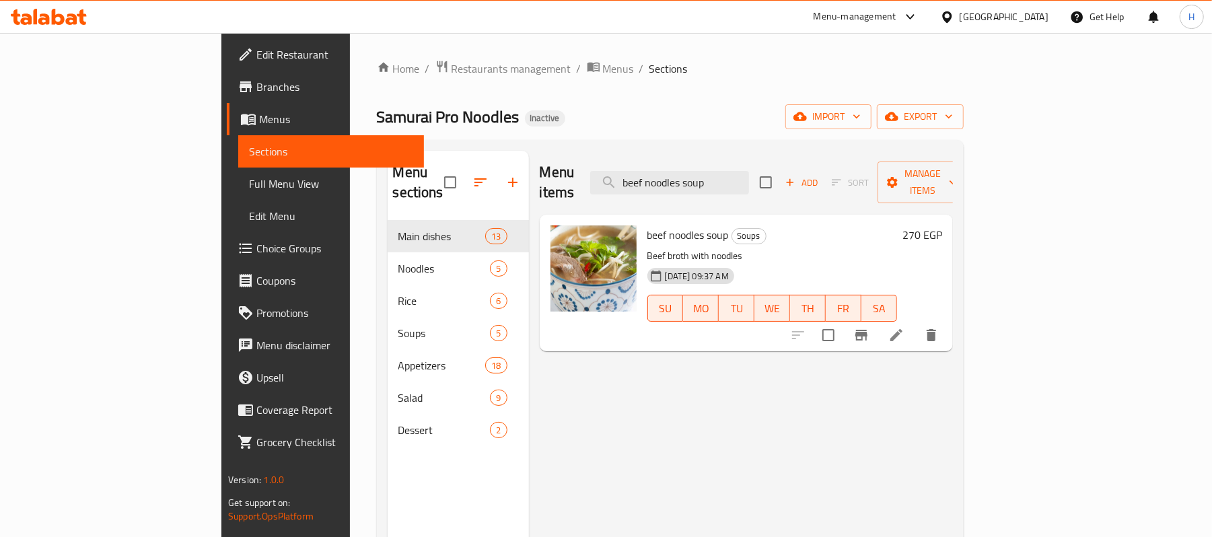
type input "beef noodles soup"
click at [915, 323] on li at bounding box center [896, 335] width 38 height 24
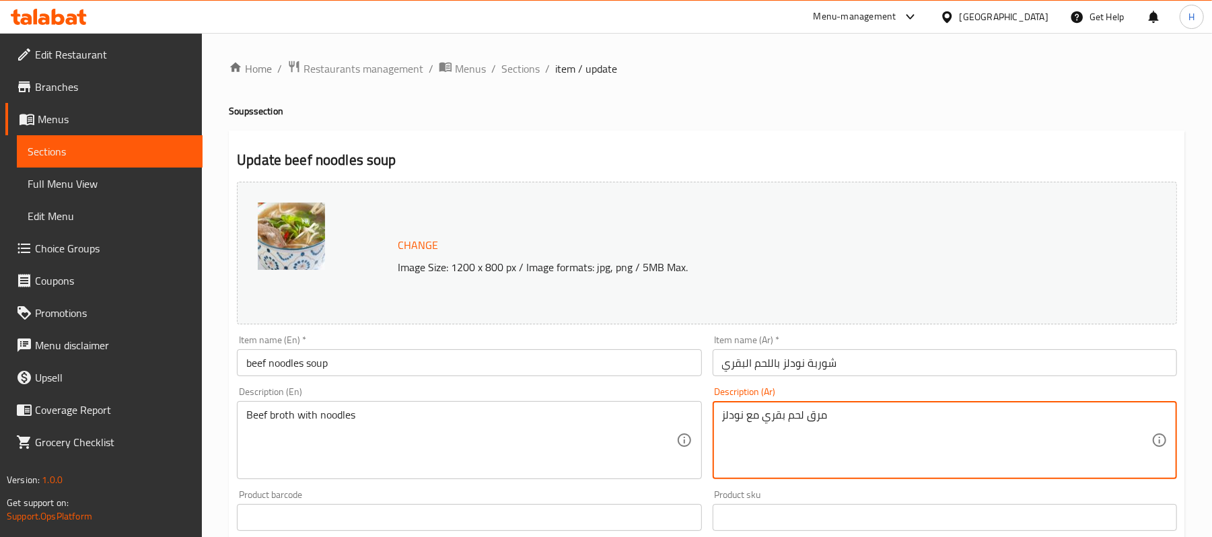
click at [798, 412] on textarea "مرق لحم بقري مع نودلز" at bounding box center [936, 440] width 429 height 64
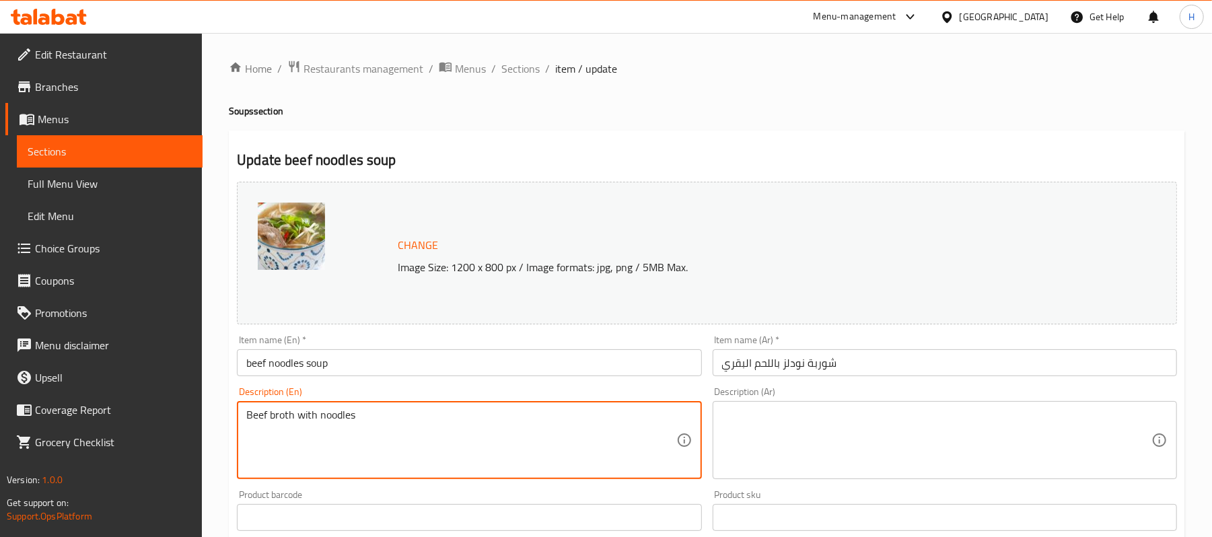
click at [525, 417] on textarea "Beef broth with noodles" at bounding box center [460, 440] width 429 height 64
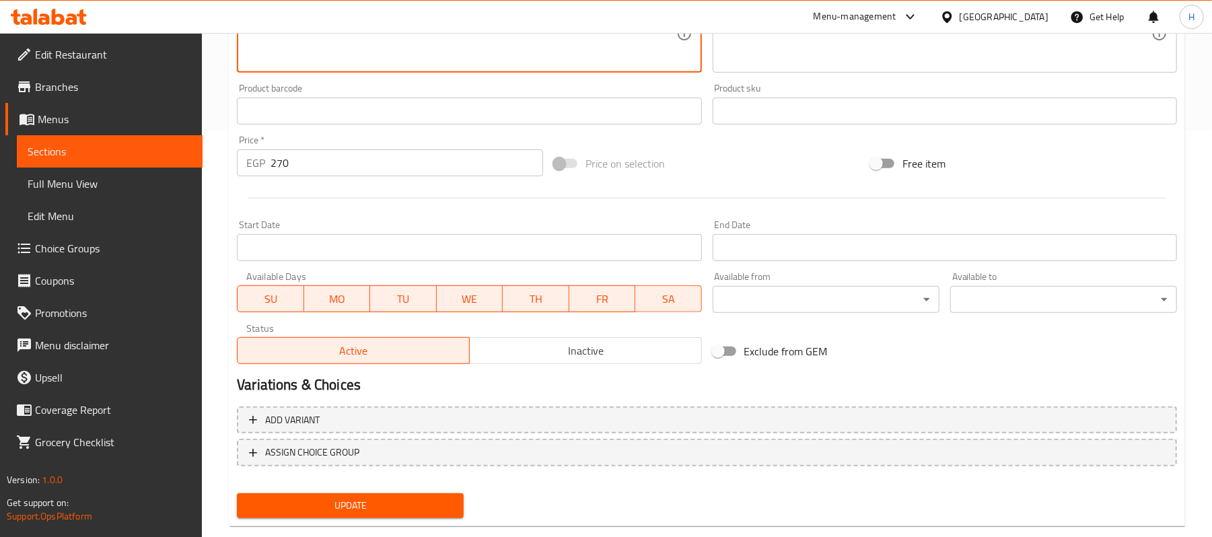
scroll to position [432, 0]
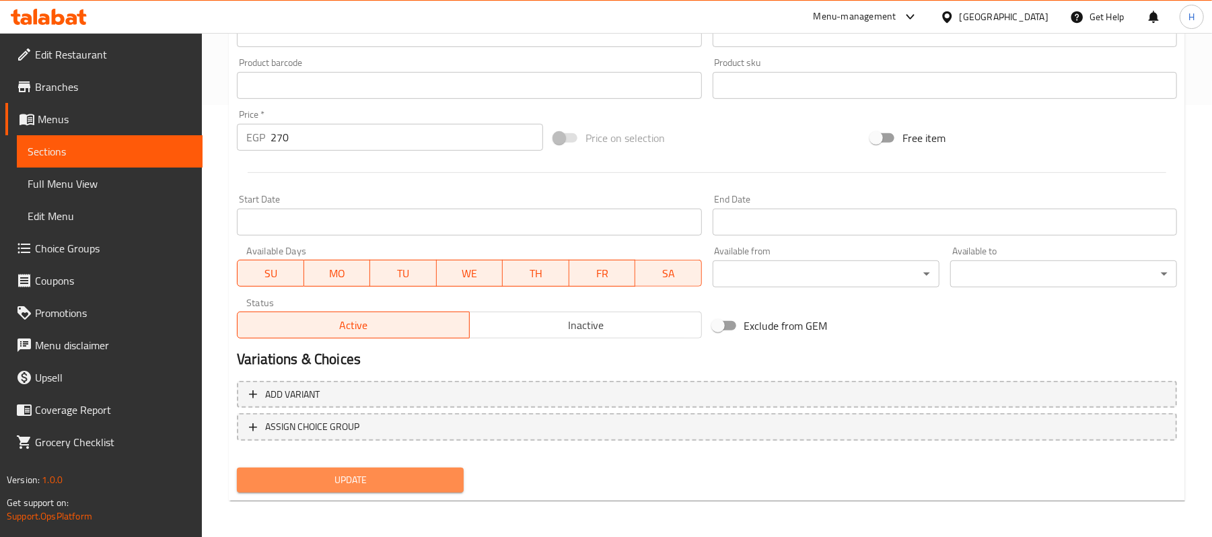
click at [426, 478] on span "Update" at bounding box center [350, 480] width 205 height 17
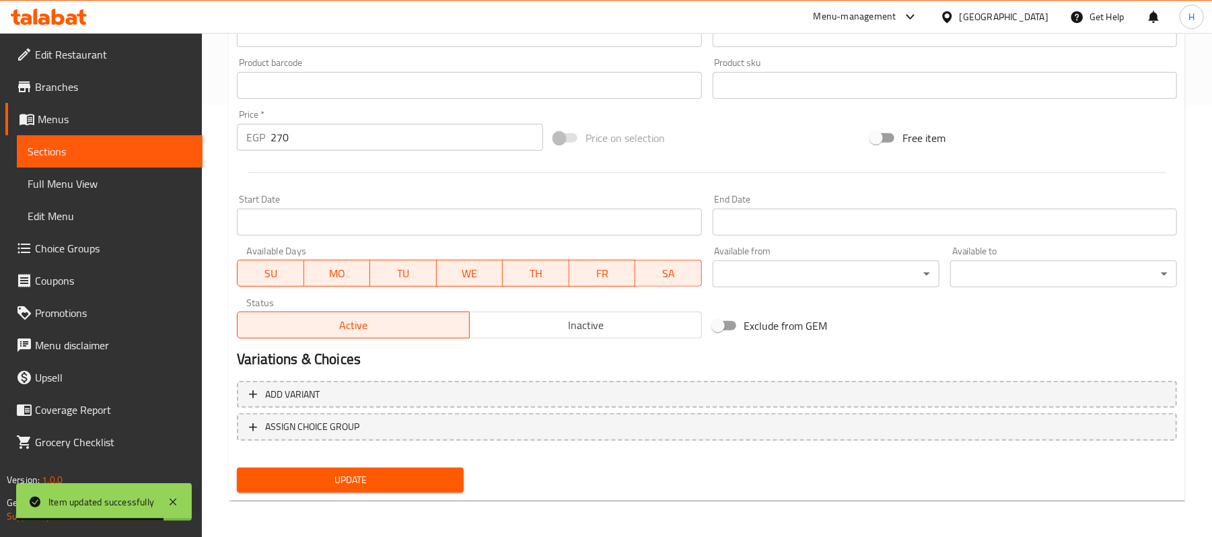
click at [184, 153] on span "Sections" at bounding box center [110, 151] width 164 height 16
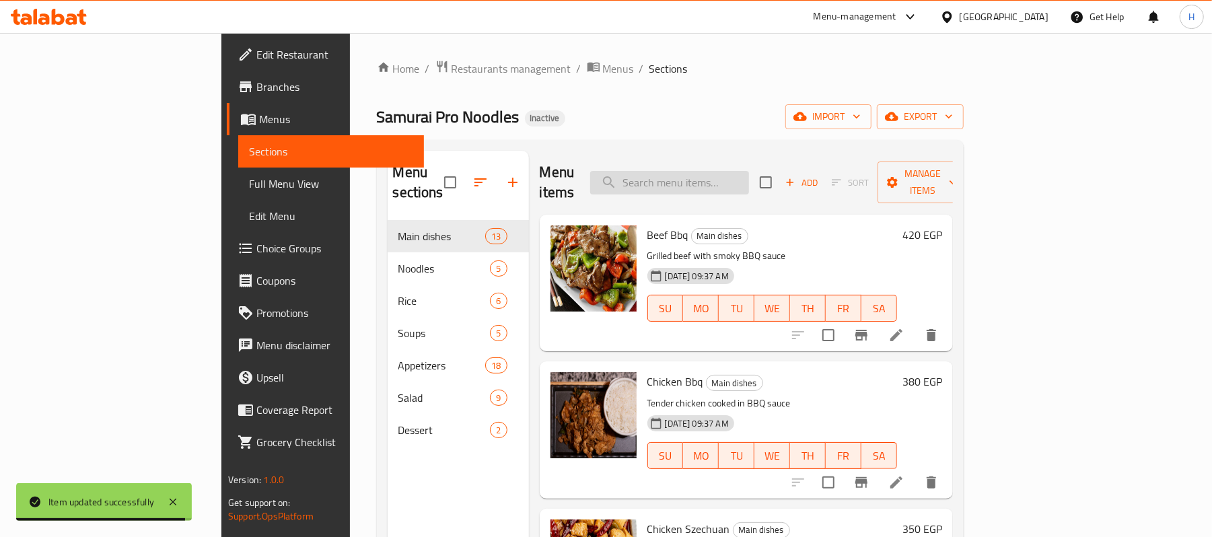
click at [749, 171] on input "search" at bounding box center [669, 183] width 159 height 24
paste input "Mix Satay"
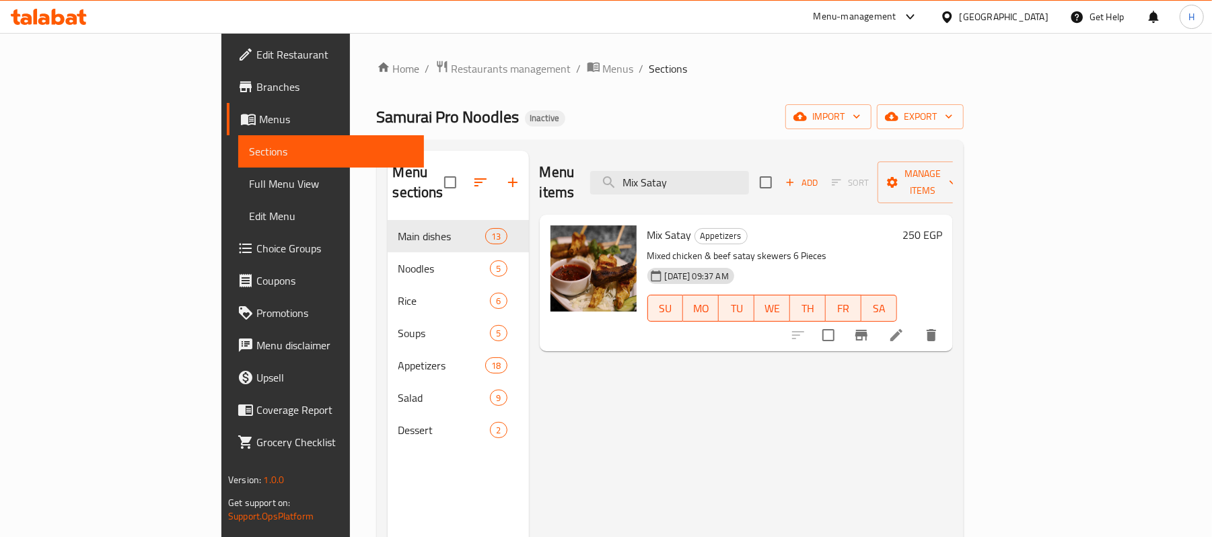
type input "Mix Satay"
click at [904, 327] on icon at bounding box center [896, 335] width 16 height 16
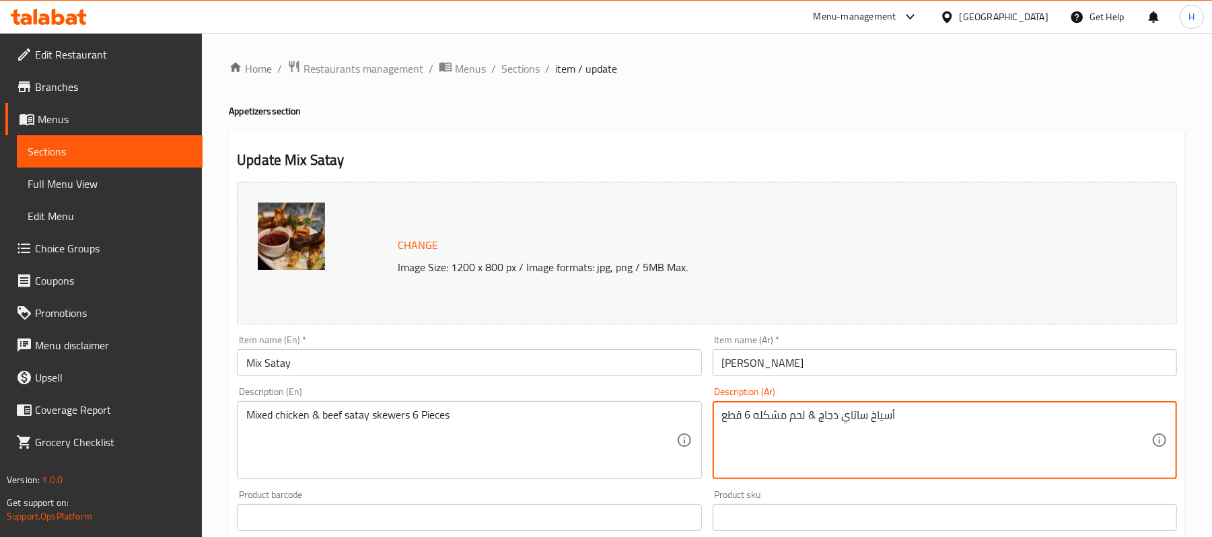
drag, startPoint x: 883, startPoint y: 407, endPoint x: 813, endPoint y: 420, distance: 70.5
click at [813, 420] on textarea "أسياخ ساتاي دجاج & لحم مشكله 6 قطع" at bounding box center [936, 440] width 429 height 64
click at [1020, 423] on textarea "أسياخ ساتاي دجاج & لحم مشكله 6 قطع" at bounding box center [936, 440] width 429 height 64
click at [1126, 413] on textarea "أسياخ ساتاي دجاج & لحم 6 قطع" at bounding box center [936, 440] width 429 height 64
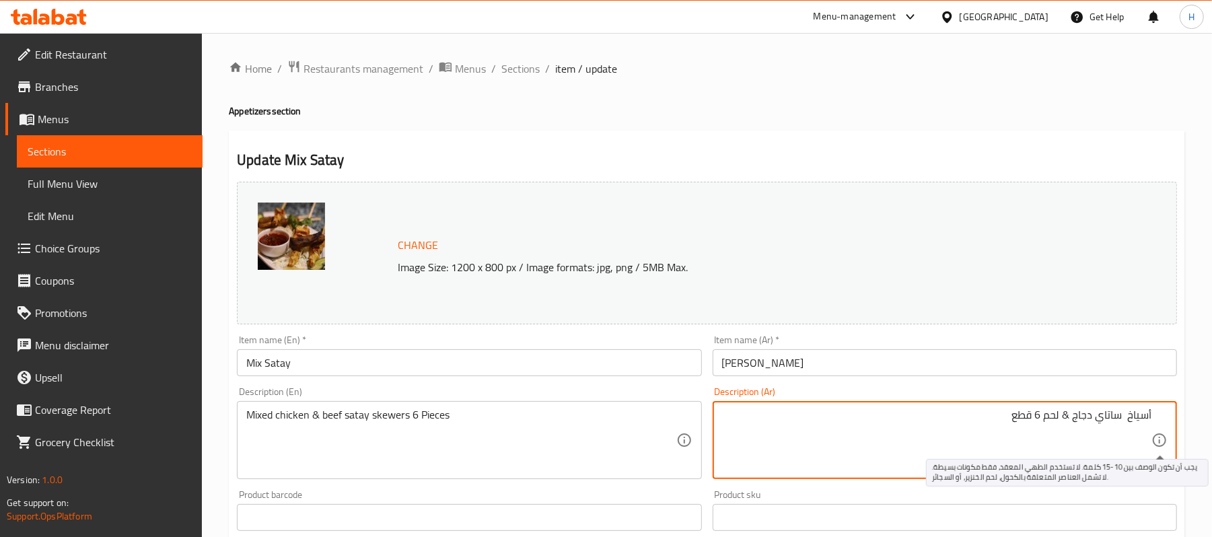
paste textarea "مشكله"
click at [1113, 417] on textarea "أسياخ مشكله ساتاي دجاج & لحم 6 قطع" at bounding box center [936, 440] width 429 height 64
click at [1101, 414] on textarea "أسياخ ساتاي دجاج & لحم 6 قطع" at bounding box center [936, 440] width 429 height 64
paste textarea "مشكله"
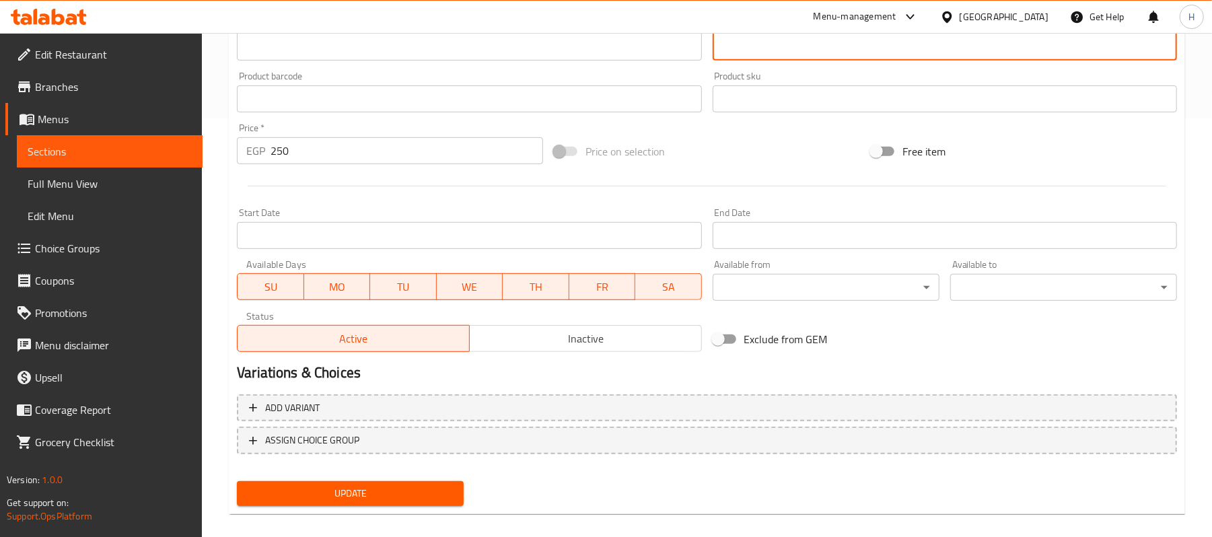
scroll to position [432, 0]
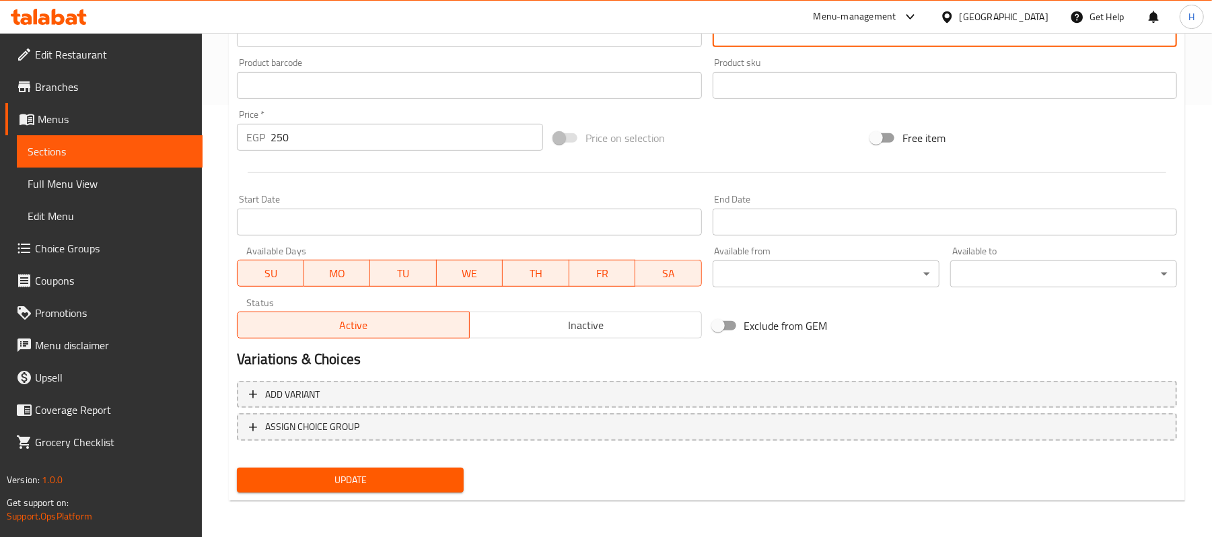
type textarea "أسياخ ساتاي مشكله دجاج & لحم 6 قطع"
click at [427, 472] on span "Update" at bounding box center [350, 480] width 205 height 17
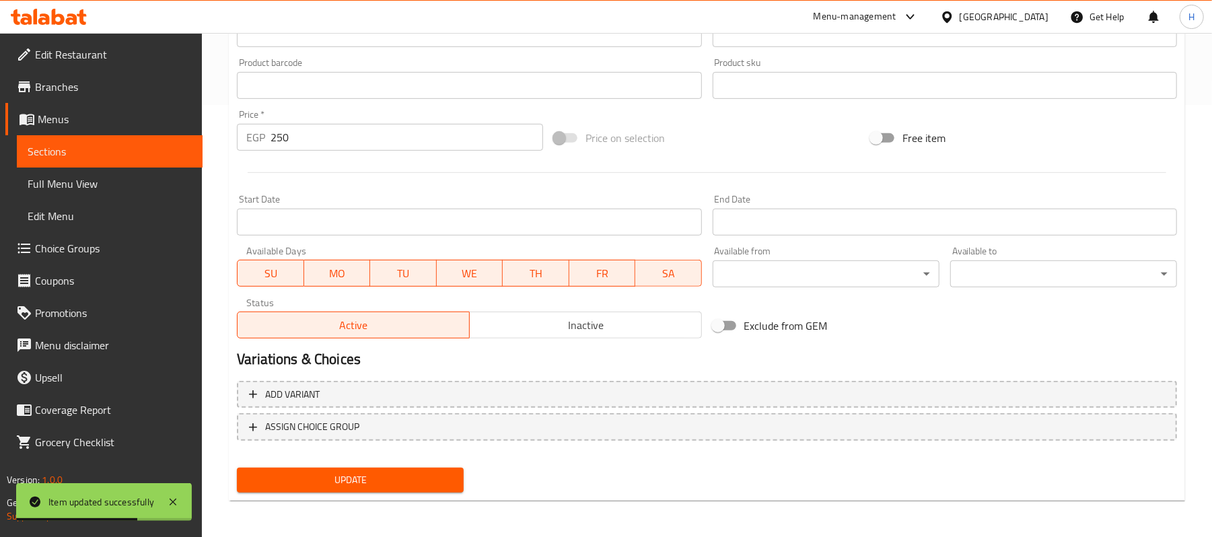
click at [172, 146] on span "Sections" at bounding box center [110, 151] width 164 height 16
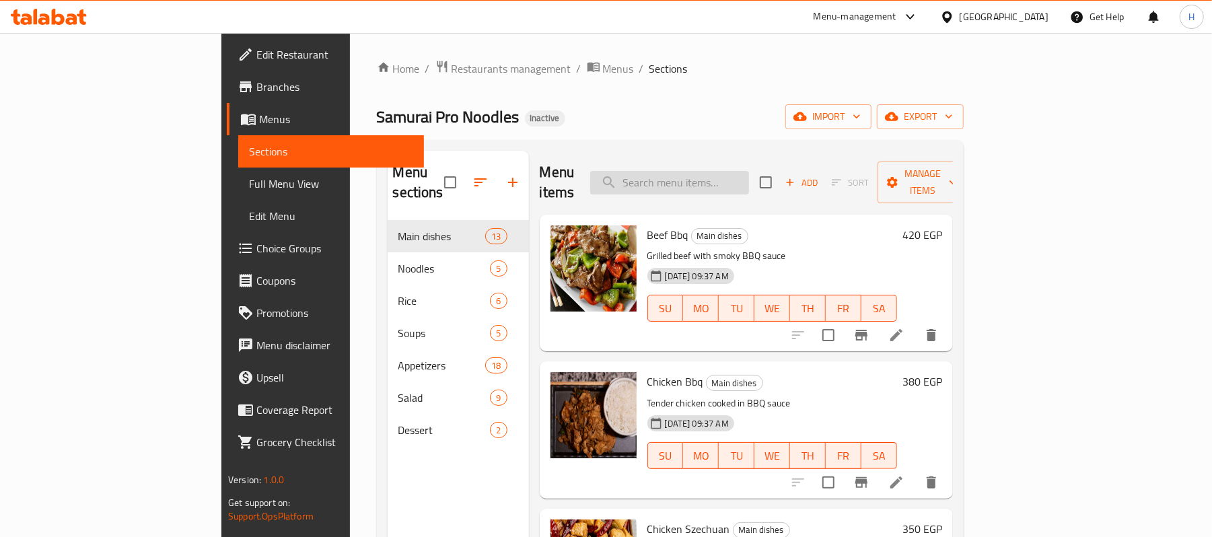
click at [749, 174] on input "search" at bounding box center [669, 183] width 159 height 24
paste input "Baozi Chicken"
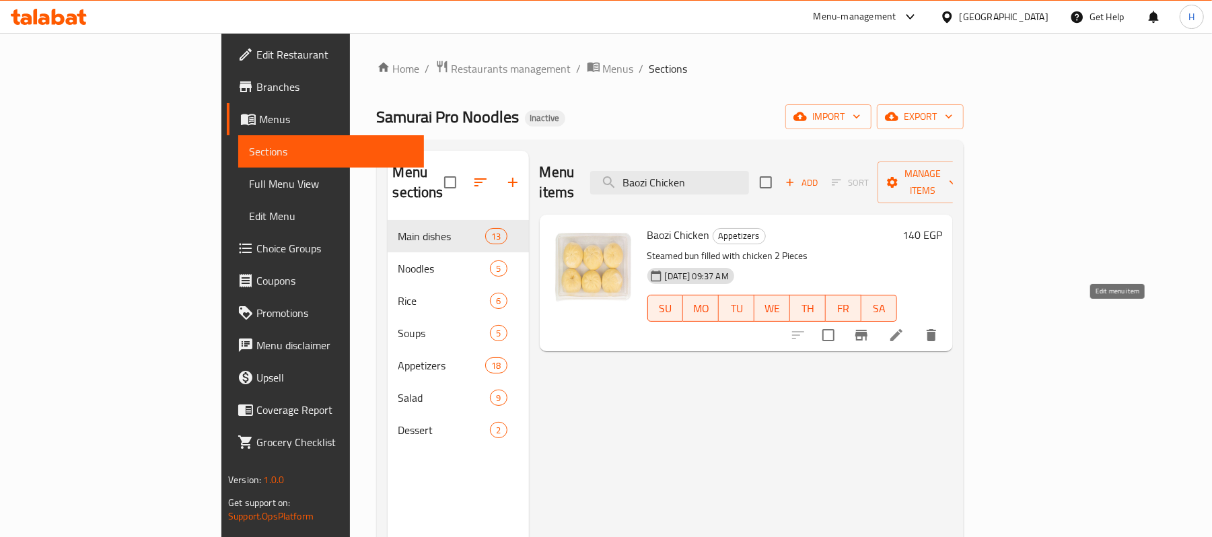
type input "Baozi Chicken"
click at [902, 329] on icon at bounding box center [896, 335] width 12 height 12
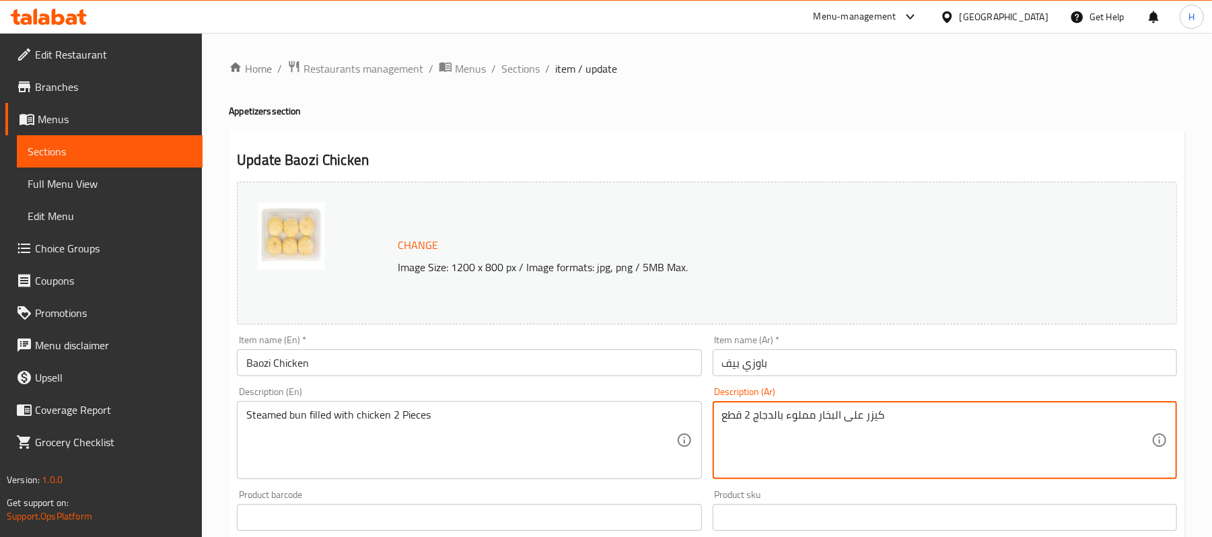
drag, startPoint x: 775, startPoint y: 416, endPoint x: 754, endPoint y: 424, distance: 22.4
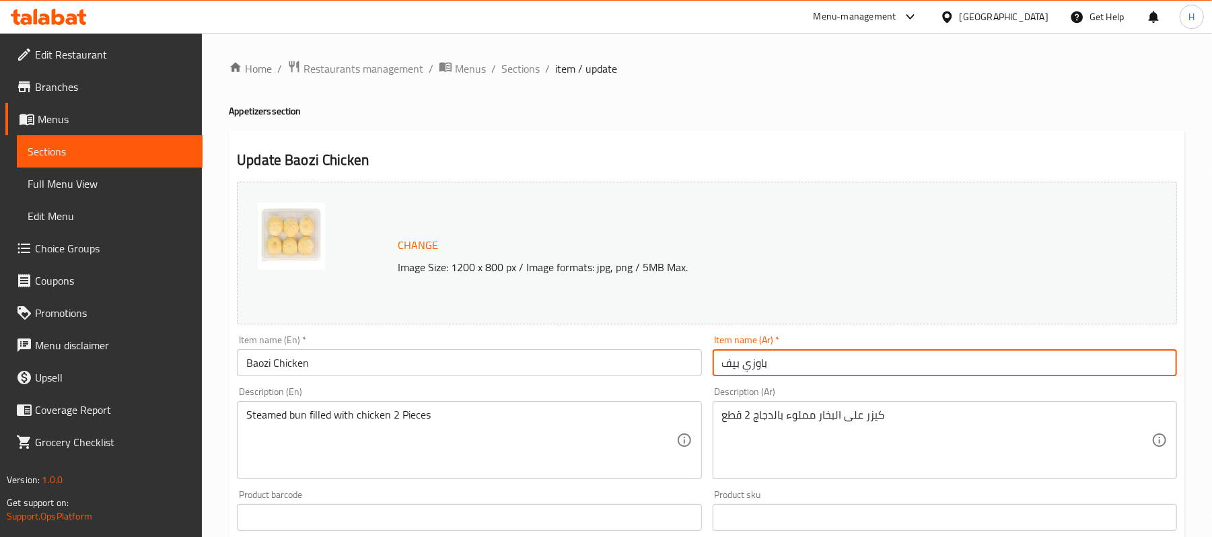
click at [725, 362] on input "باوزي بيف" at bounding box center [944, 362] width 464 height 27
paste input "جاج"
click at [733, 361] on input "باوزي بيف" at bounding box center [944, 362] width 464 height 27
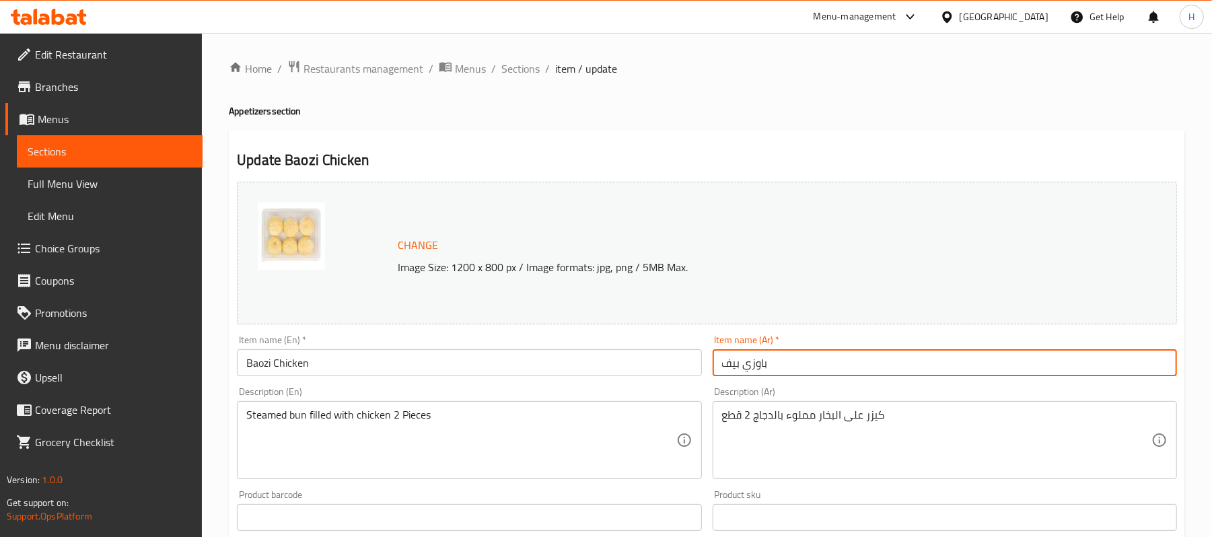
paste input "جاج"
type input "باوزي دجاج"
click at [616, 388] on div "Description (En) Steamed bun filled with chicken 2 Pieces Description (En)" at bounding box center [469, 433] width 464 height 92
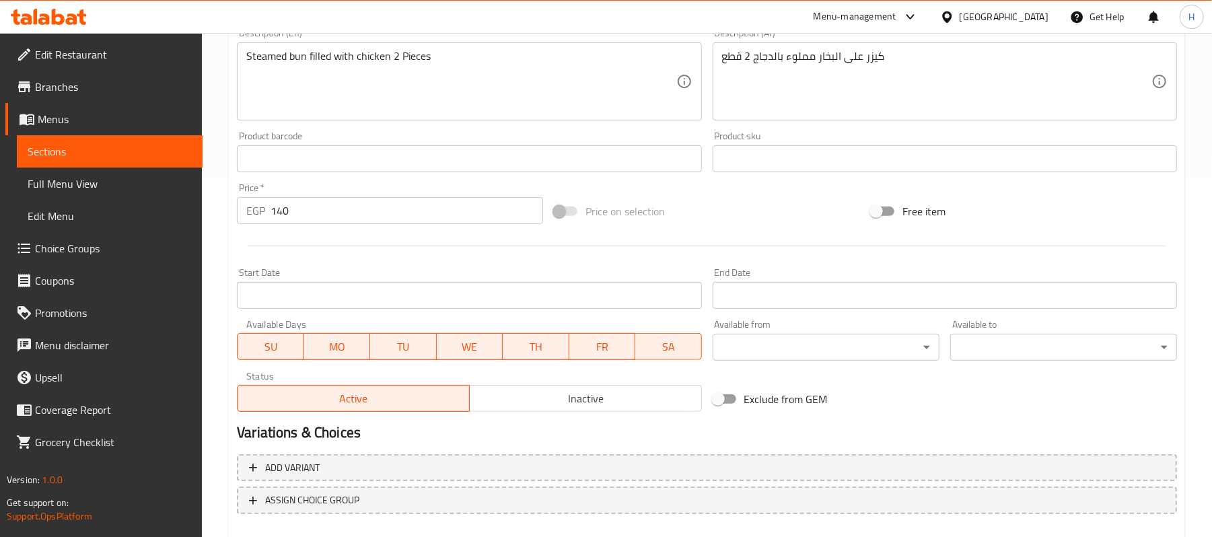
scroll to position [432, 0]
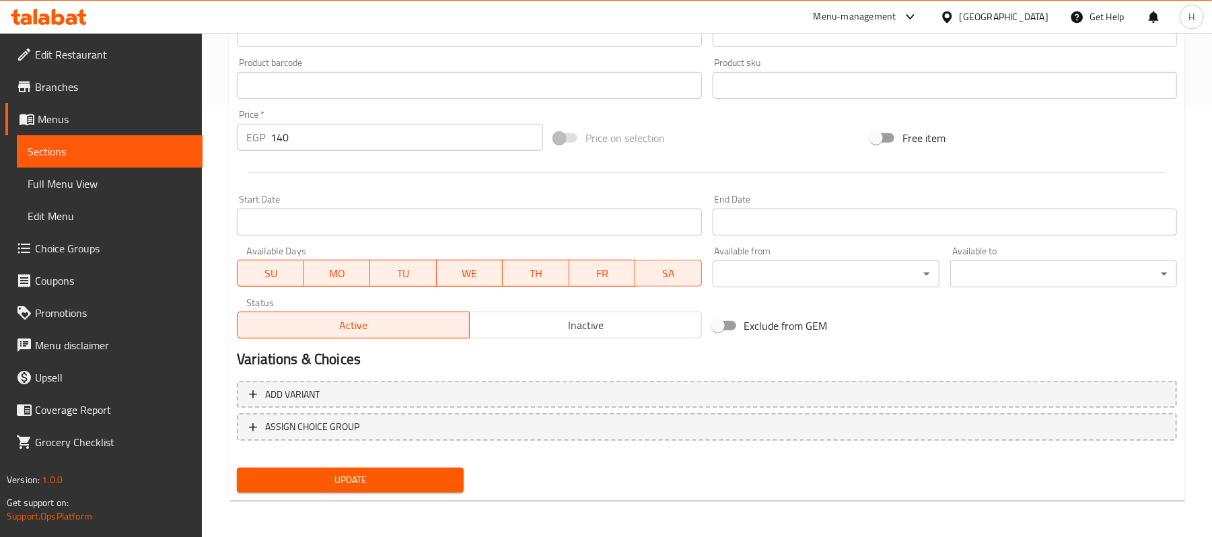
click at [381, 498] on div "Update Baozi Chicken Change Image Size: 1200 x 800 px / Image formats: jpg, png…" at bounding box center [707, 100] width 956 height 803
click at [382, 486] on span "Update" at bounding box center [350, 480] width 205 height 17
drag, startPoint x: 100, startPoint y: 148, endPoint x: 108, endPoint y: 161, distance: 15.7
click at [100, 148] on span "Sections" at bounding box center [110, 151] width 164 height 16
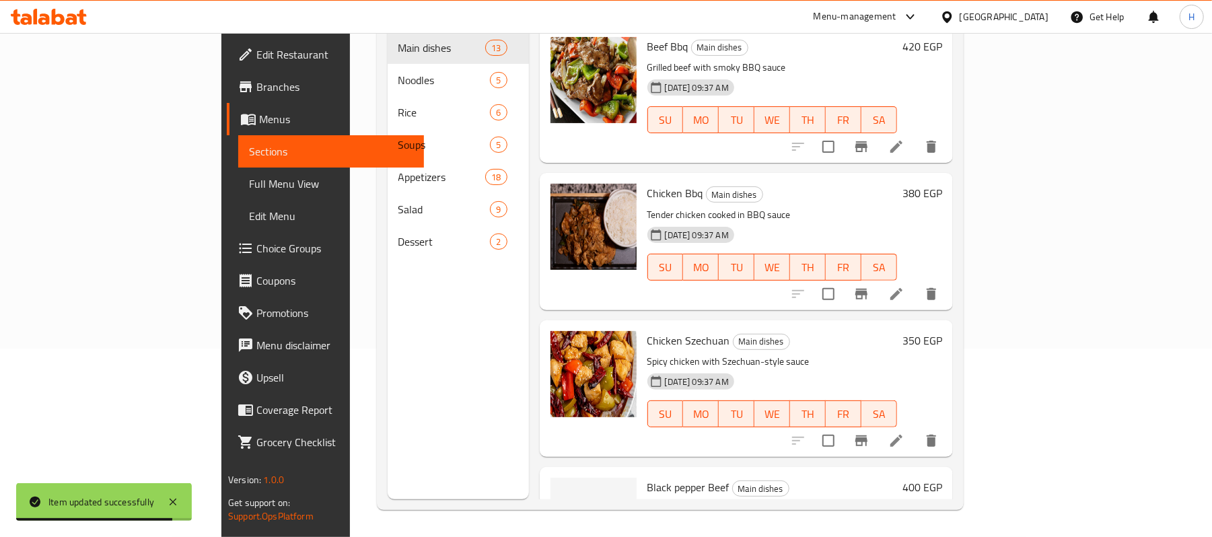
scroll to position [189, 0]
click at [238, 172] on link "Full Menu View" at bounding box center [331, 184] width 186 height 32
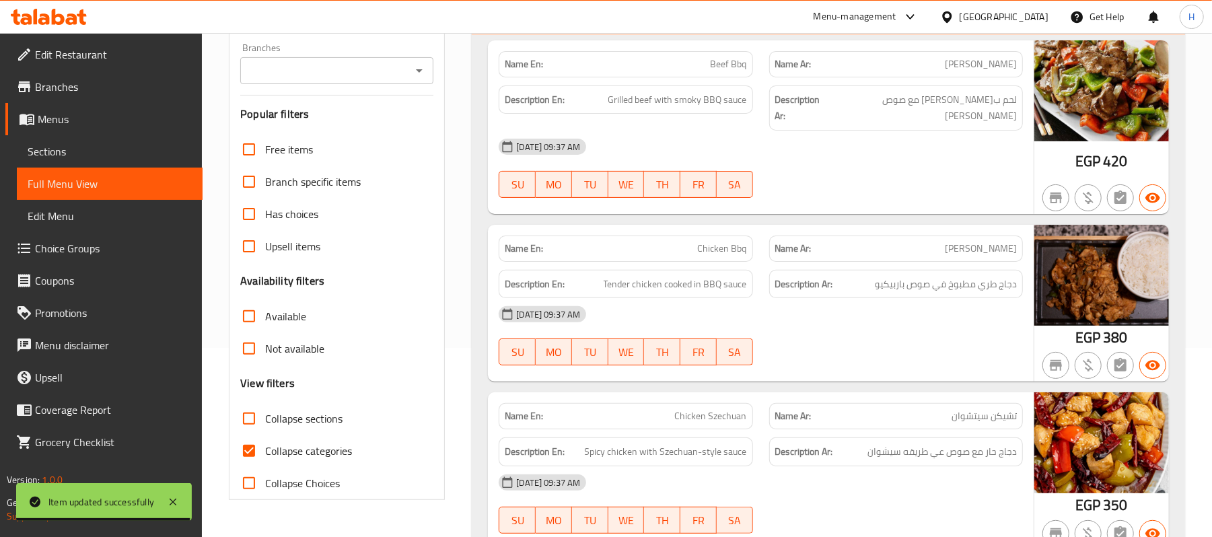
scroll to position [369, 0]
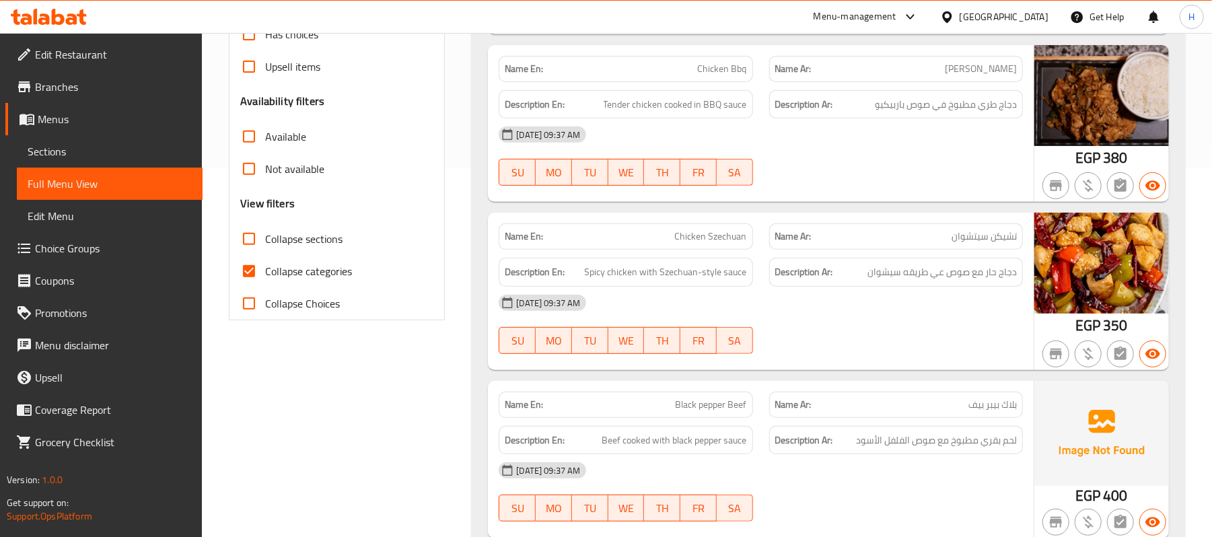
click at [319, 279] on span "Collapse categories" at bounding box center [308, 271] width 87 height 16
click at [265, 281] on input "Collapse categories" at bounding box center [249, 271] width 32 height 32
checkbox input "false"
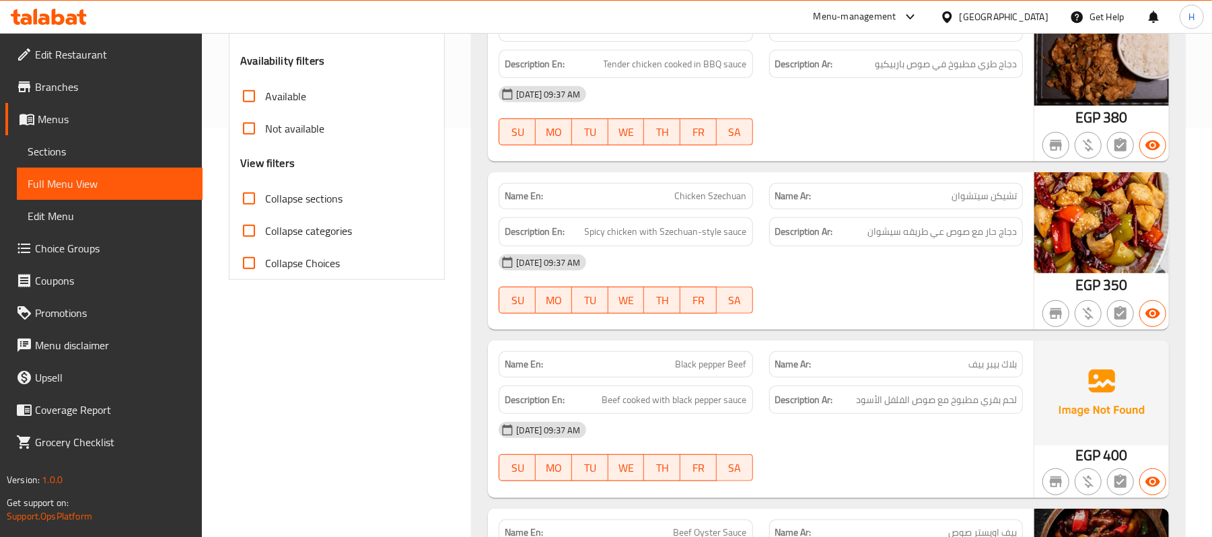
scroll to position [0, 0]
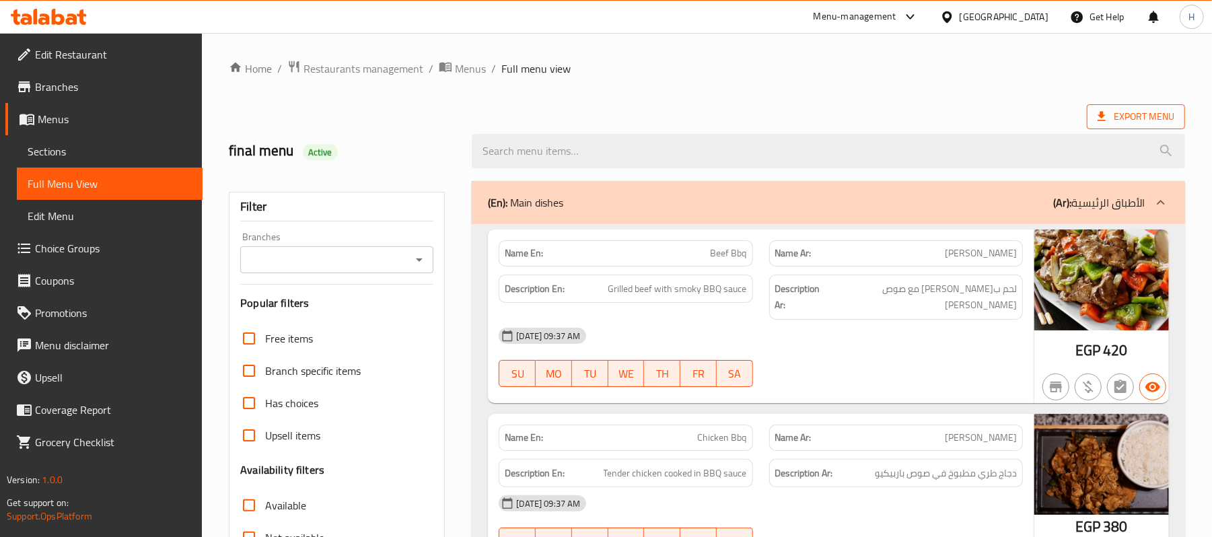
click at [1154, 108] on span "Export Menu" at bounding box center [1136, 116] width 98 height 25
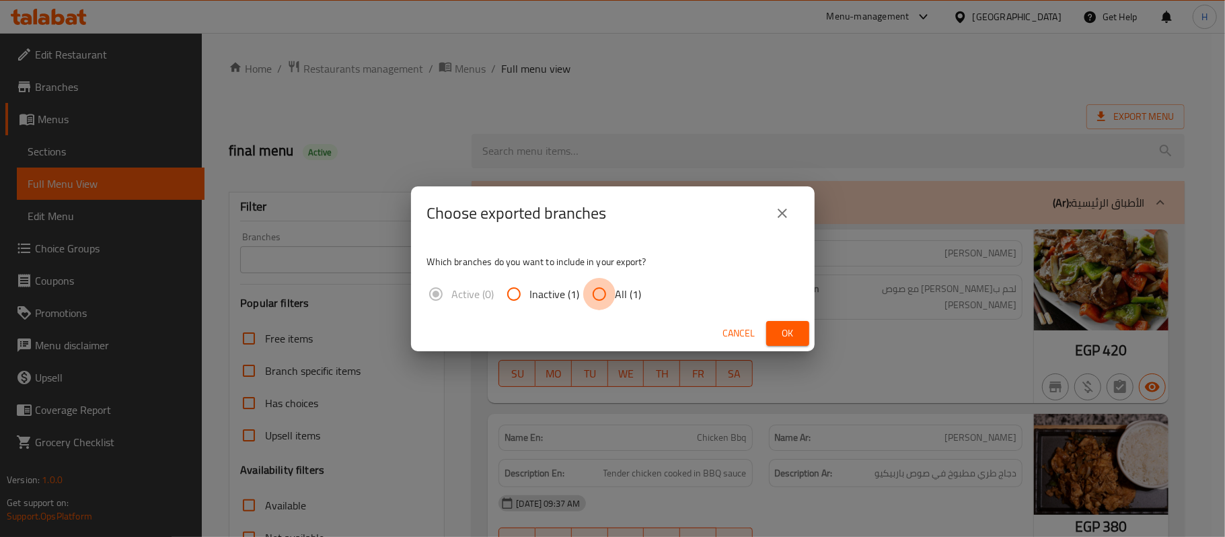
click at [590, 305] on input "All (1)" at bounding box center [599, 294] width 32 height 32
radio input "true"
click at [802, 337] on button "Ok" at bounding box center [787, 333] width 43 height 25
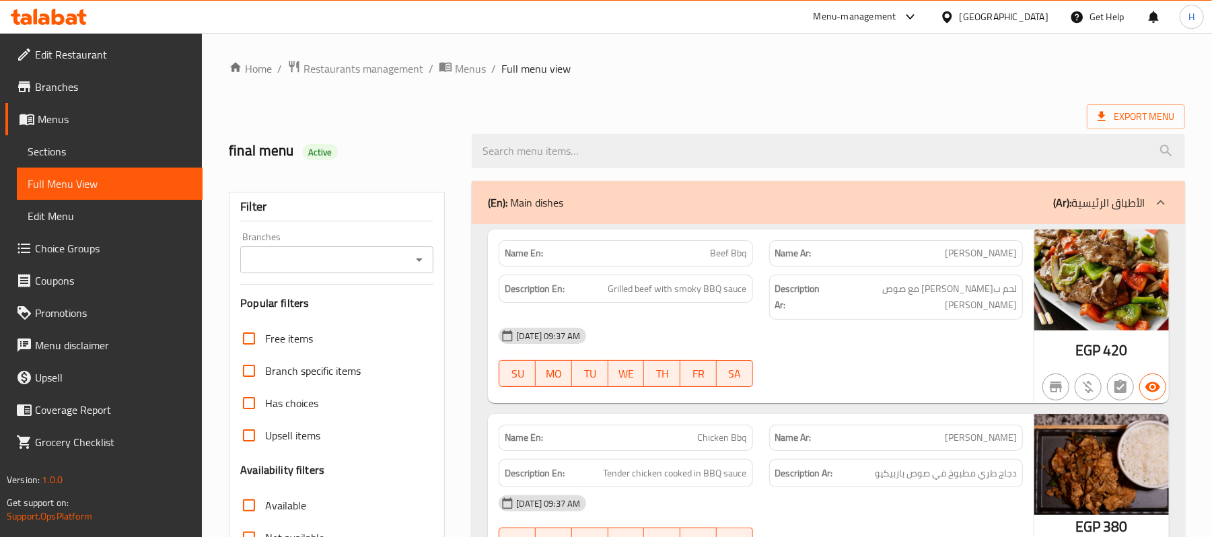
click at [92, 52] on span "Edit Restaurant" at bounding box center [113, 54] width 157 height 16
